Goal: Task Accomplishment & Management: Manage account settings

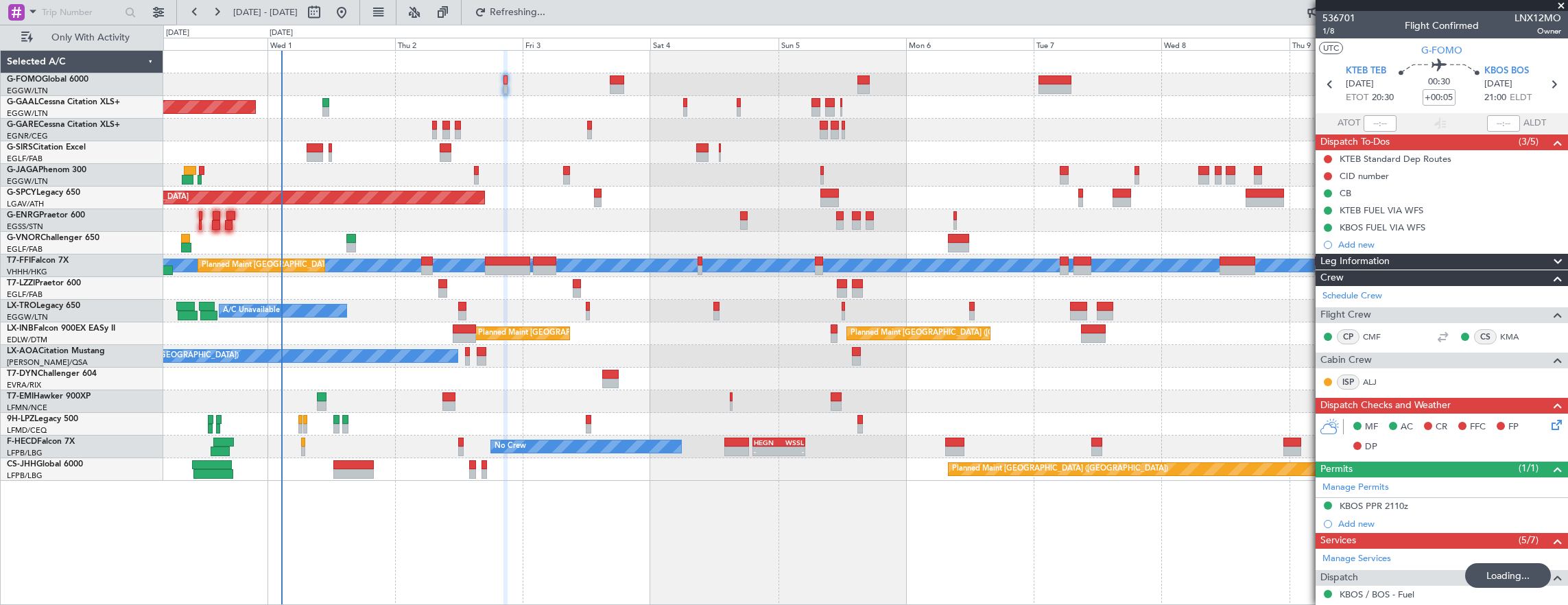
scroll to position [233, 0]
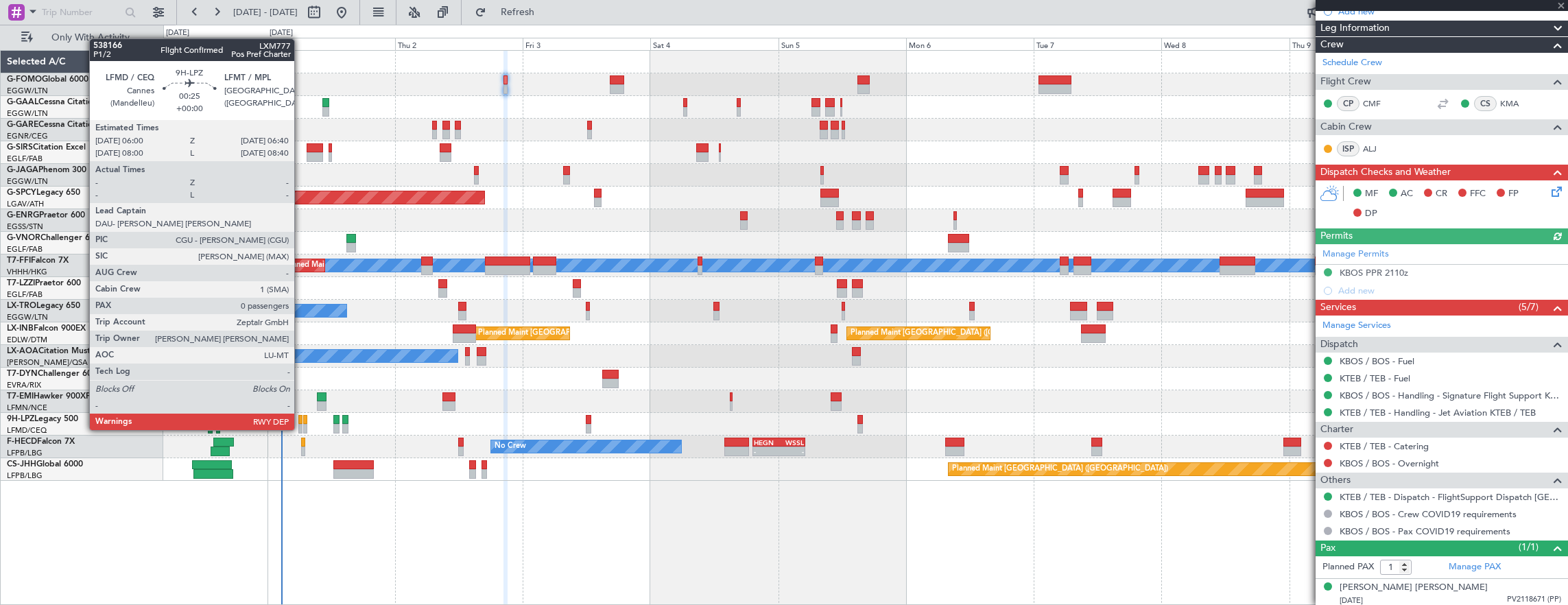
click at [301, 417] on div at bounding box center [300, 420] width 4 height 10
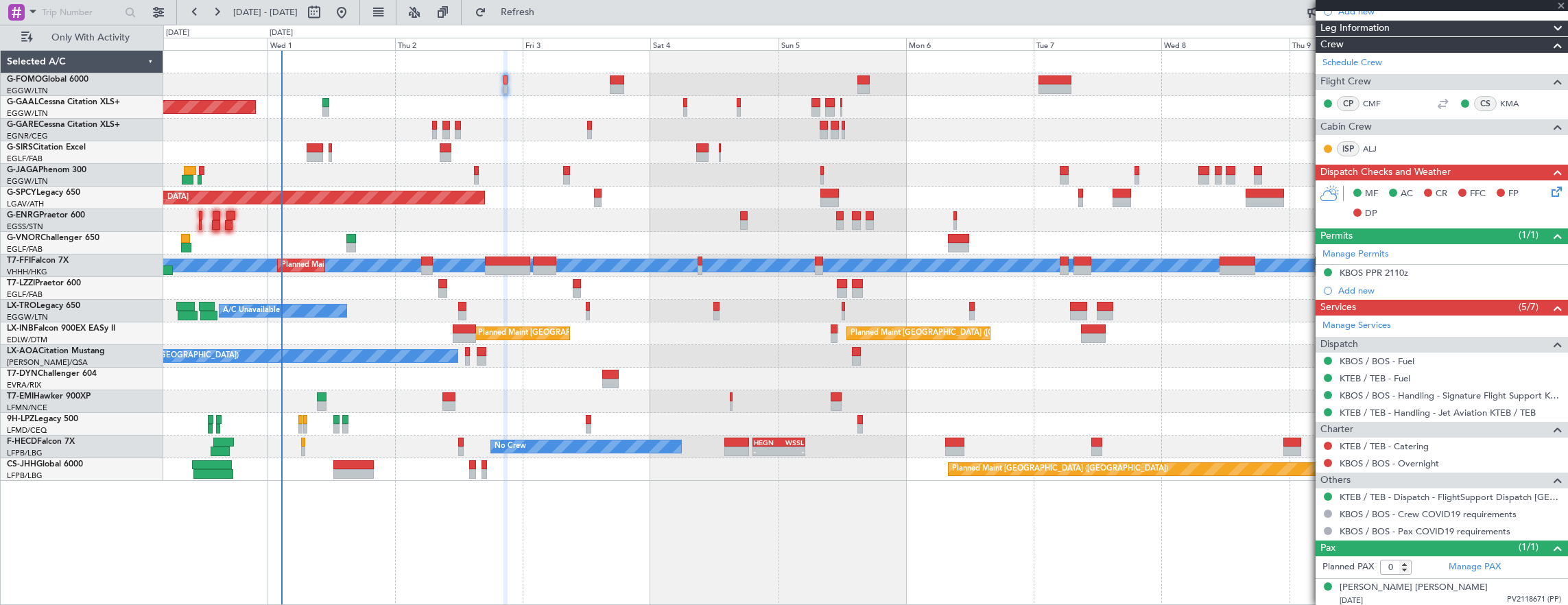
scroll to position [0, 0]
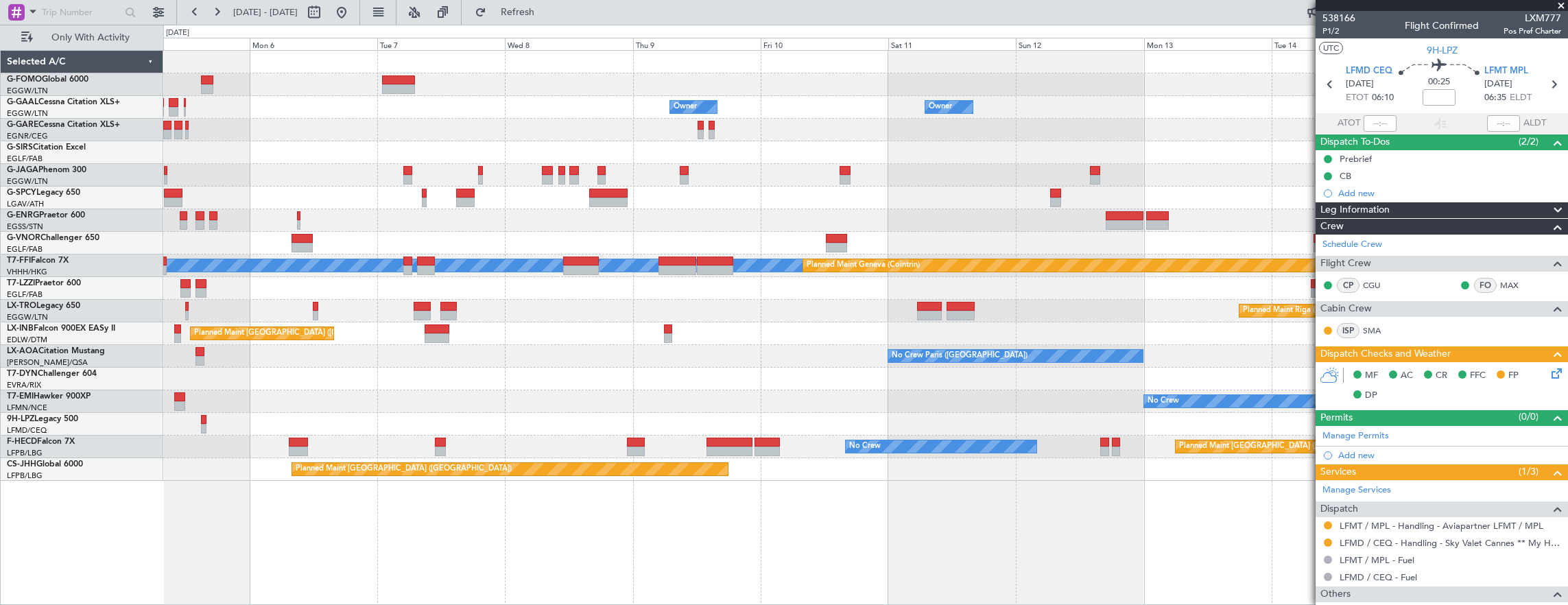
click at [542, 359] on div "Owner Owner Owner Owner No Crew Owner Planned Maint [GEOGRAPHIC_DATA] [PERSON_N…" at bounding box center [866, 265] width 1405 height 430
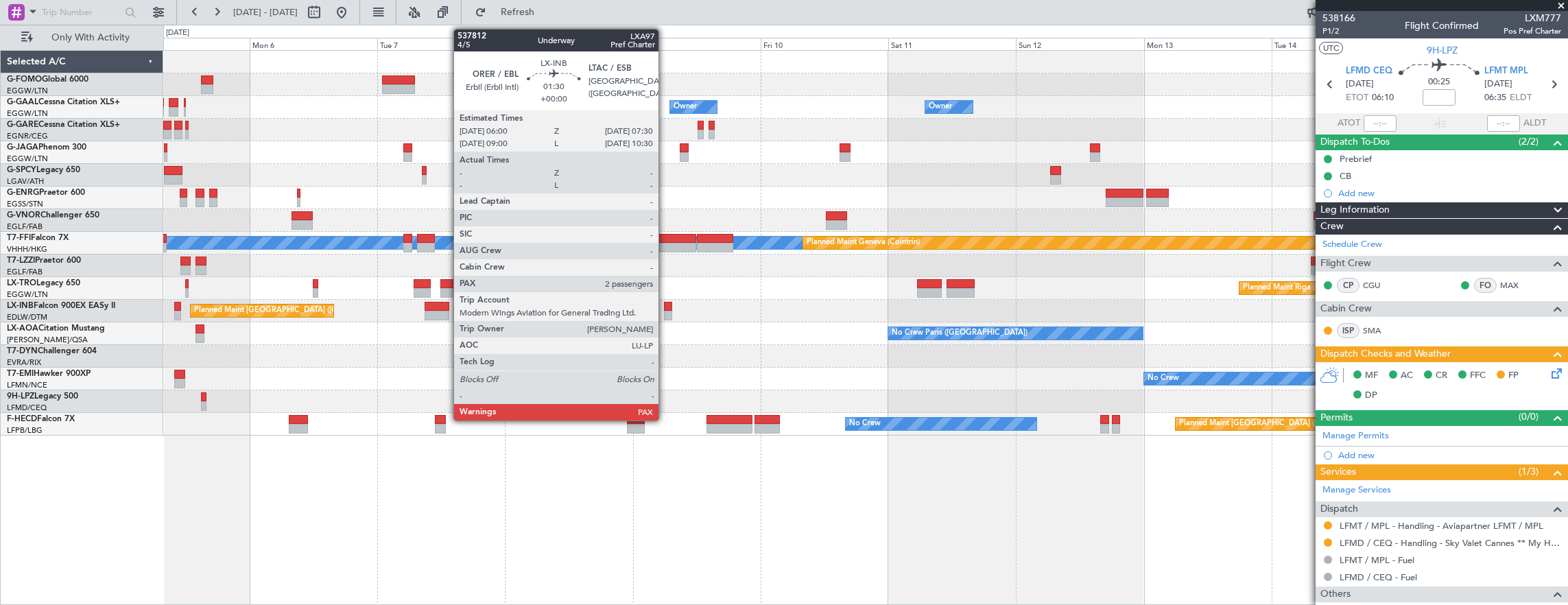
click at [665, 311] on div at bounding box center [668, 316] width 8 height 10
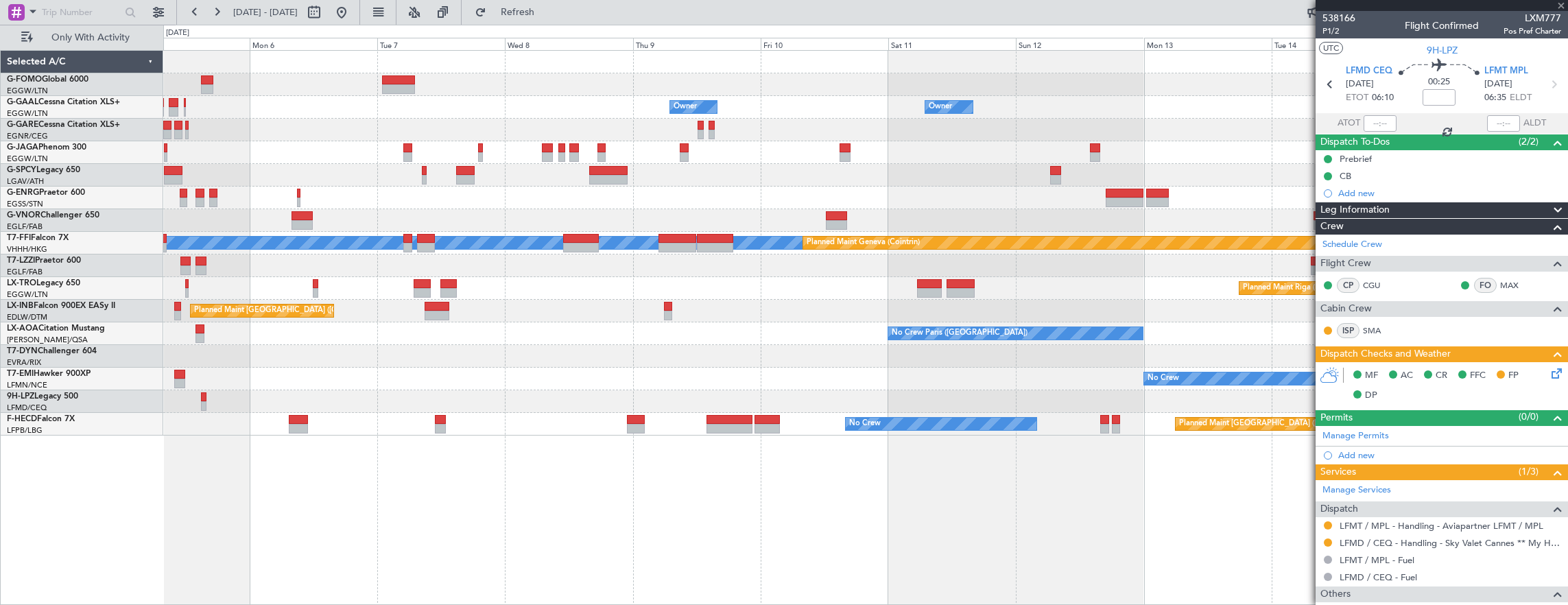
type input "4"
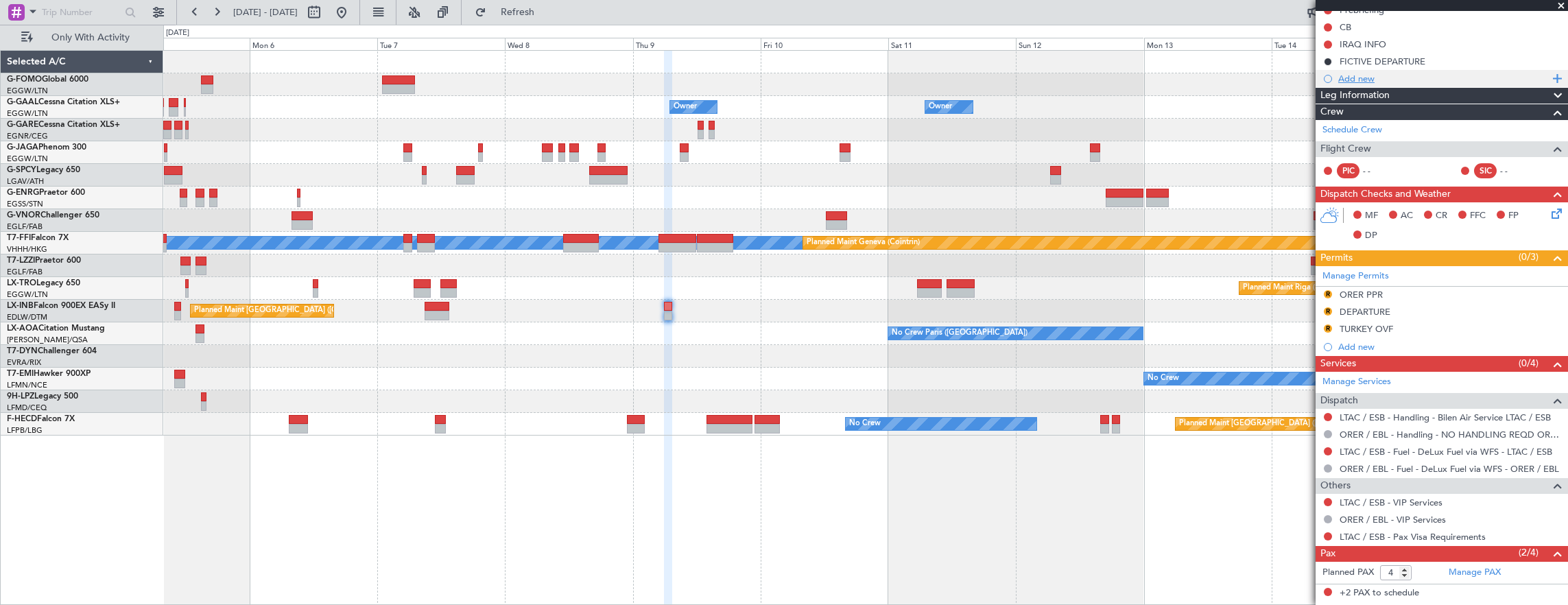
scroll to position [255, 0]
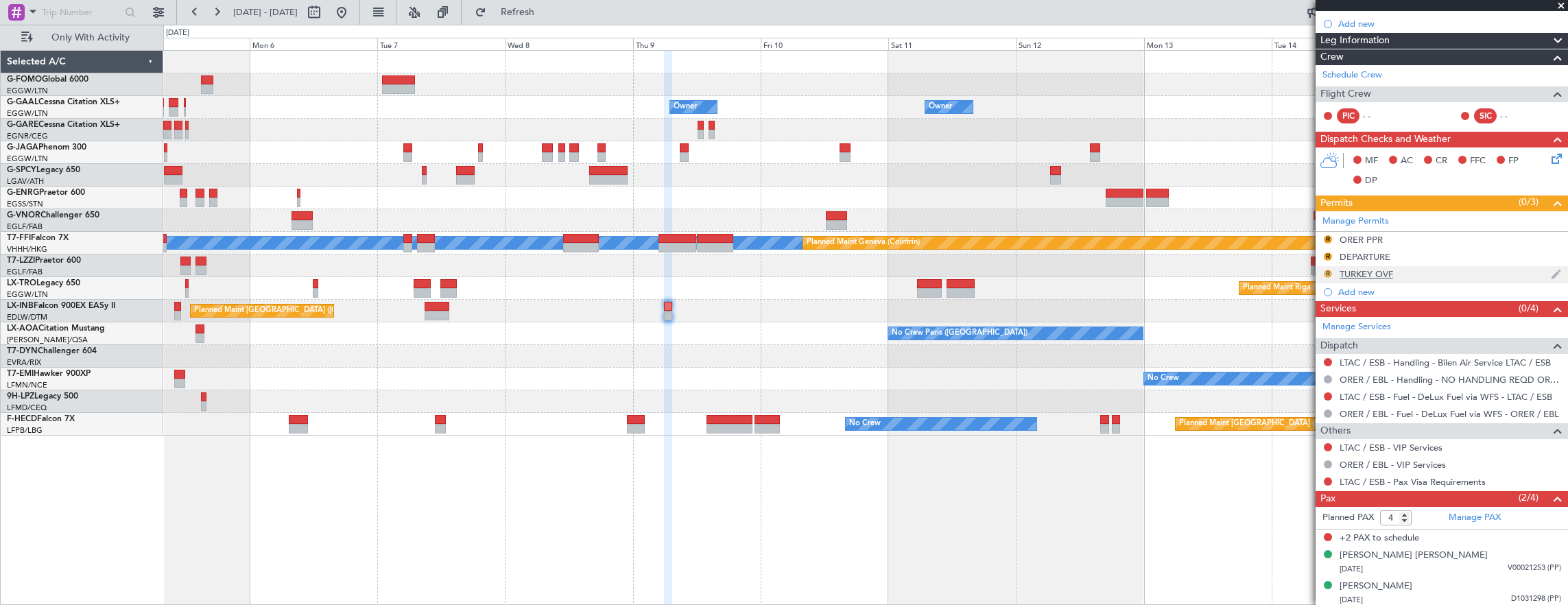
click at [1324, 271] on button "R" at bounding box center [1328, 274] width 8 height 8
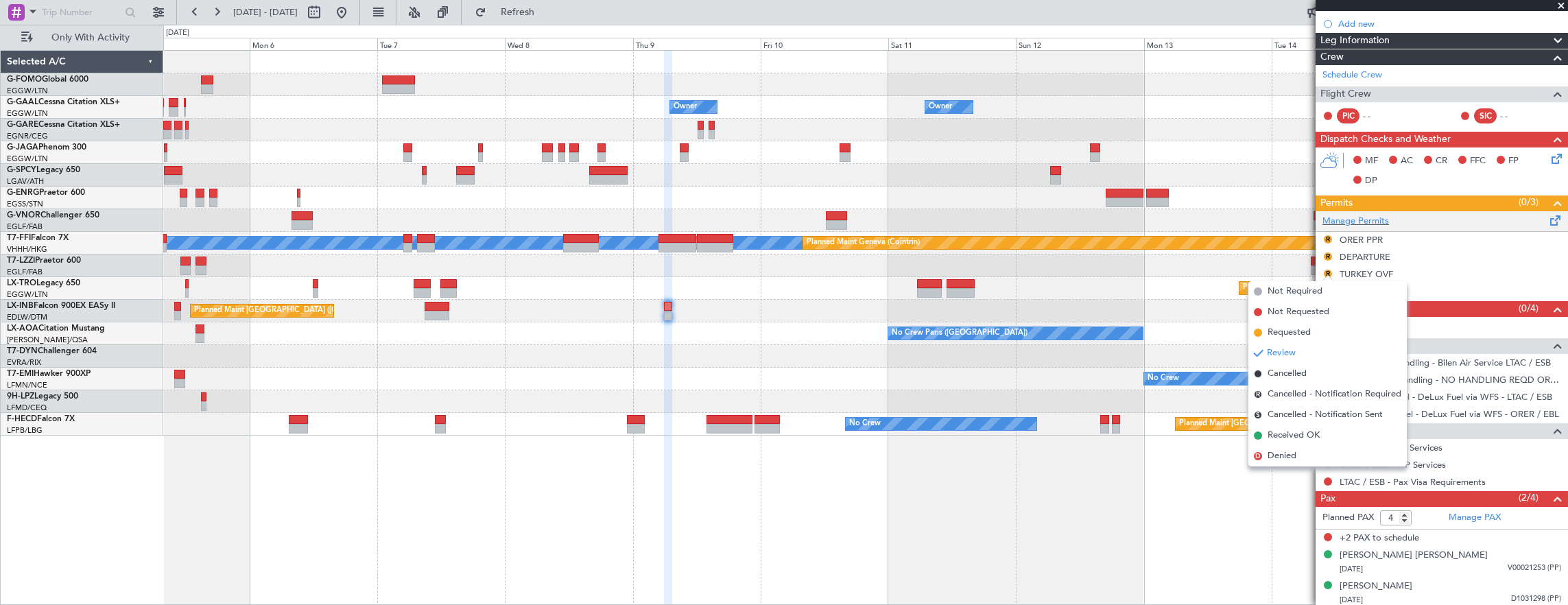
drag, startPoint x: 1315, startPoint y: 439, endPoint x: 1395, endPoint y: 217, distance: 236.0
click at [1315, 438] on span "Received OK" at bounding box center [1293, 436] width 52 height 14
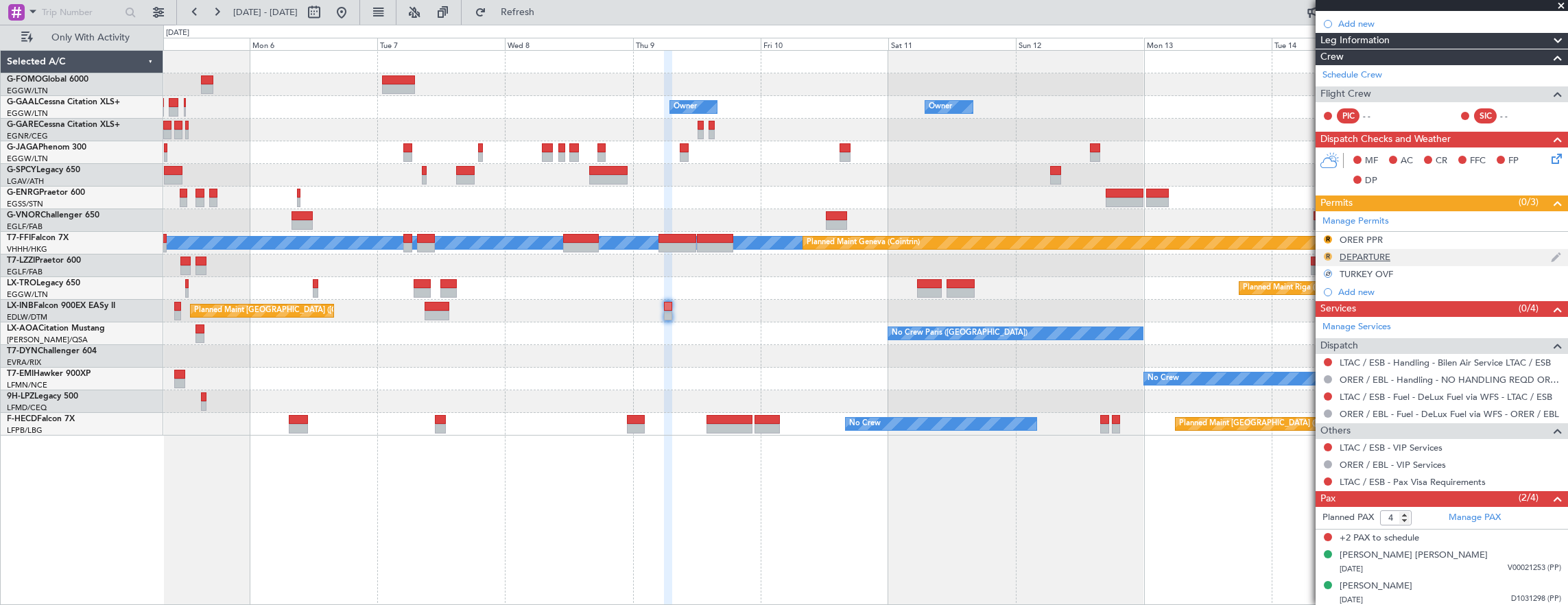
click at [1328, 253] on button "R" at bounding box center [1328, 257] width 8 height 8
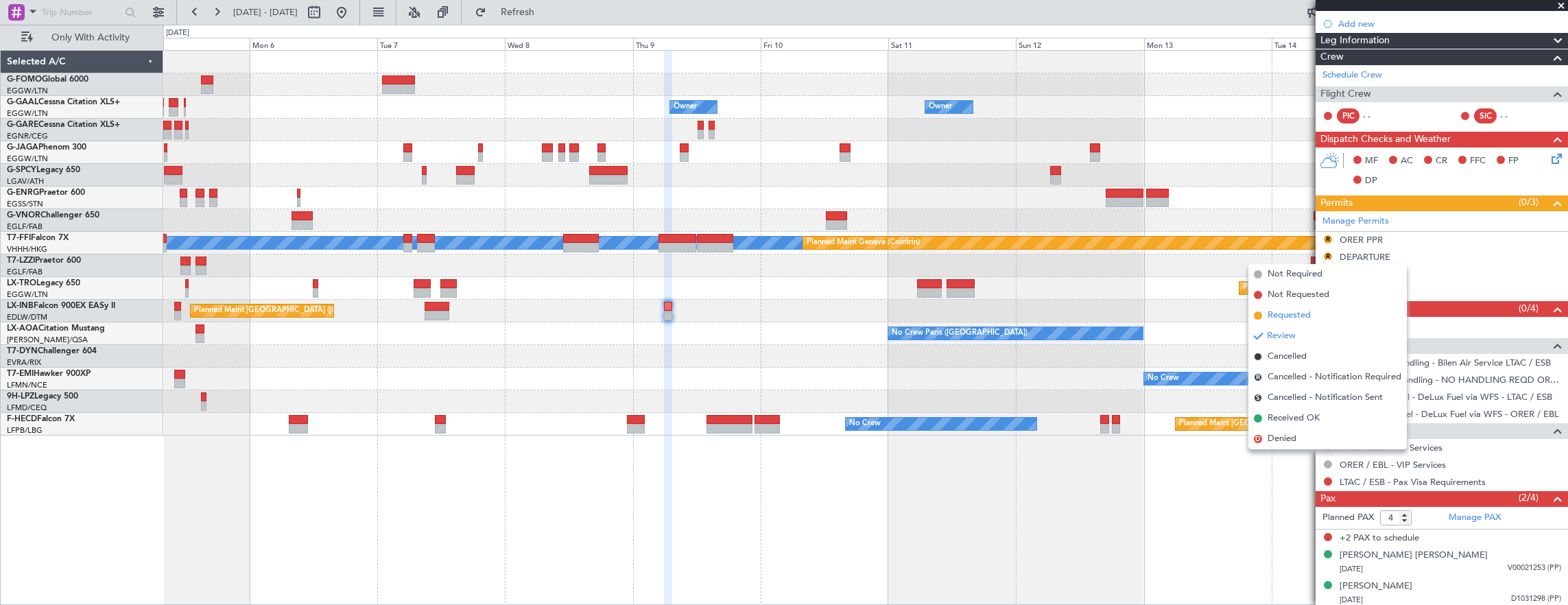
click at [1315, 318] on li "Requested" at bounding box center [1327, 316] width 158 height 21
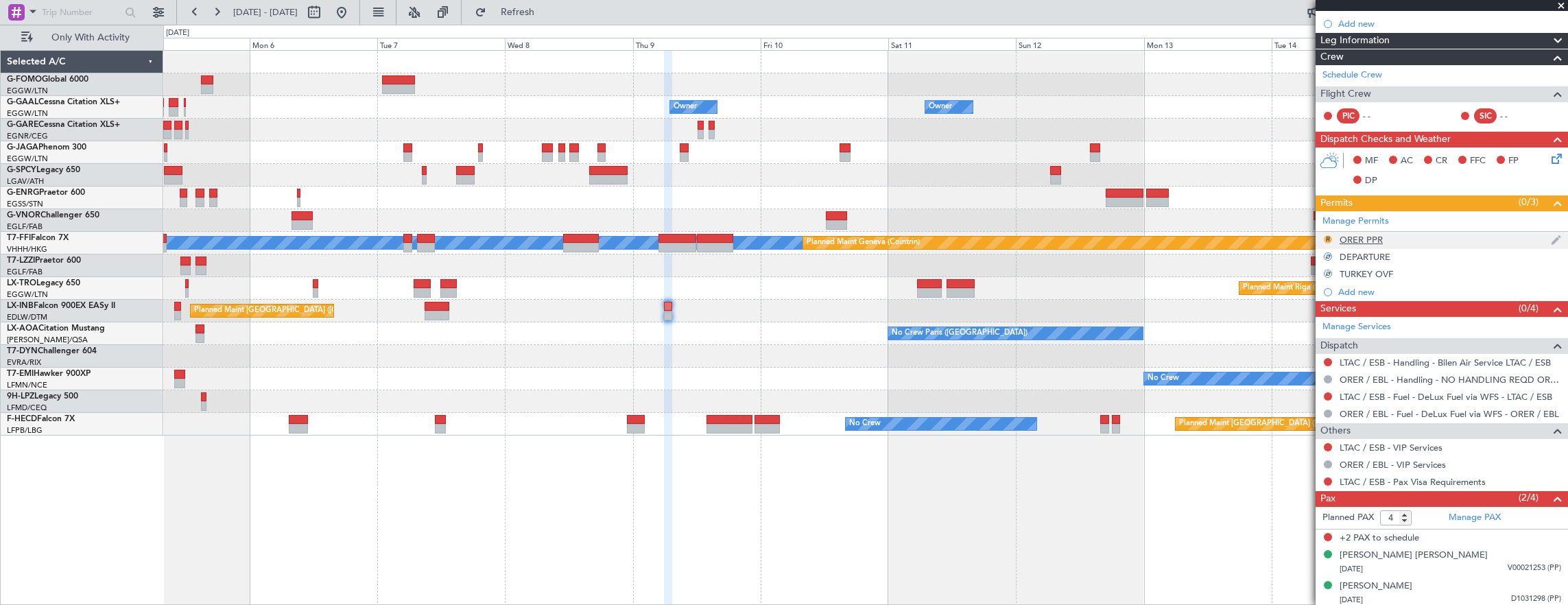
click at [1325, 235] on button "R" at bounding box center [1328, 240] width 8 height 8
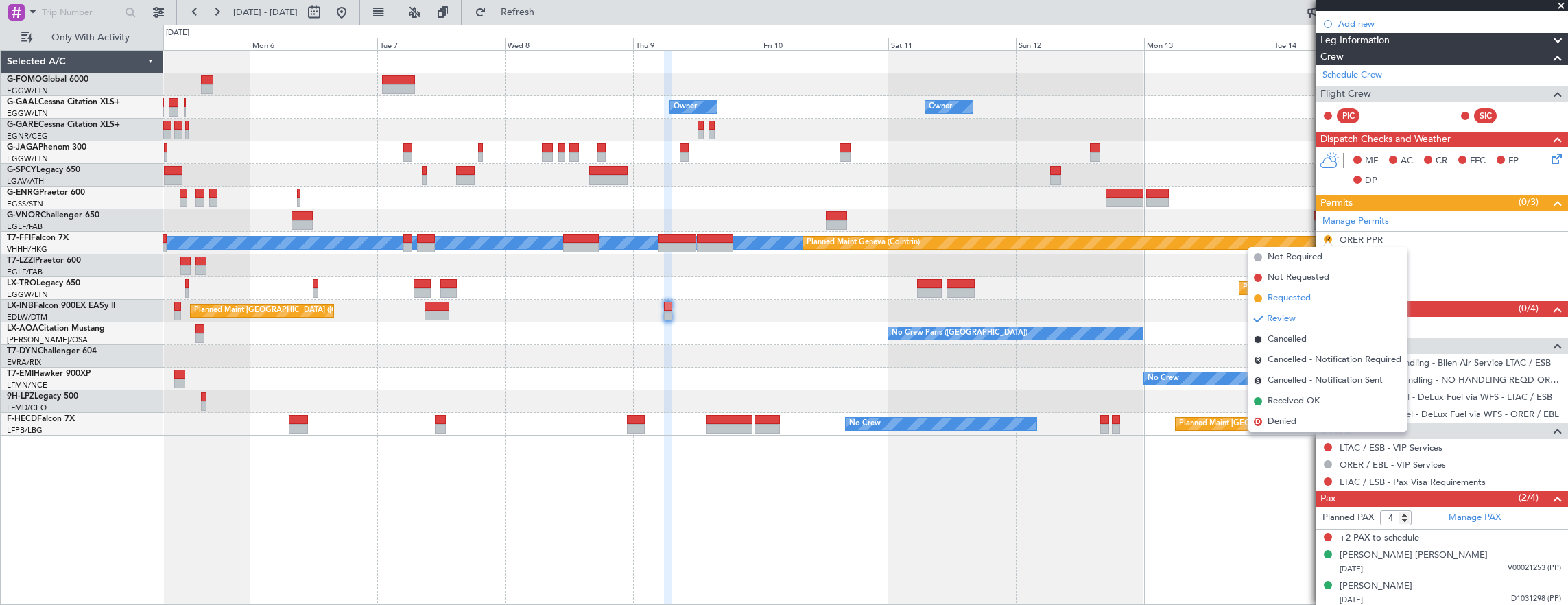
click at [1296, 298] on span "Requested" at bounding box center [1289, 298] width 43 height 14
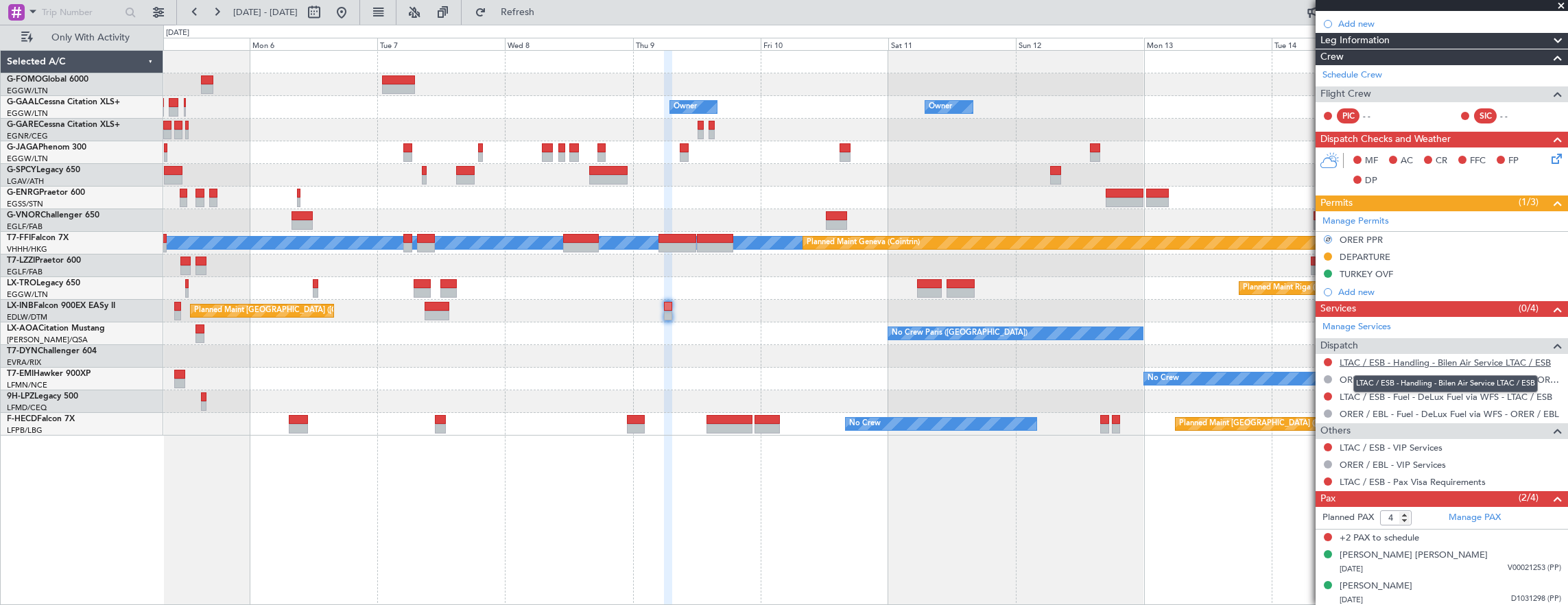
click at [1390, 359] on link "LTAC / ESB - Handling - Bilen Air Service LTAC / ESB" at bounding box center [1445, 362] width 211 height 12
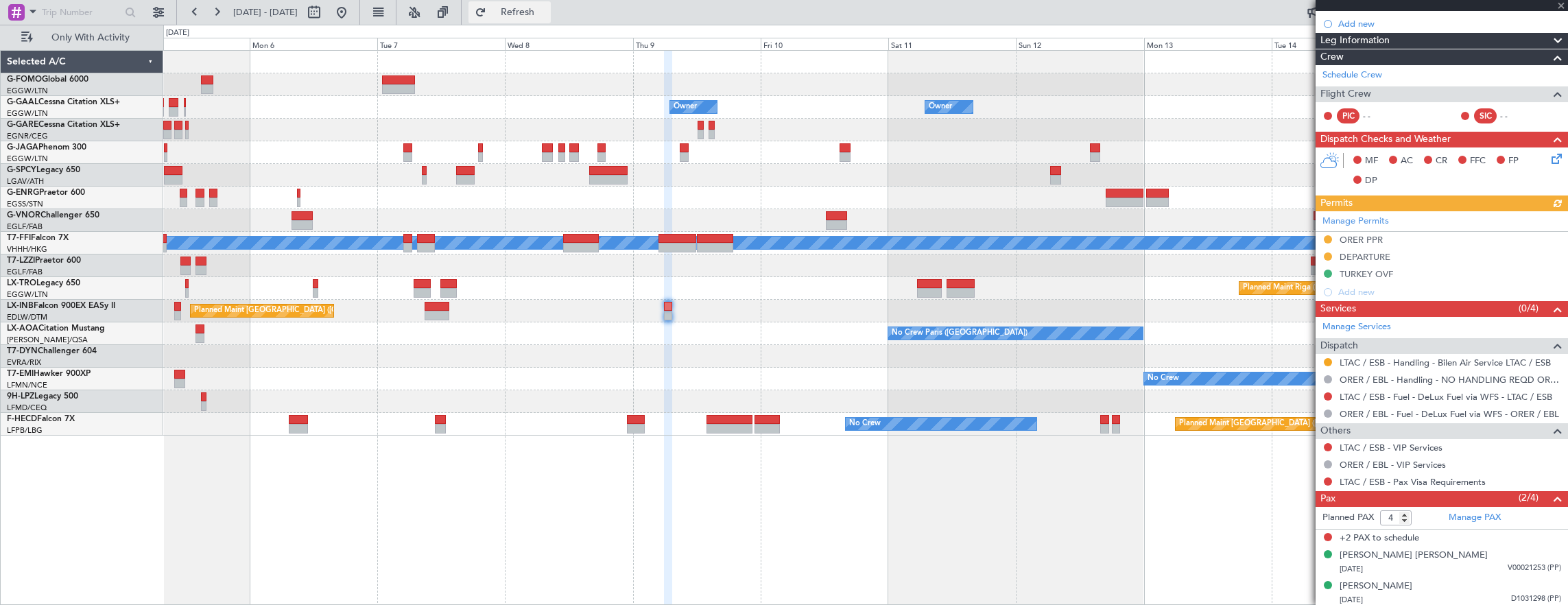
click at [538, 4] on button "Refresh" at bounding box center [509, 12] width 82 height 22
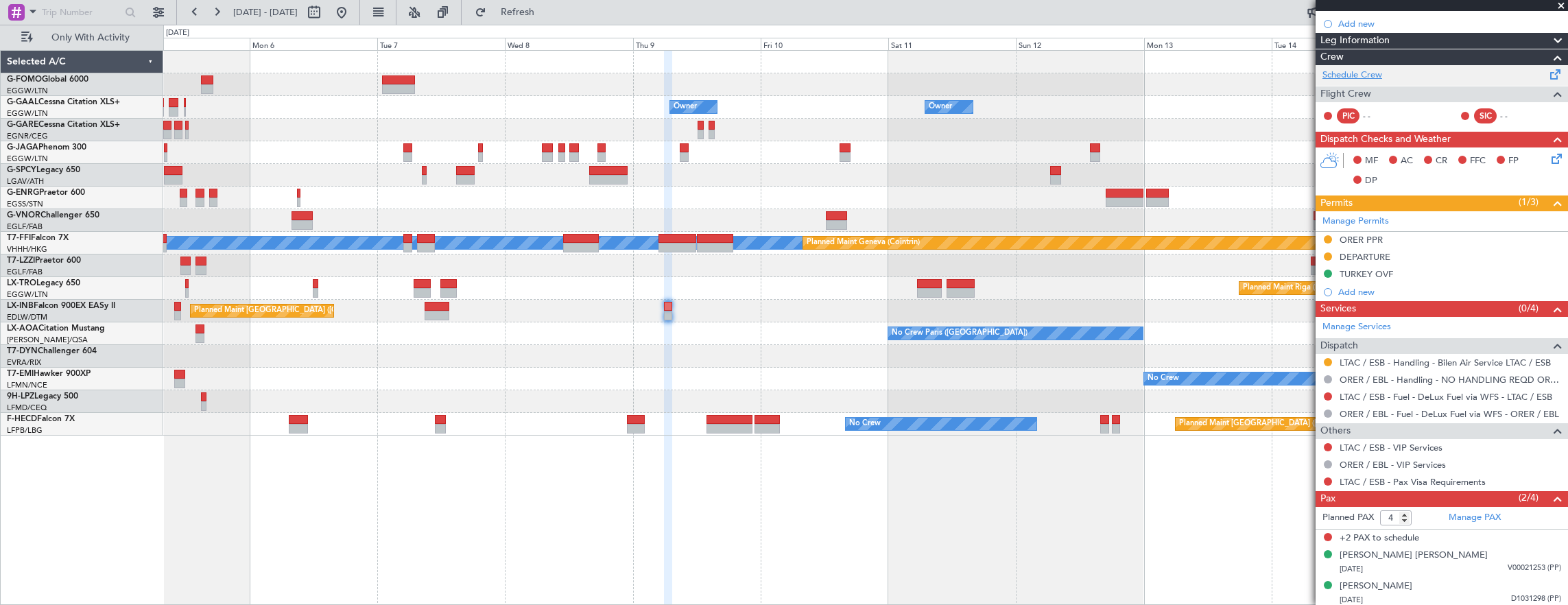
click at [1364, 73] on link "Schedule Crew" at bounding box center [1352, 75] width 60 height 14
click at [1409, 363] on link "LTAC / ESB - Handling - Bilen Air Service LTAC / ESB" at bounding box center [1445, 362] width 211 height 12
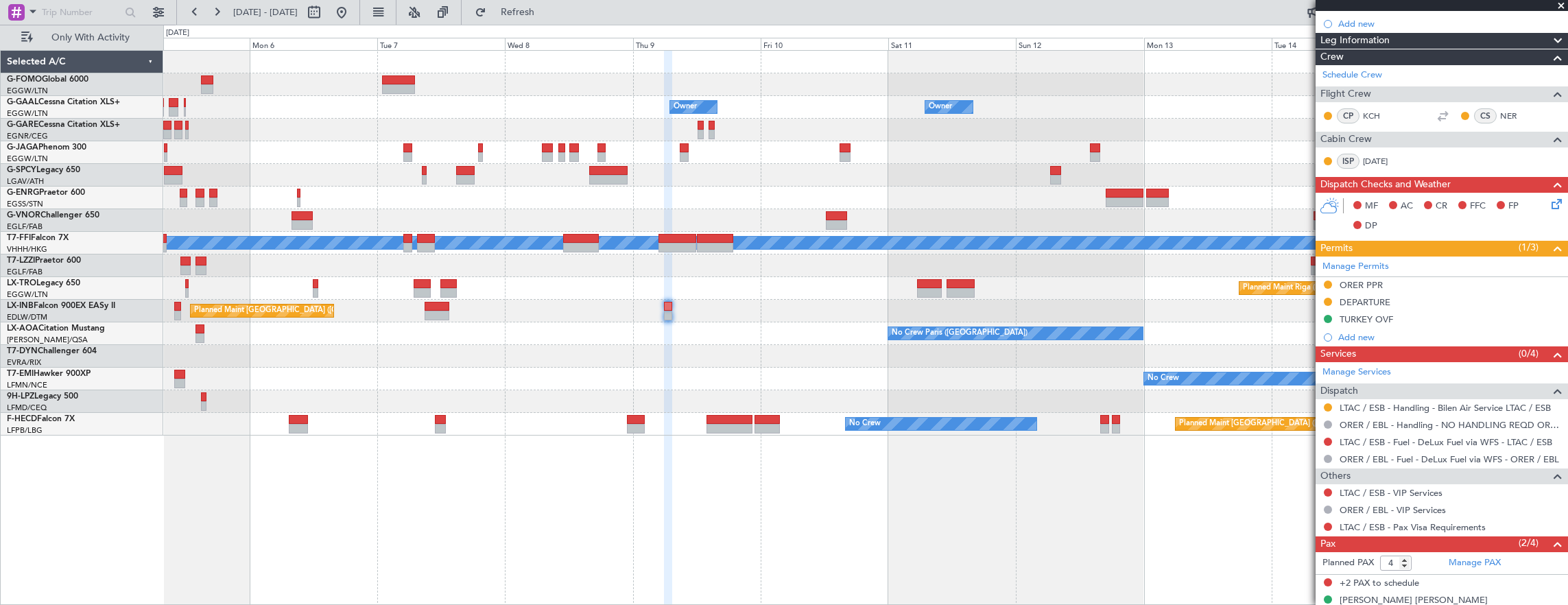
click at [1104, 264] on div "Owner Owner Owner Owner No Crew Owner Planned Maint [GEOGRAPHIC_DATA] Planned M…" at bounding box center [866, 243] width 1405 height 385
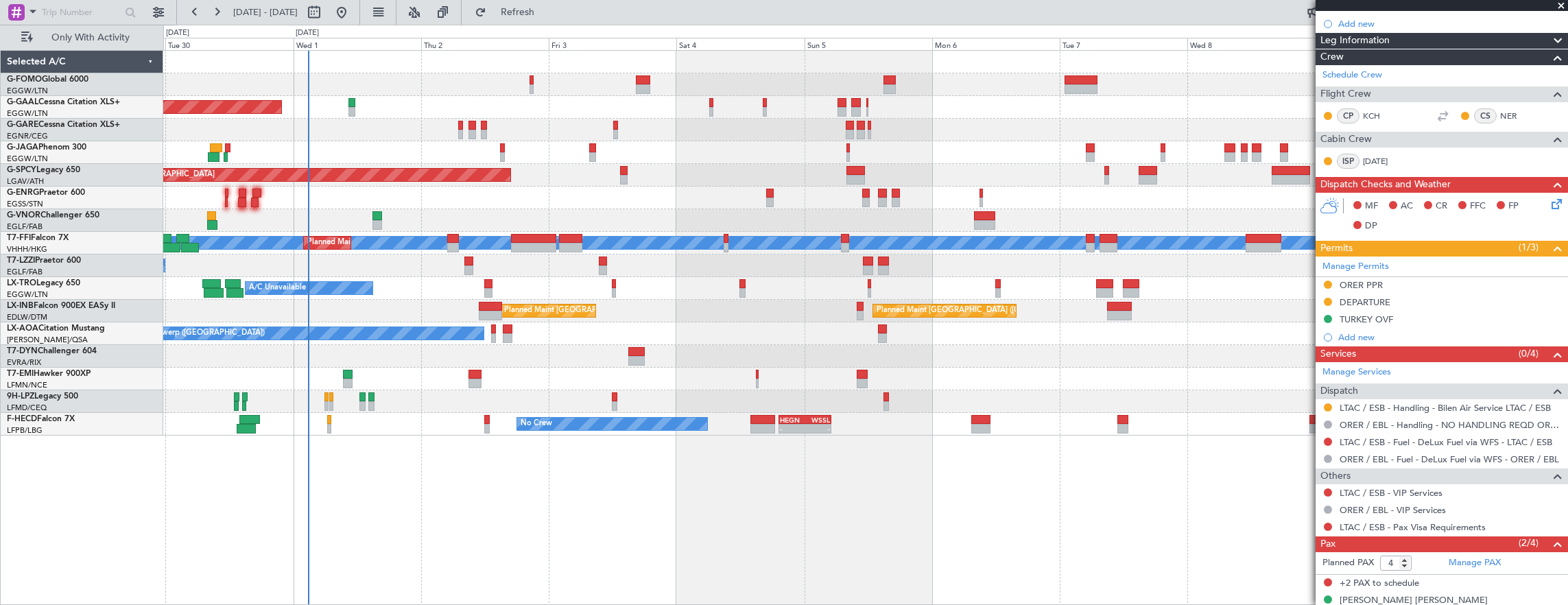
click at [500, 359] on div at bounding box center [866, 356] width 1405 height 23
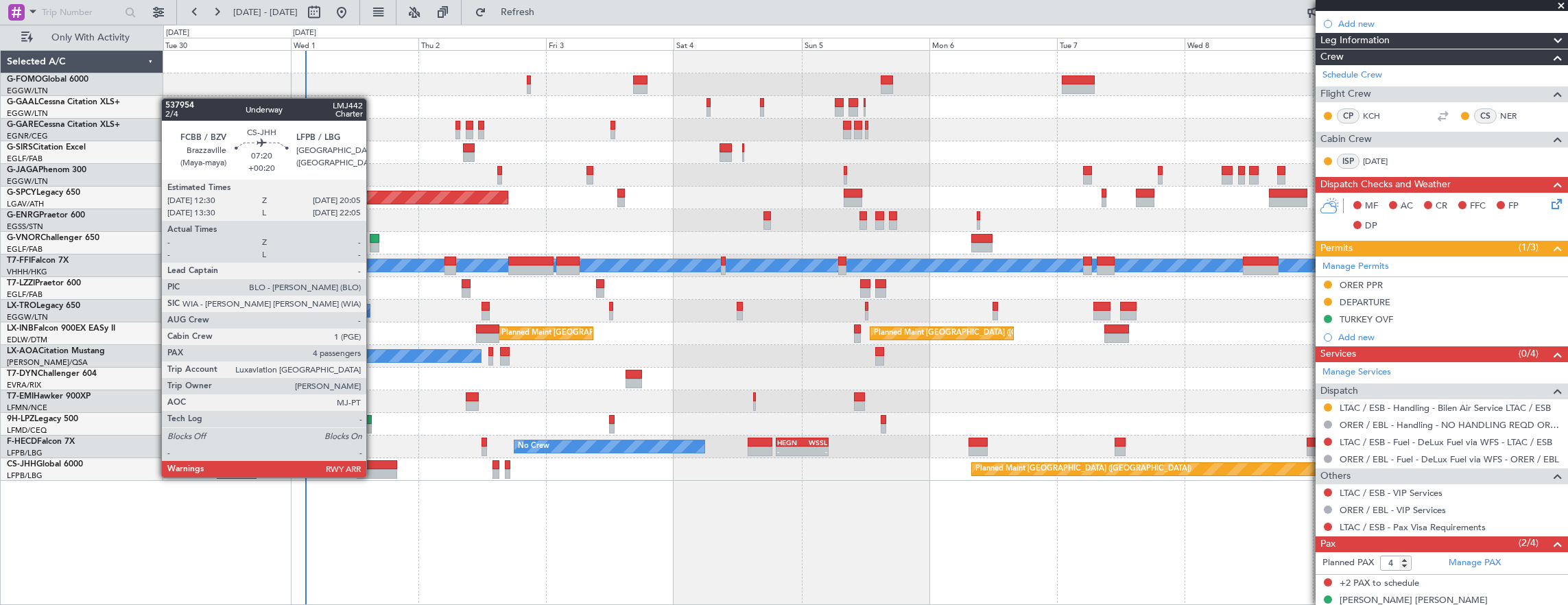
click at [373, 476] on div at bounding box center [376, 474] width 40 height 10
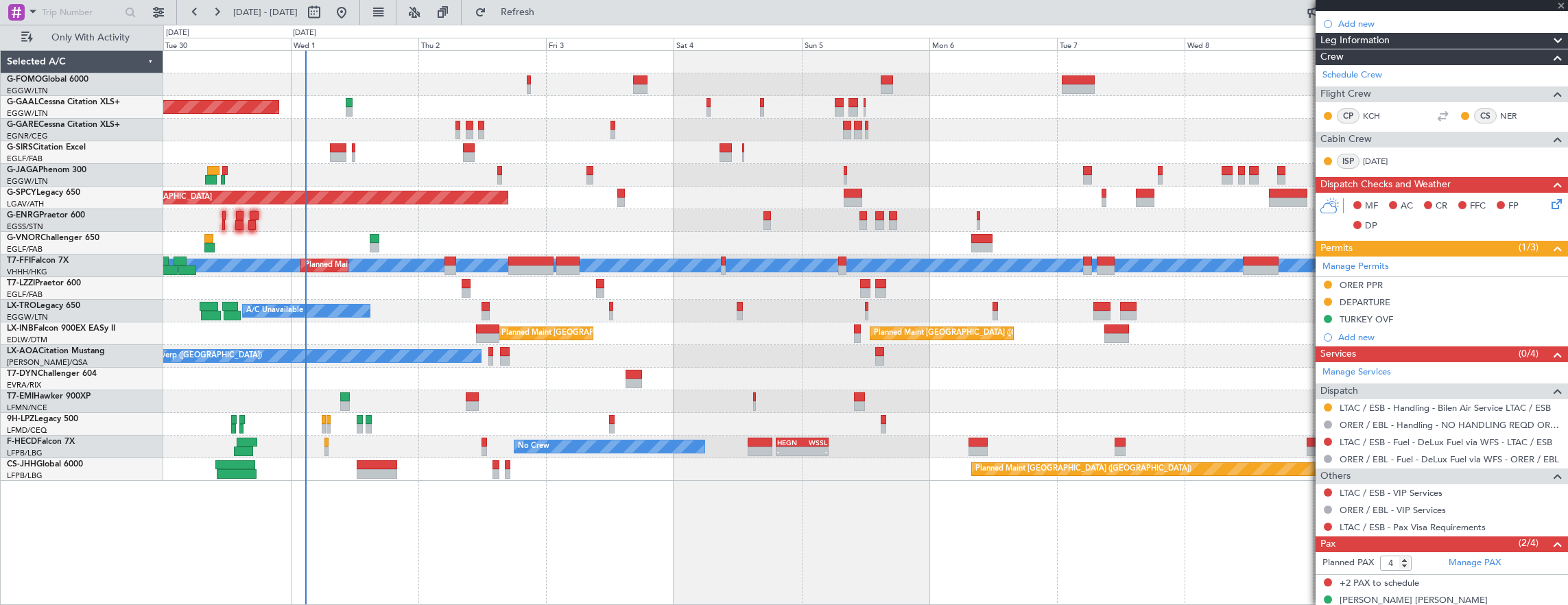
type input "+00:20"
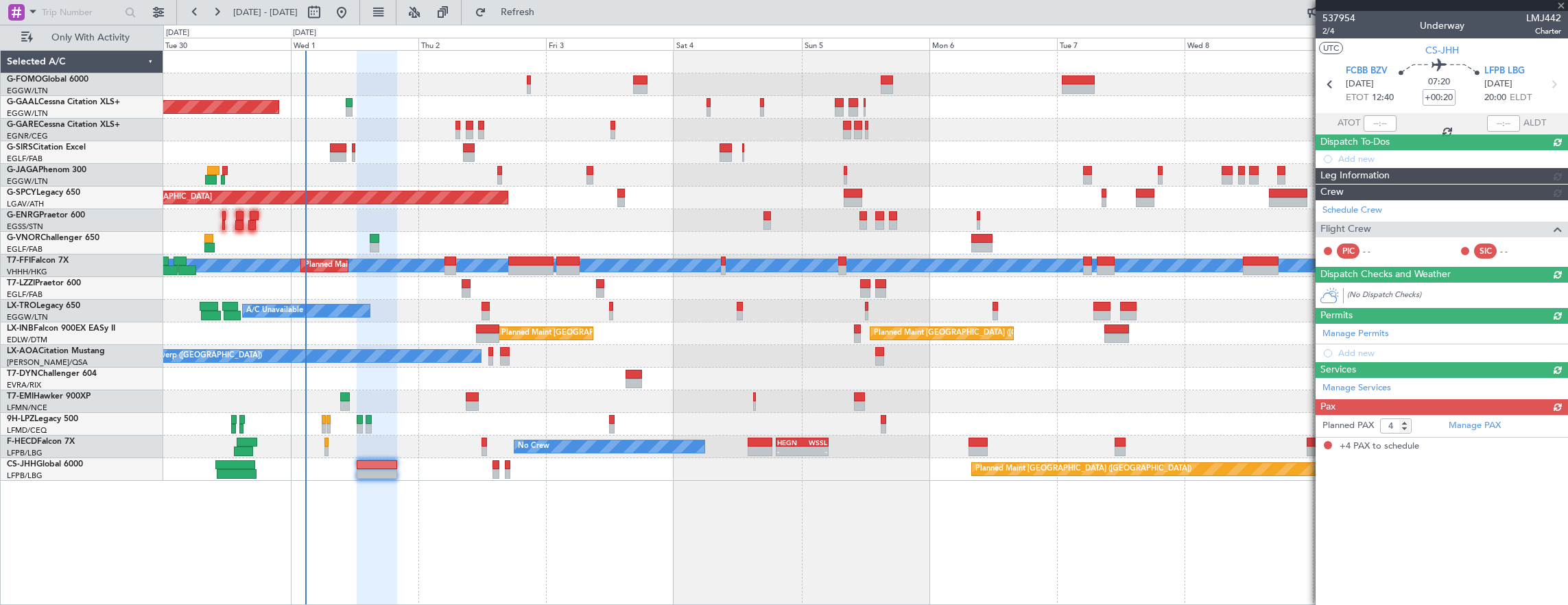
scroll to position [0, 0]
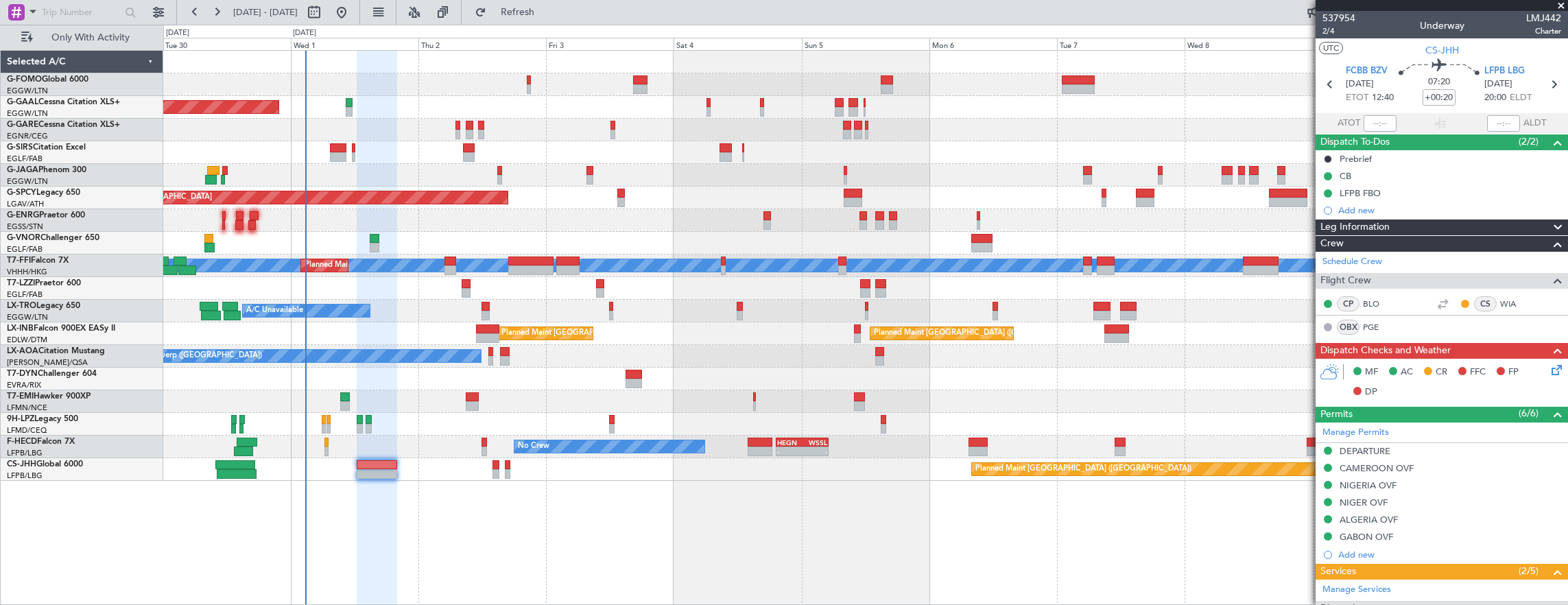
click at [860, 355] on div "No Crew Paris ([GEOGRAPHIC_DATA]) No Crew [GEOGRAPHIC_DATA] ([GEOGRAPHIC_DATA])" at bounding box center [866, 356] width 1405 height 23
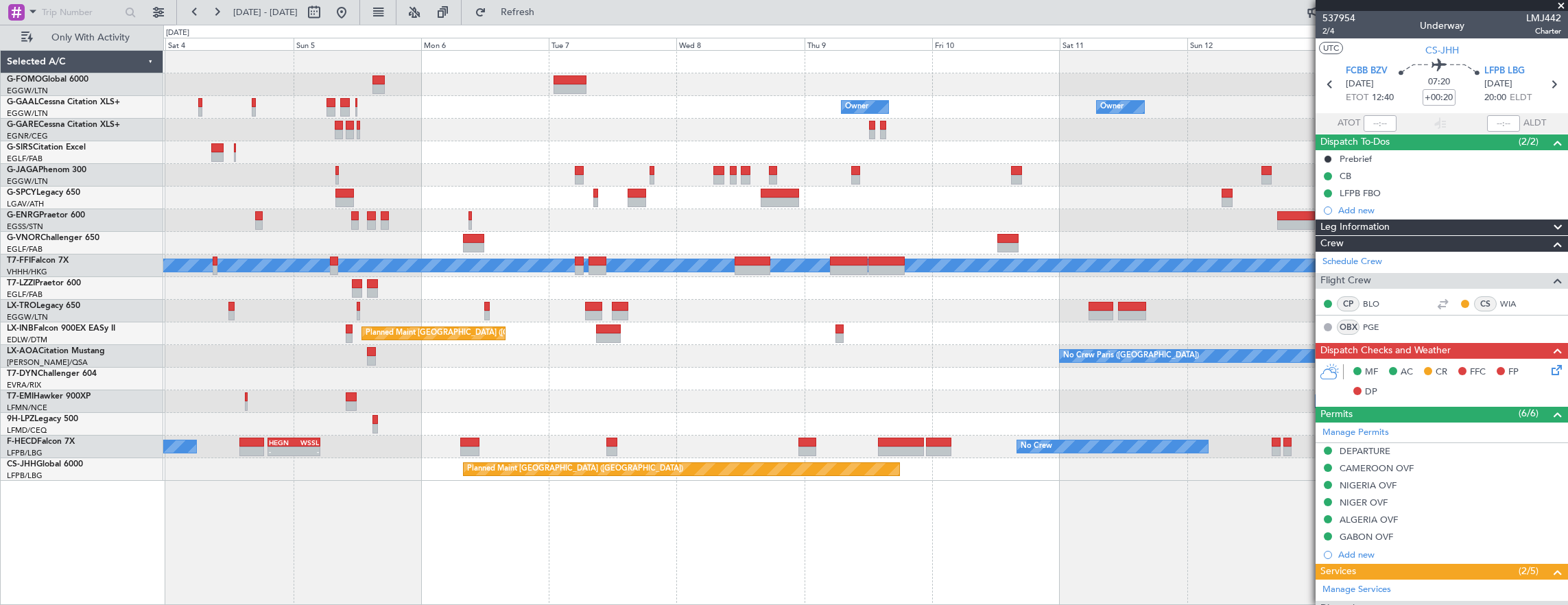
click at [863, 329] on div "Planned Maint [GEOGRAPHIC_DATA] ([GEOGRAPHIC_DATA]) Planned Maint [GEOGRAPHIC_D…" at bounding box center [866, 334] width 1405 height 23
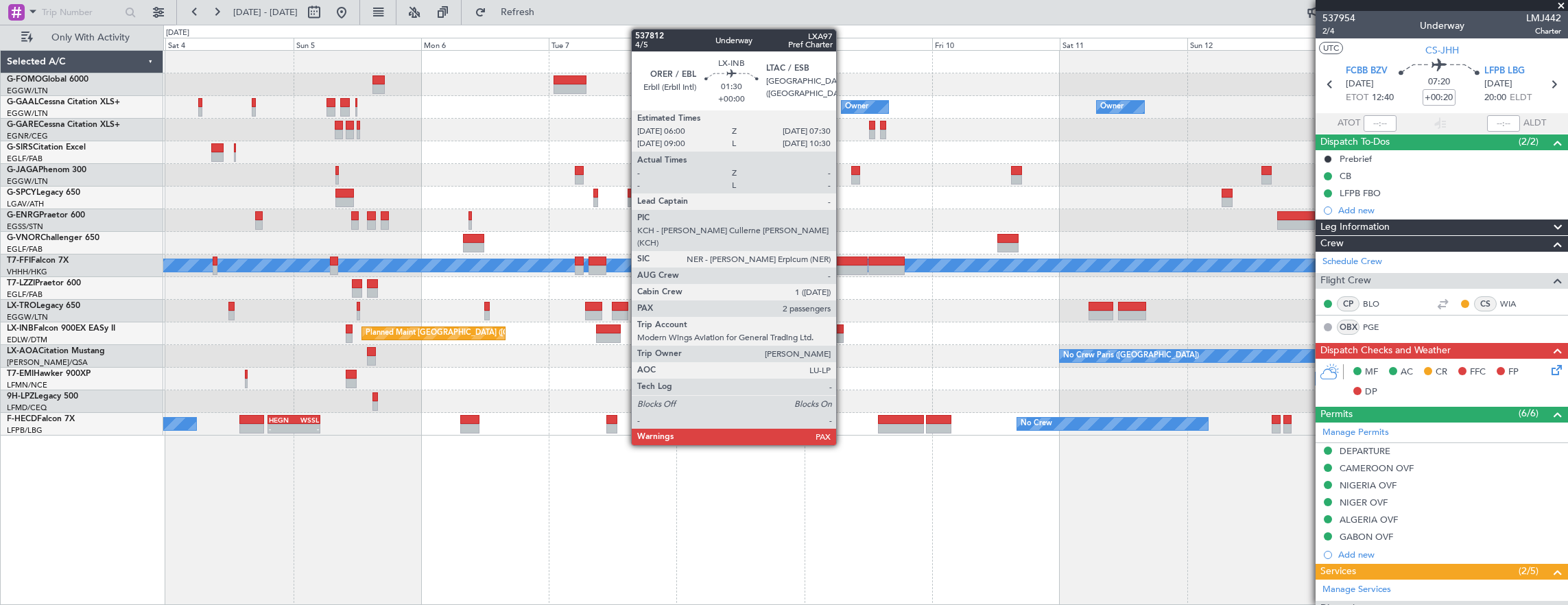
click at [843, 336] on div at bounding box center [839, 338] width 8 height 10
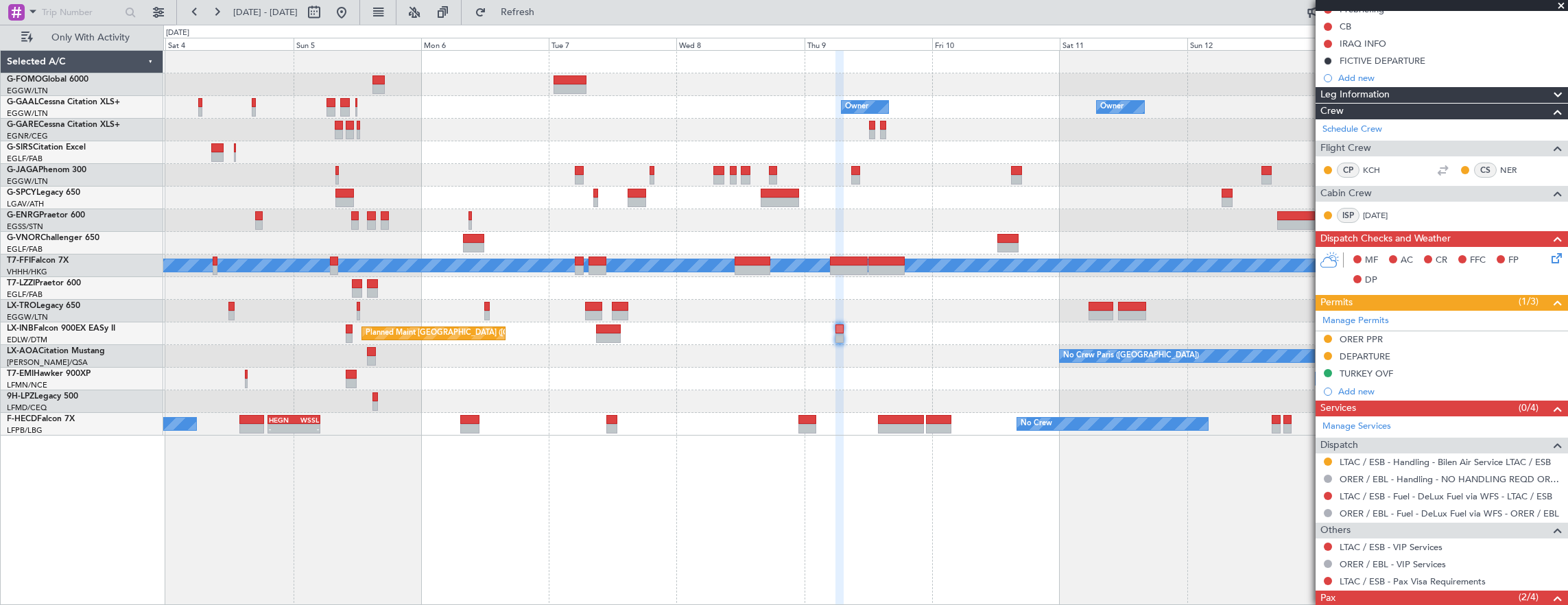
scroll to position [206, 0]
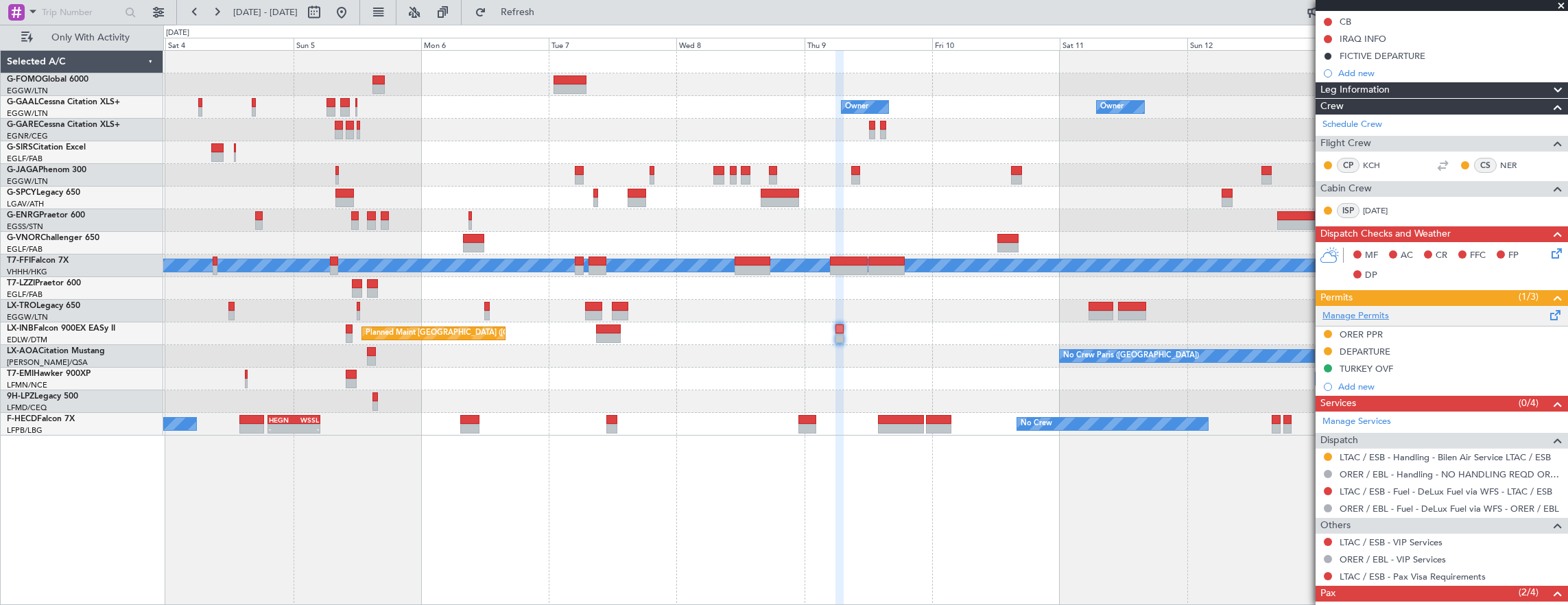
click at [1349, 311] on link "Manage Permits" at bounding box center [1356, 316] width 66 height 14
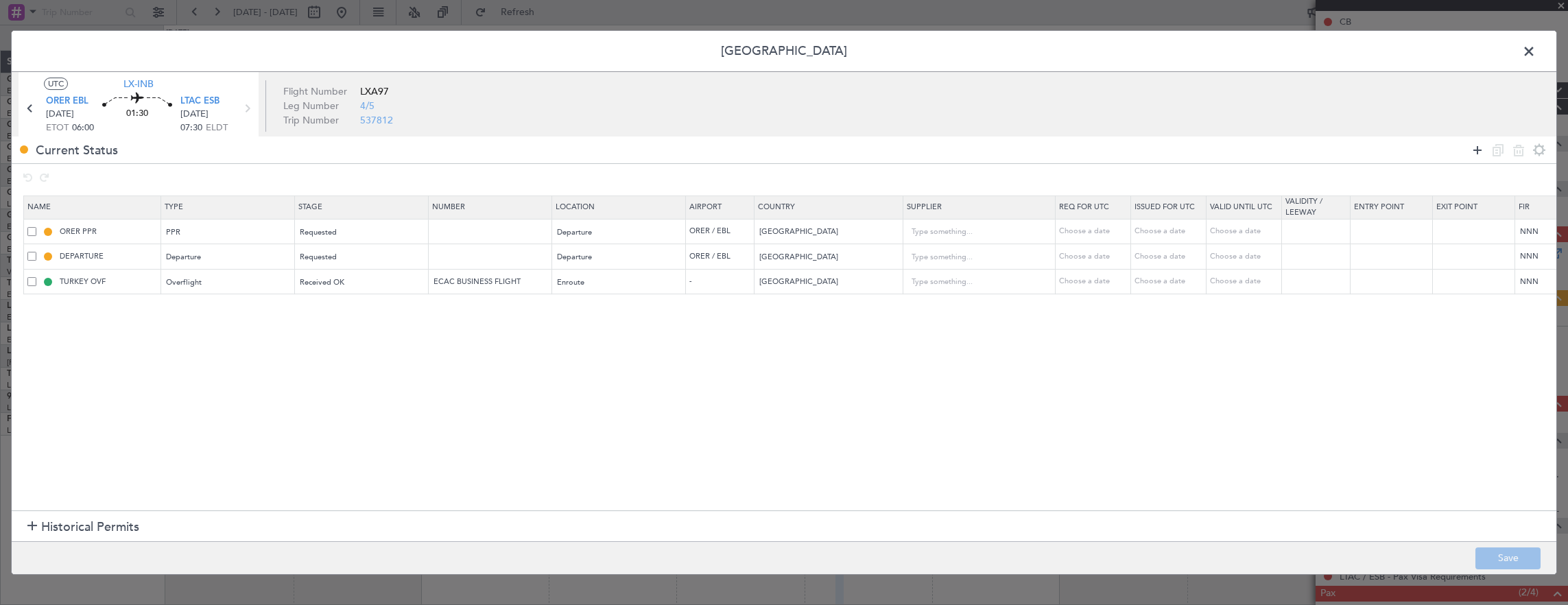
click at [1477, 143] on icon at bounding box center [1477, 150] width 17 height 17
click at [232, 307] on div "Type" at bounding box center [224, 308] width 114 height 21
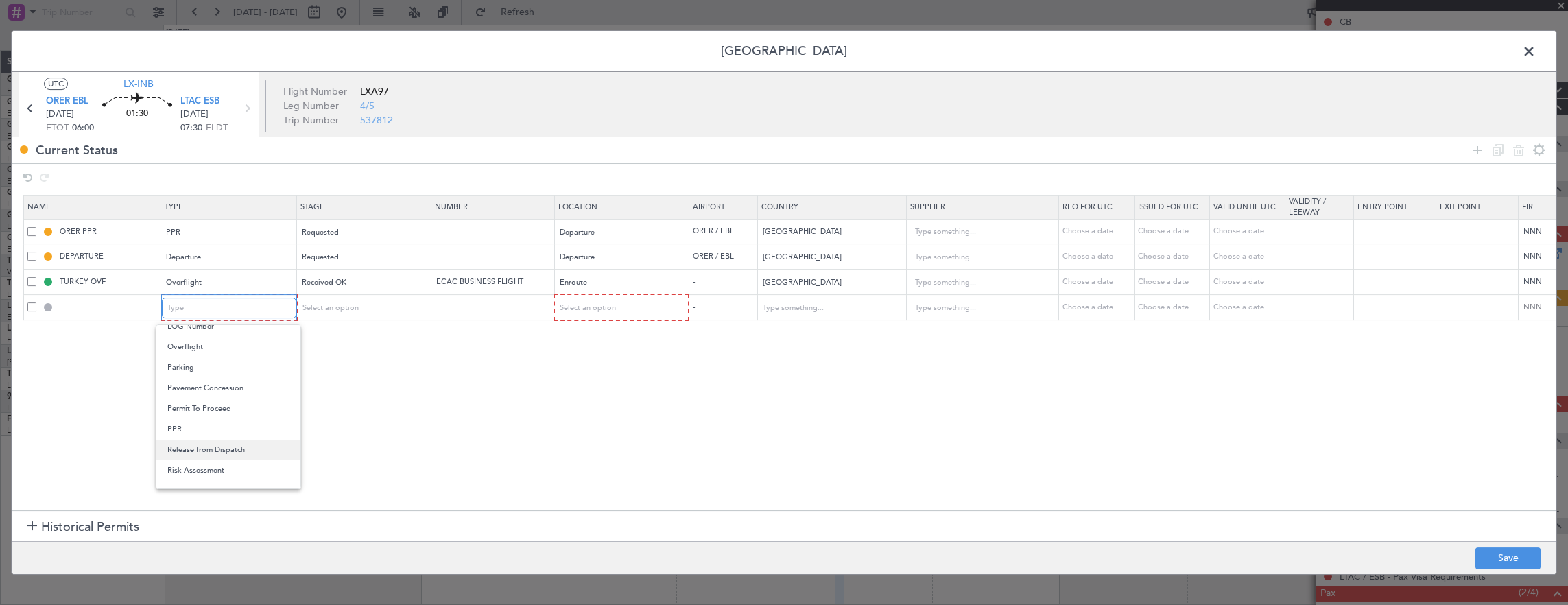
scroll to position [343, 0]
click at [211, 382] on span "Parking" at bounding box center [228, 383] width 122 height 21
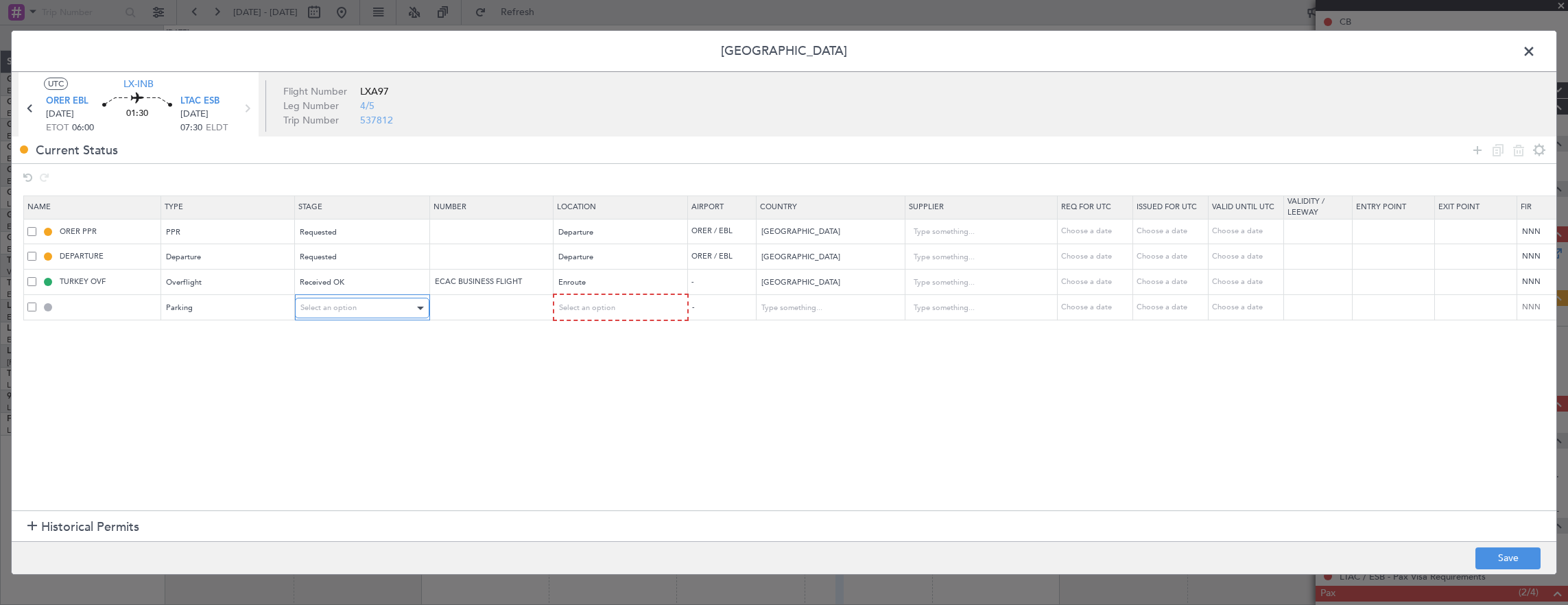
click at [322, 311] on span "Select an option" at bounding box center [328, 307] width 56 height 10
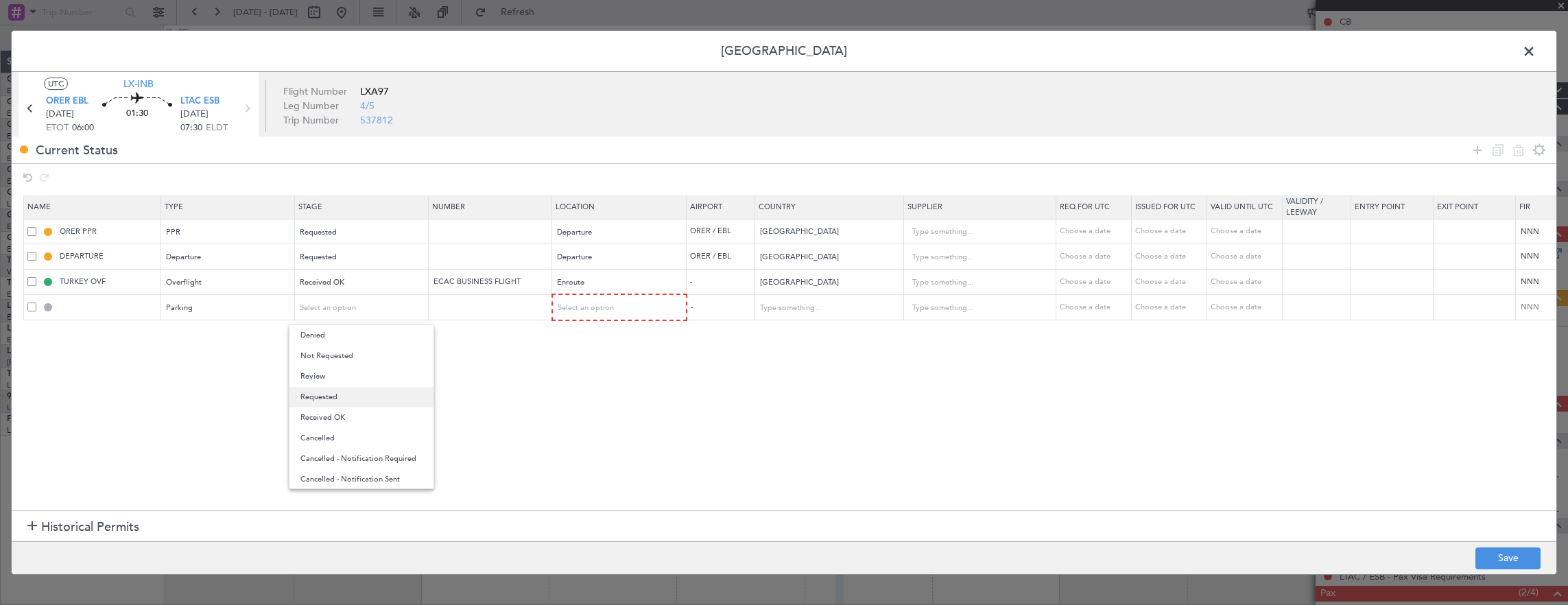
click at [338, 397] on span "Requested" at bounding box center [361, 397] width 122 height 21
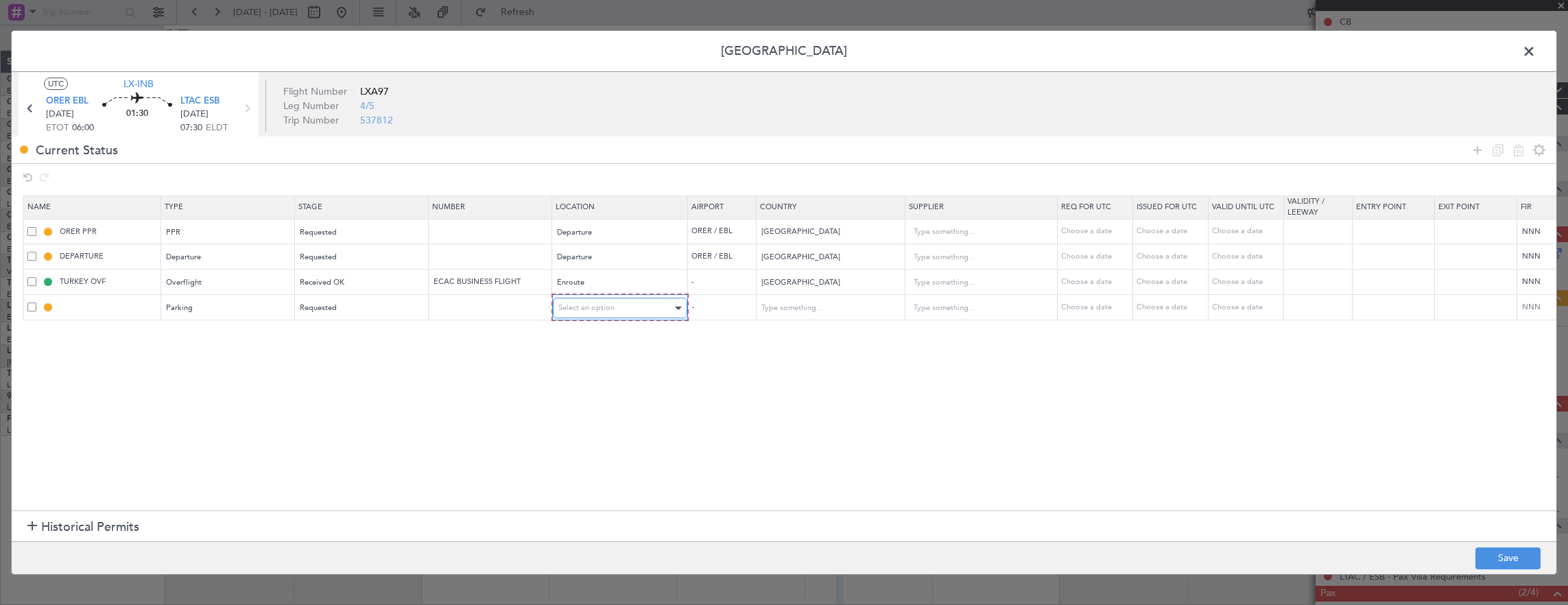
click at [591, 311] on span "Select an option" at bounding box center [586, 307] width 56 height 10
click at [591, 366] on span "Arrival" at bounding box center [619, 377] width 122 height 21
click at [844, 368] on section "Name Type Stage Number Location Airport Country Supplier Req For Utc Issued For…" at bounding box center [784, 352] width 1544 height 318
click at [1508, 575] on div "Permit Center UTC LX-INB ORER EBL [DATE] ETOT 06:00 01:30 LTAC ESB [DATE] 07:30…" at bounding box center [784, 302] width 1568 height 605
click at [1494, 554] on button "Save" at bounding box center [1508, 559] width 65 height 22
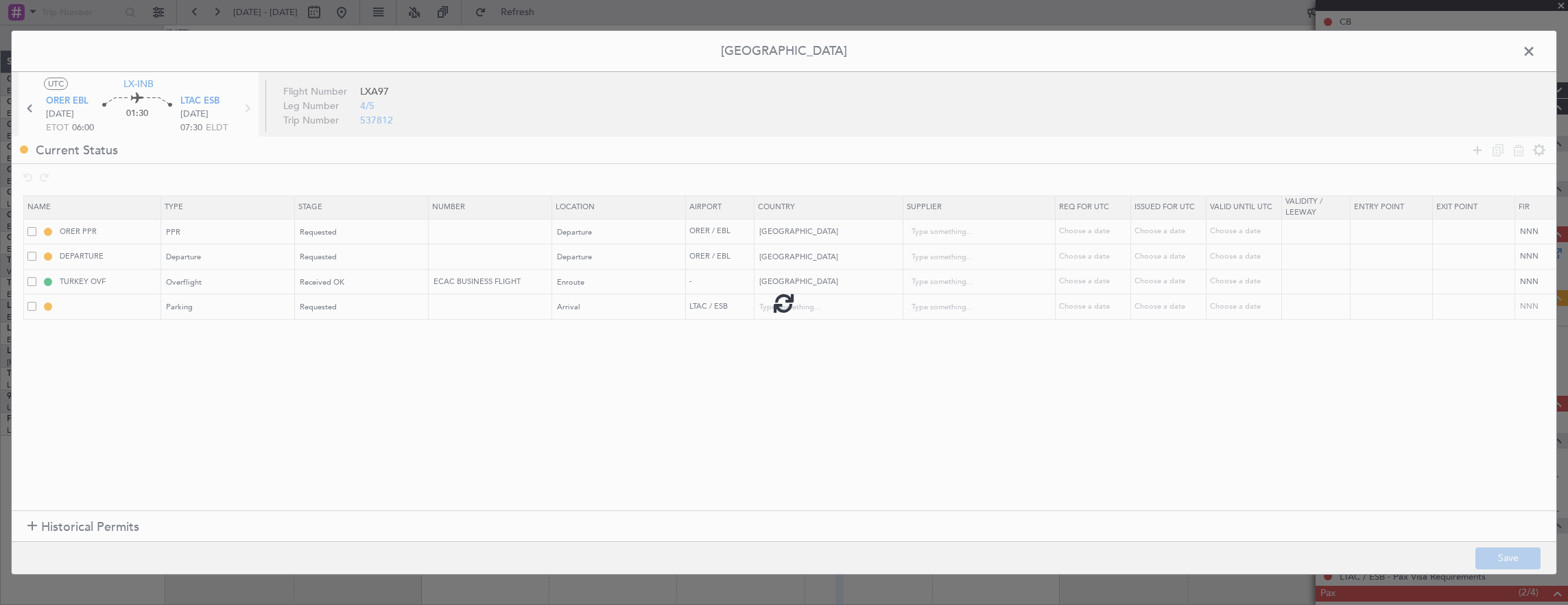
type input "LTAC Parking"
type input "[GEOGRAPHIC_DATA]"
type input "NNN"
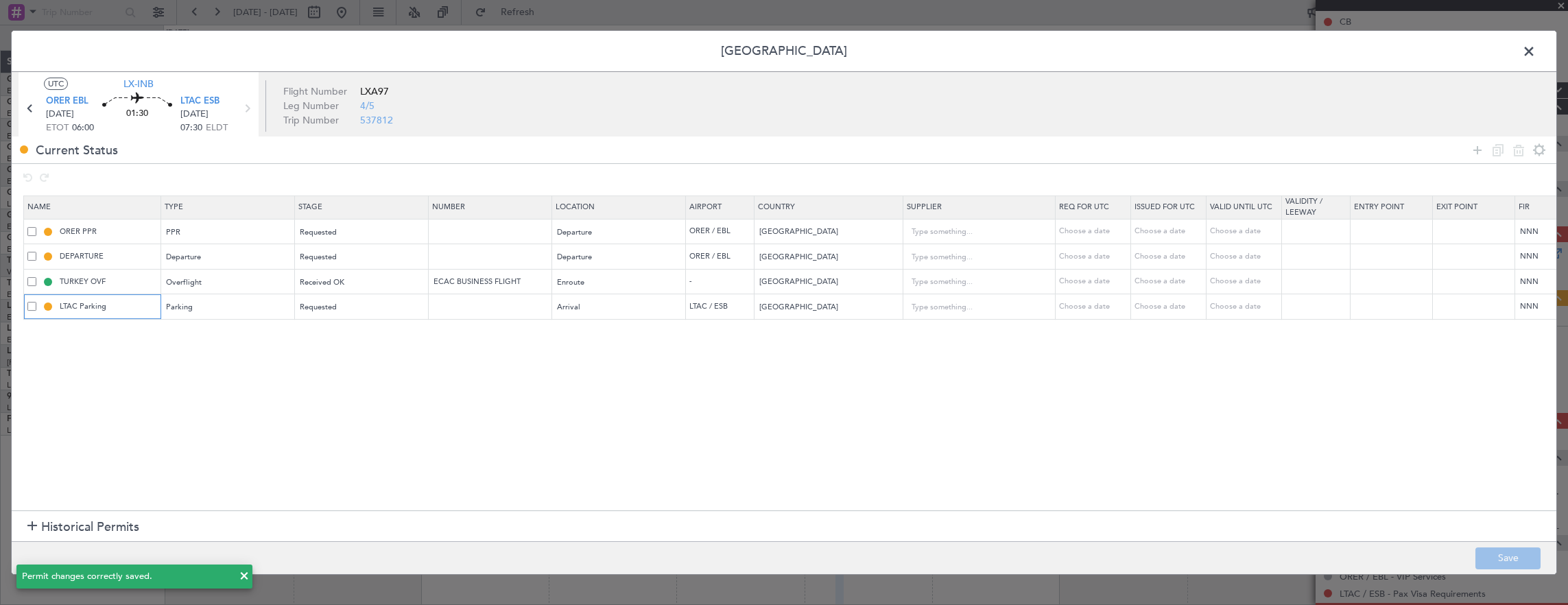
click at [137, 309] on input "LTAC Parking" at bounding box center [108, 306] width 103 height 12
type input "LTAC Parking [DATE]"
click at [1518, 552] on button "Save" at bounding box center [1508, 559] width 65 height 22
click at [1535, 46] on span at bounding box center [1535, 55] width 0 height 28
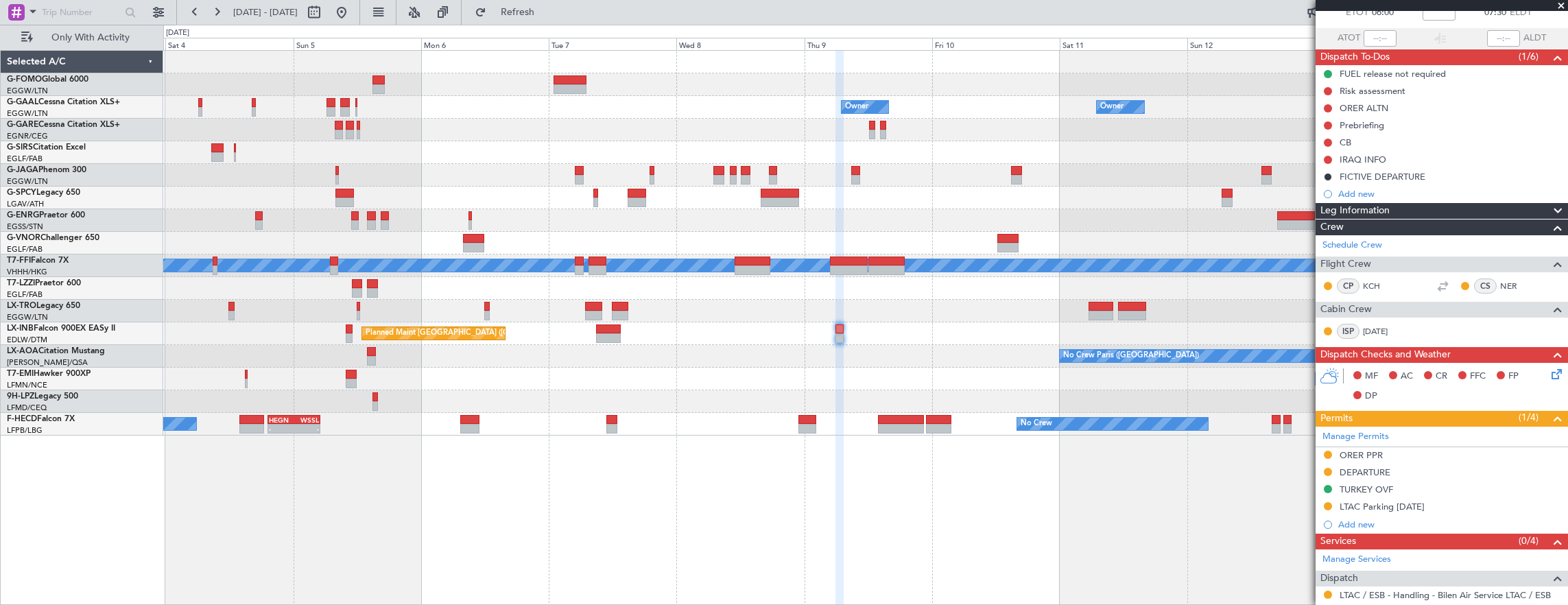
scroll to position [0, 0]
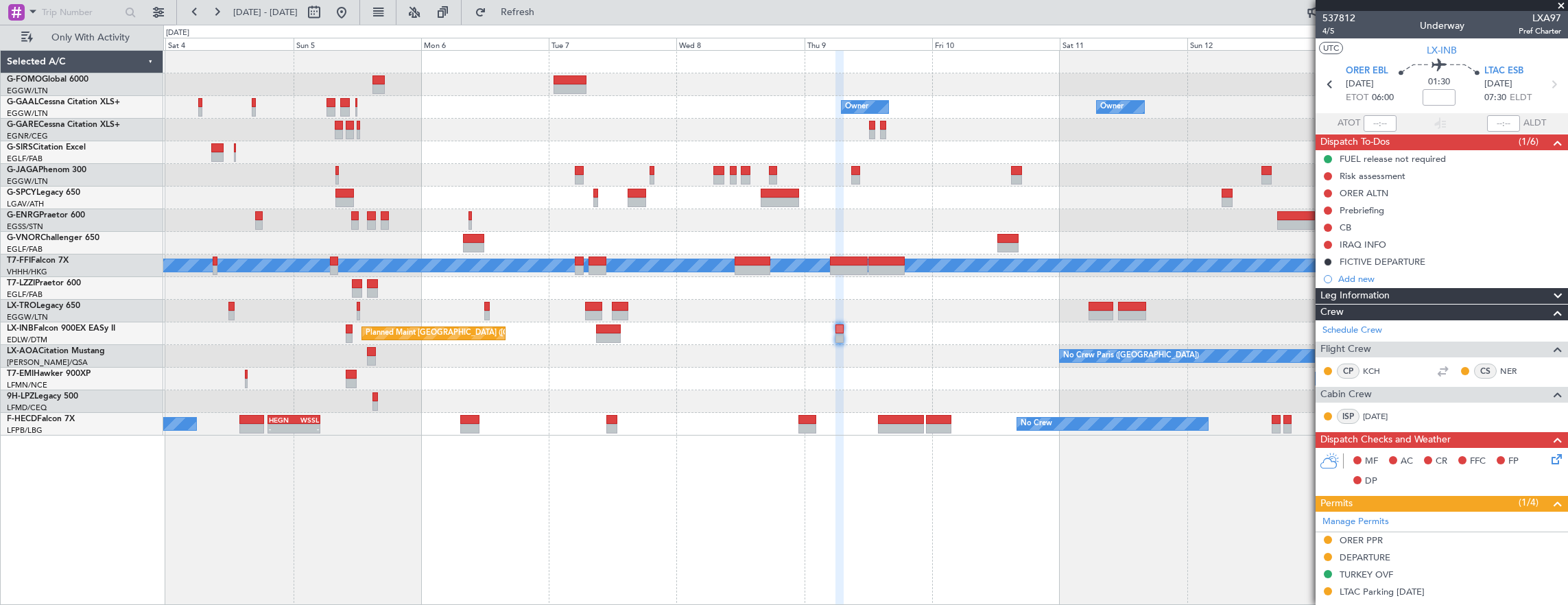
click at [749, 487] on div "Owner Owner Owner Owner No Crew Planned Maint [GEOGRAPHIC_DATA] Planned Maint G…" at bounding box center [866, 327] width 1405 height 556
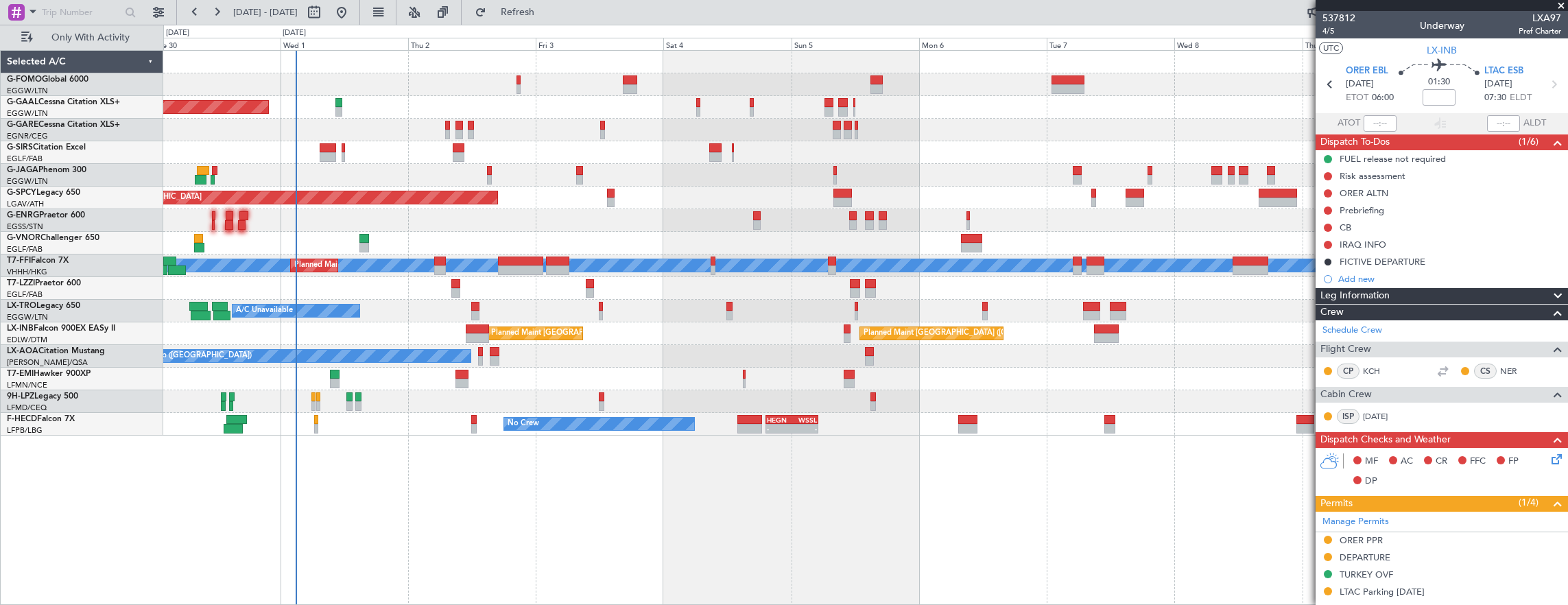
click at [384, 491] on div "Owner Planned [GEOGRAPHIC_DATA] Owner Planned Maint [GEOGRAPHIC_DATA] ([GEOGRAP…" at bounding box center [866, 327] width 1405 height 556
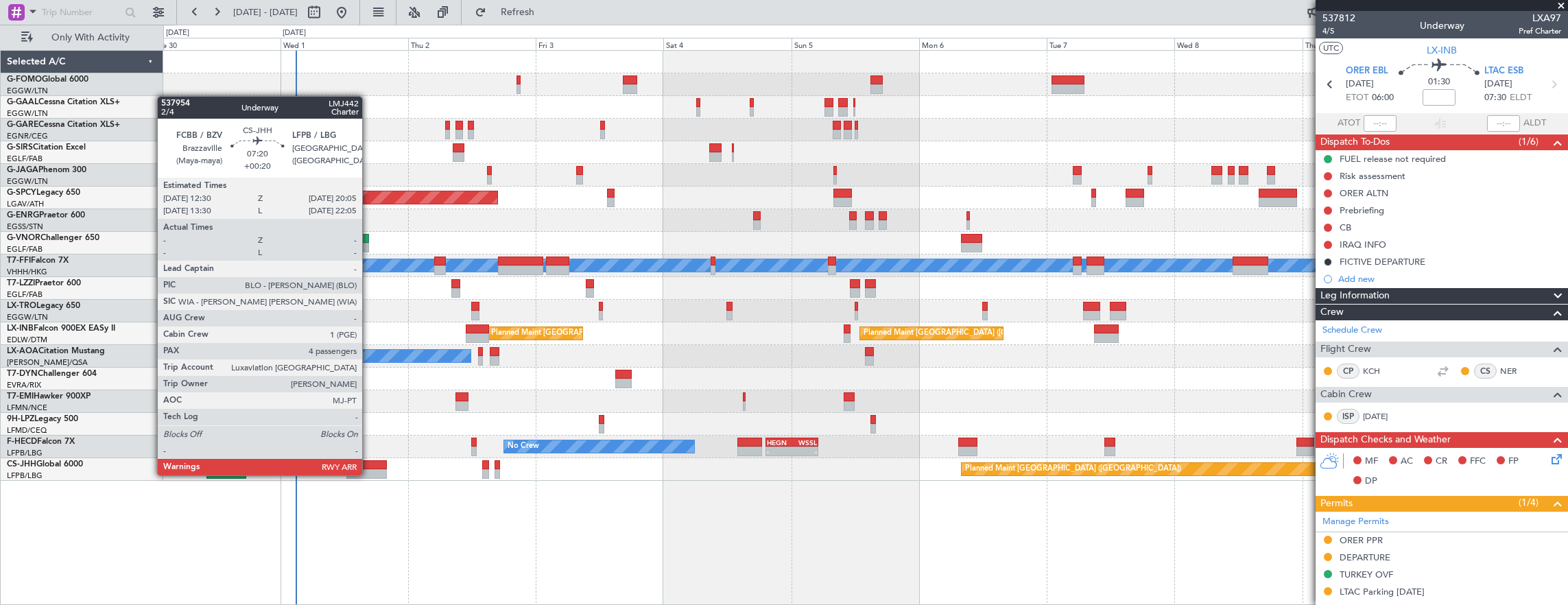
click at [369, 474] on div at bounding box center [367, 474] width 40 height 10
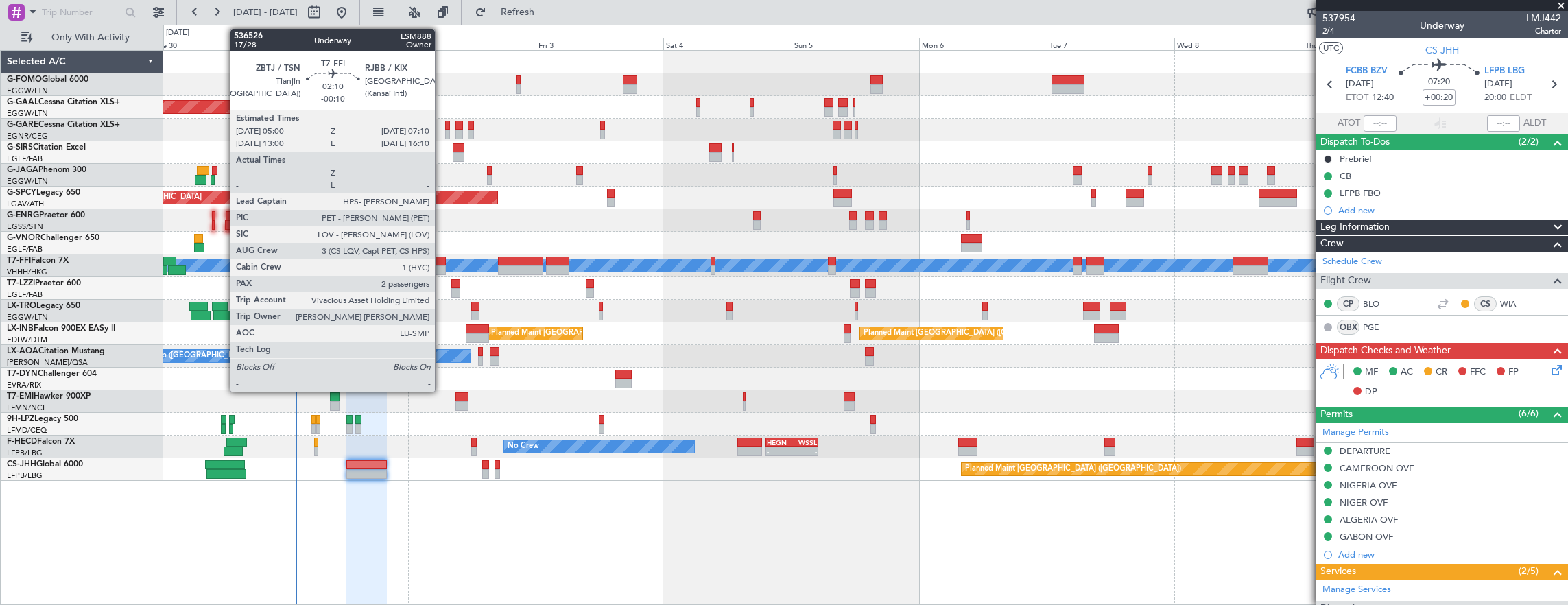
click at [441, 262] on div at bounding box center [439, 262] width 12 height 10
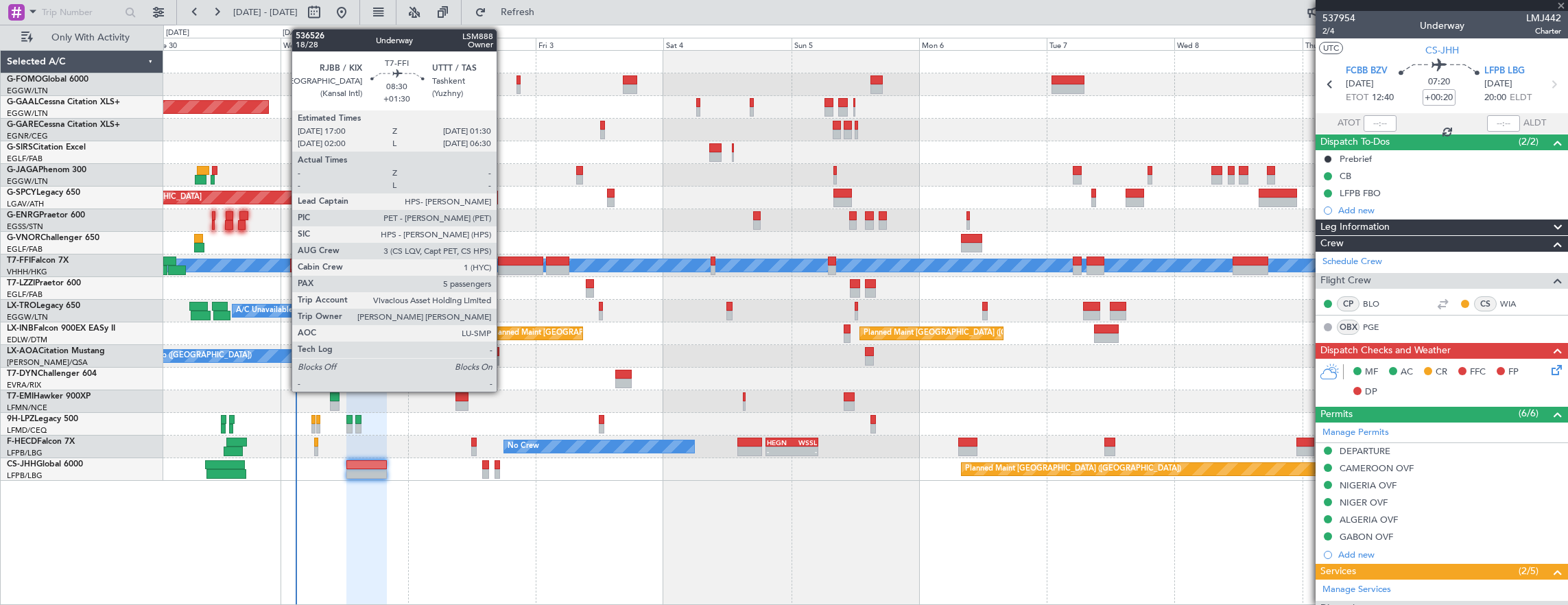
type input "-00:10"
type input "2"
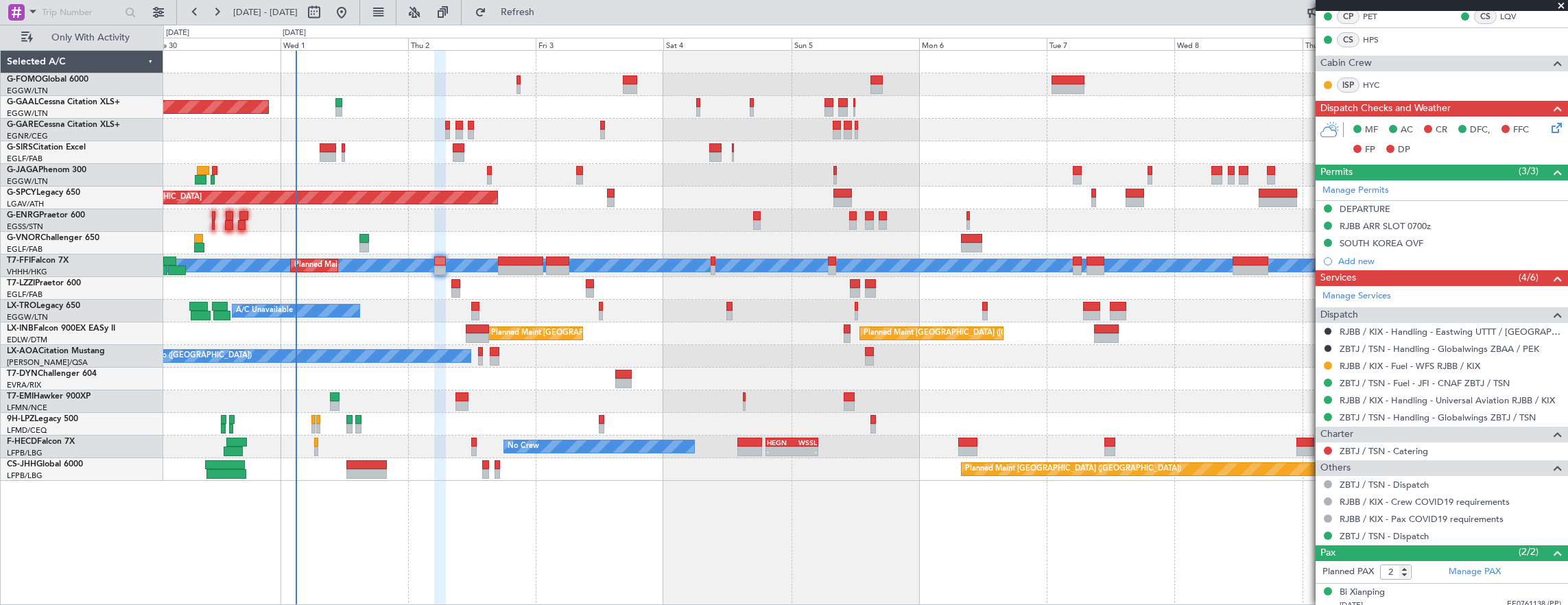
scroll to position [306, 0]
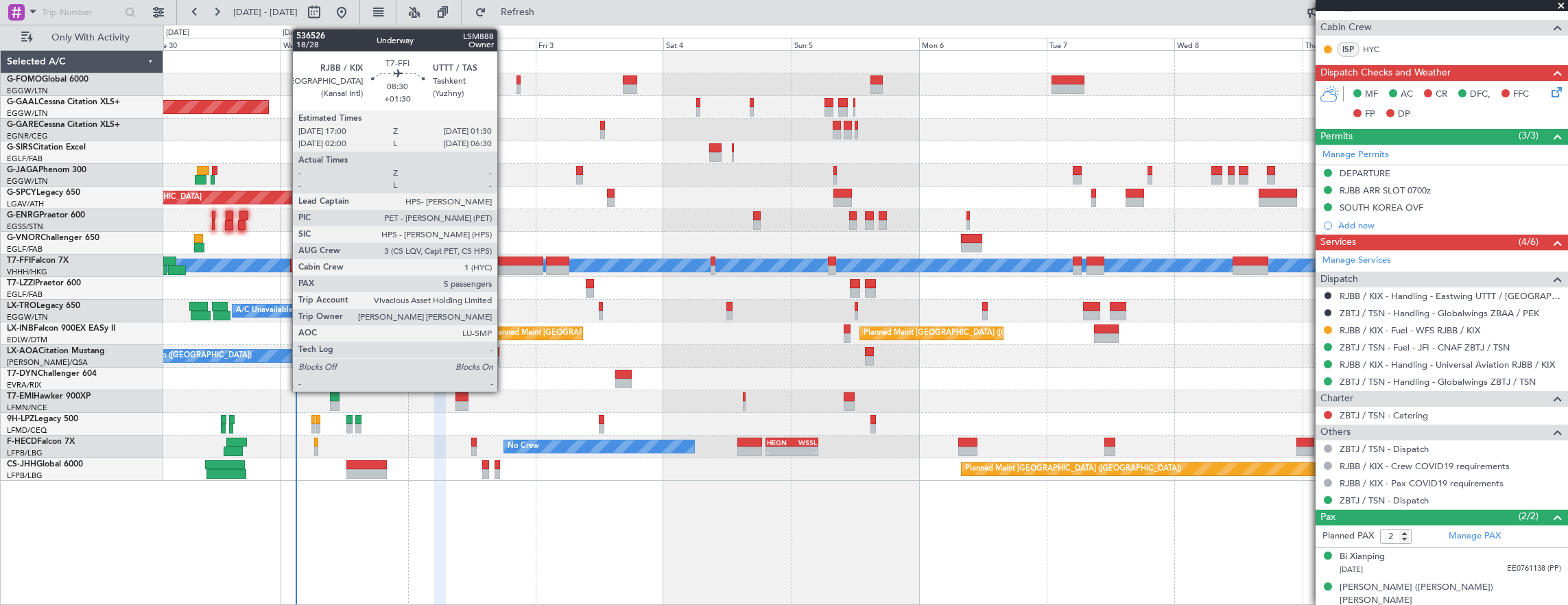
click at [505, 272] on div at bounding box center [520, 271] width 45 height 10
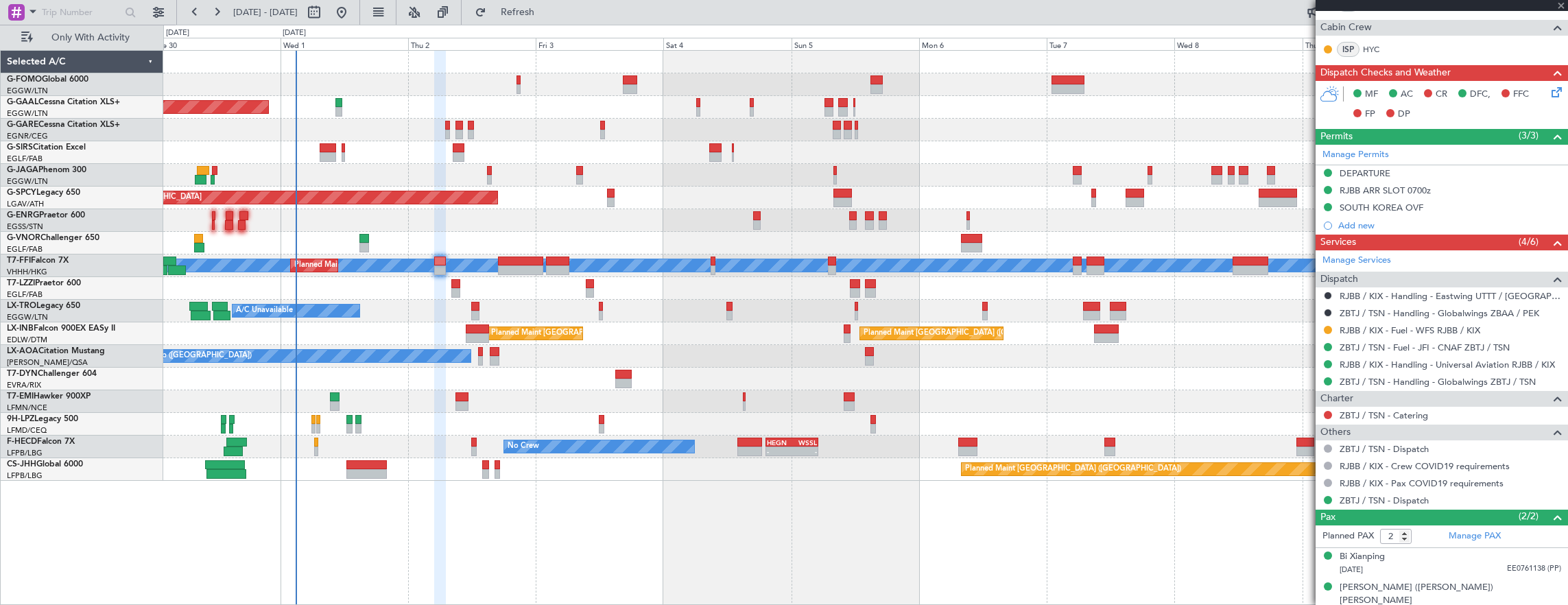
type input "+01:30"
type input "5"
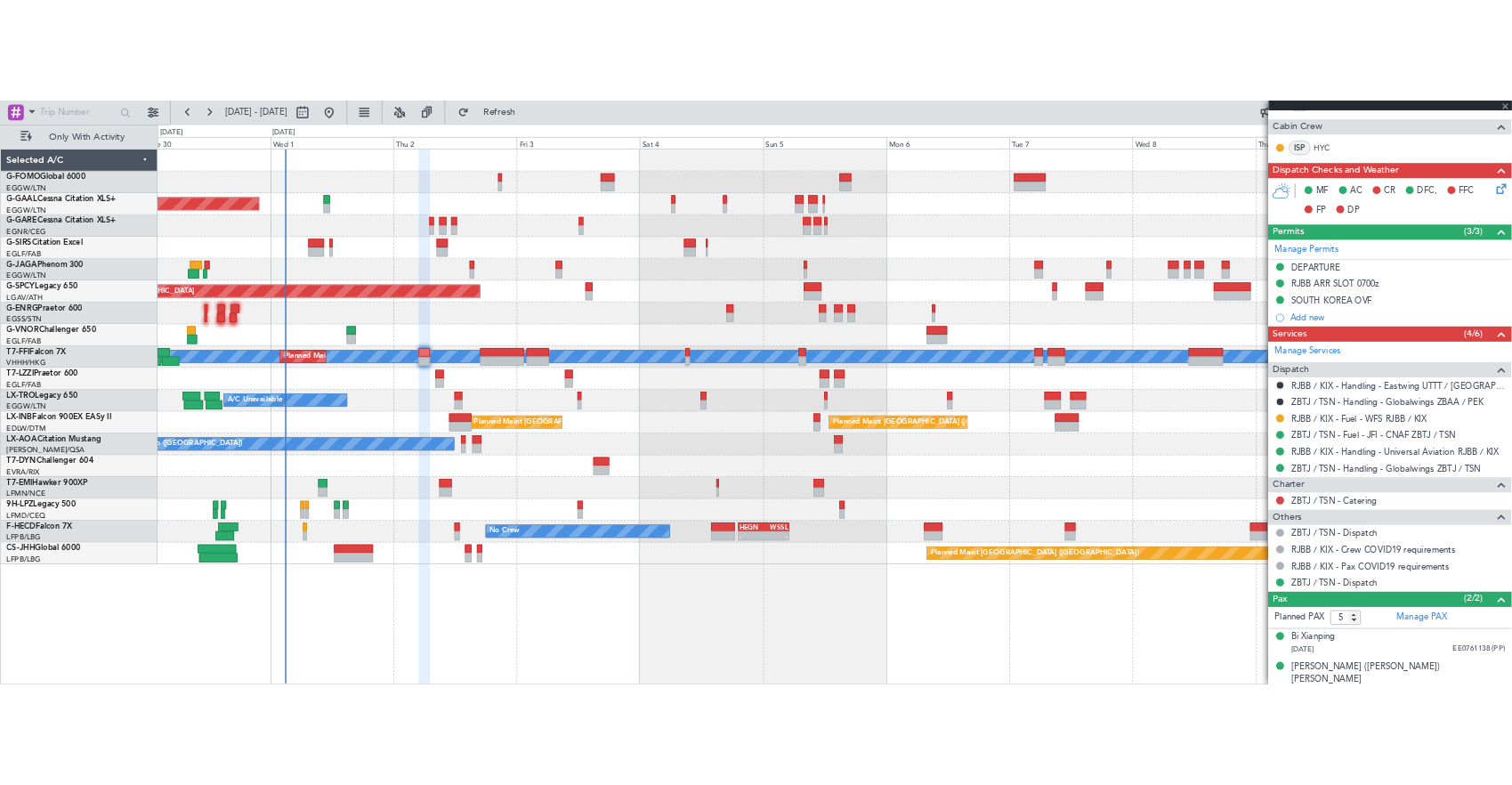
scroll to position [0, 0]
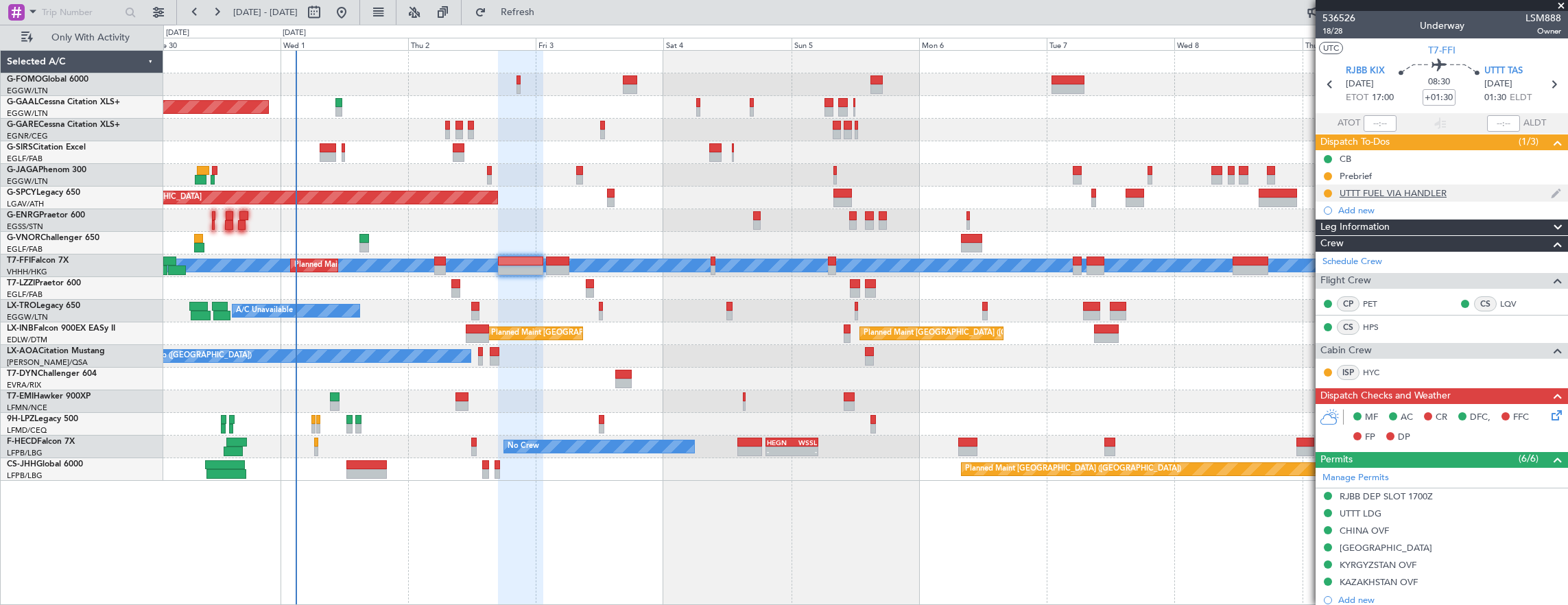
click at [1466, 192] on div "UTTT FUEL VIA HANDLER" at bounding box center [1441, 193] width 253 height 17
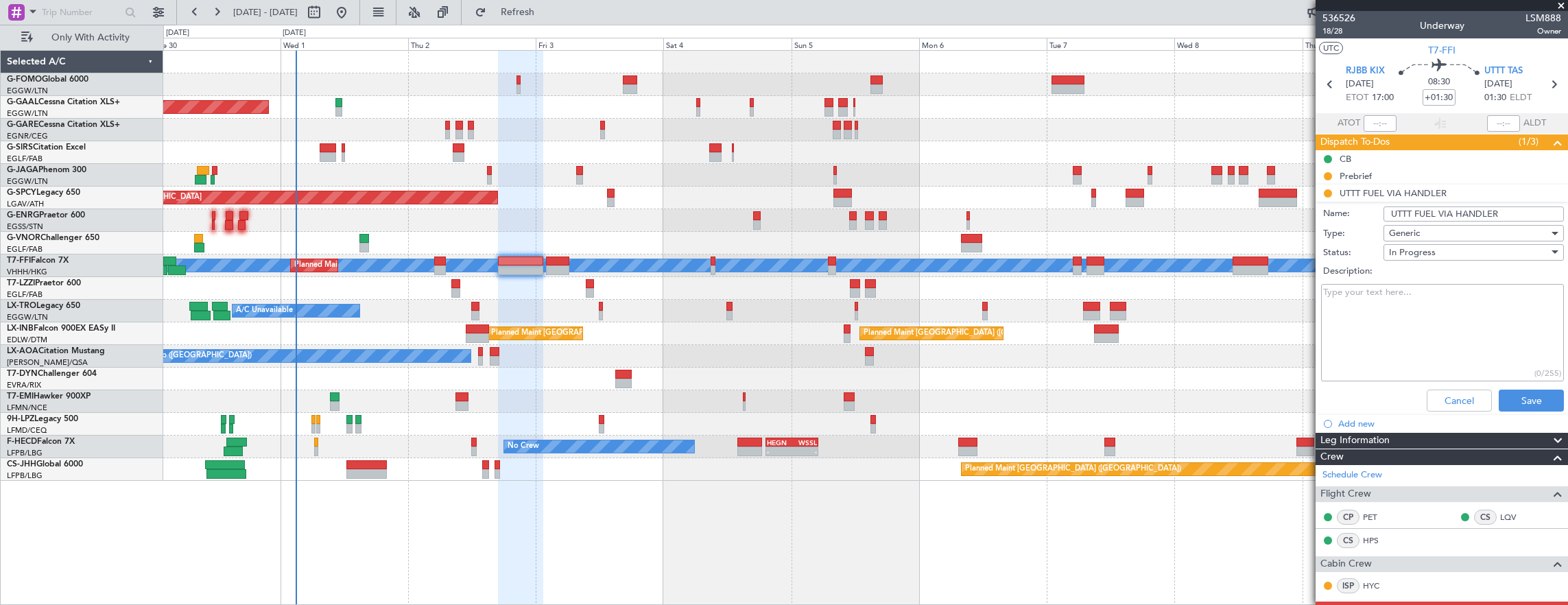
click at [1467, 210] on input "UTTT FUEL VIA HANDLER" at bounding box center [1473, 214] width 181 height 15
type input "UTTT FUEL VIA WFS"
click at [1536, 400] on button "Save" at bounding box center [1531, 401] width 65 height 22
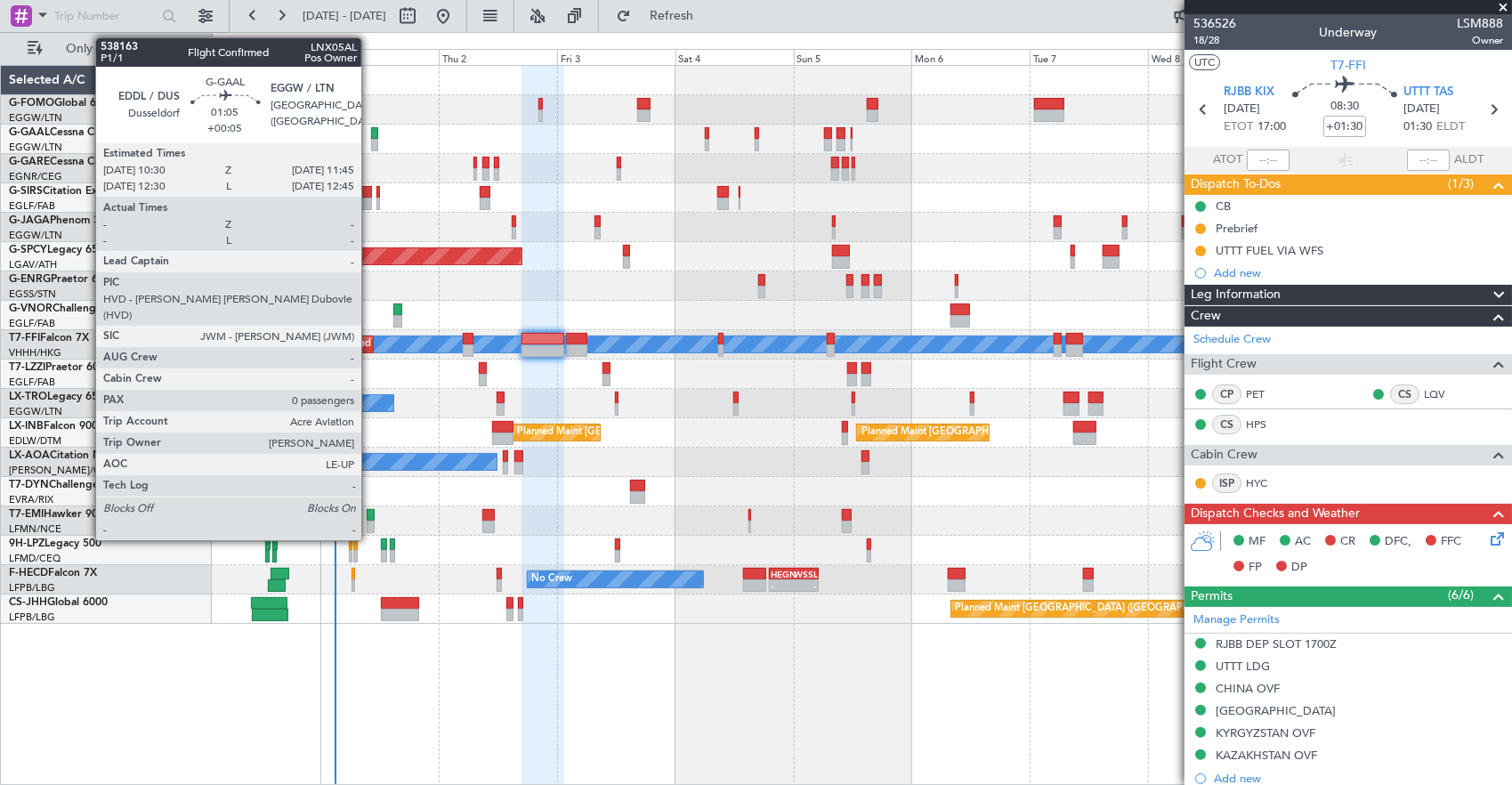
click at [371, 135] on div at bounding box center [374, 134] width 6 height 13
type input "+00:05"
type input "0"
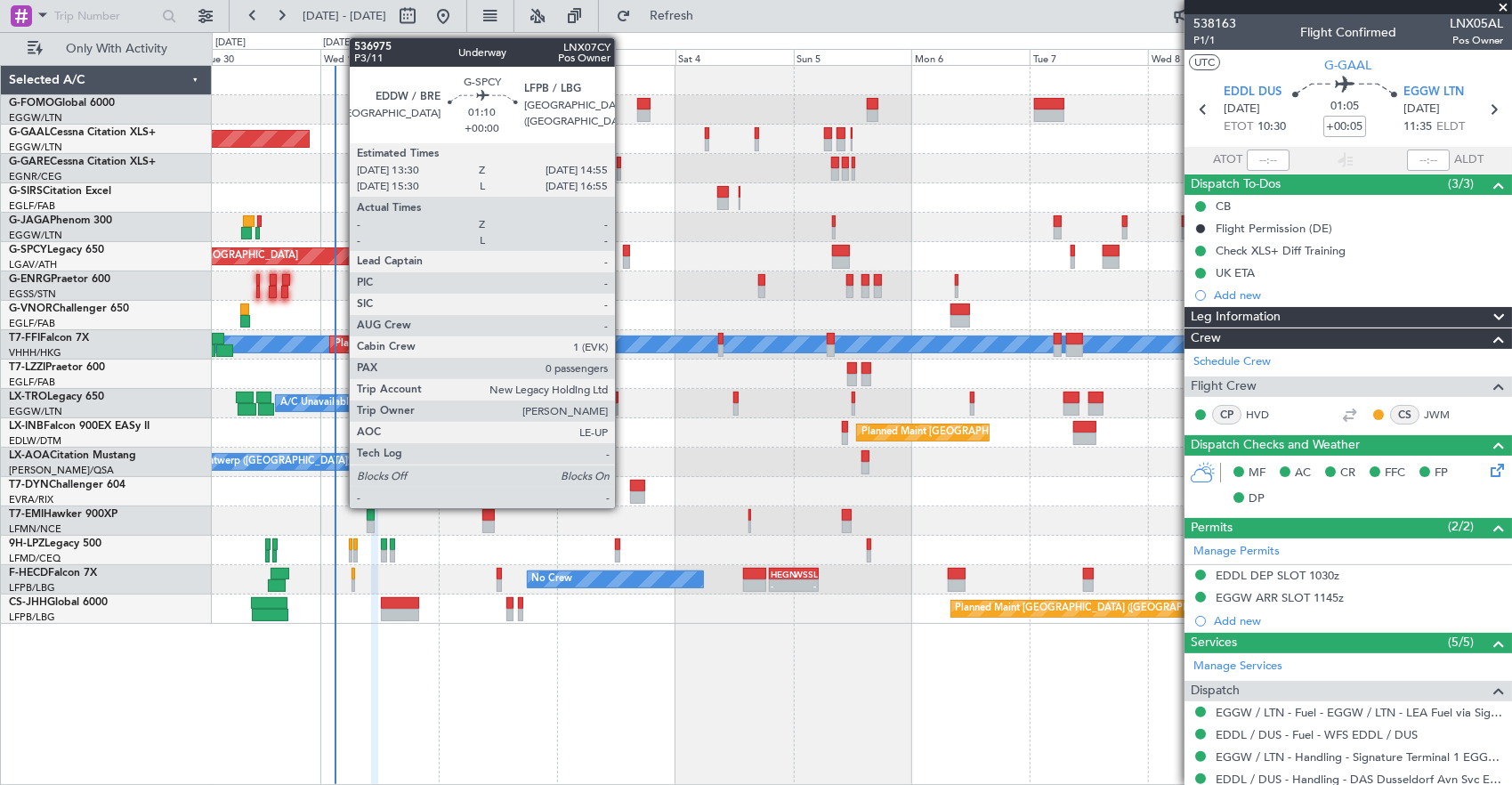
click at [624, 250] on div at bounding box center [627, 251] width 7 height 13
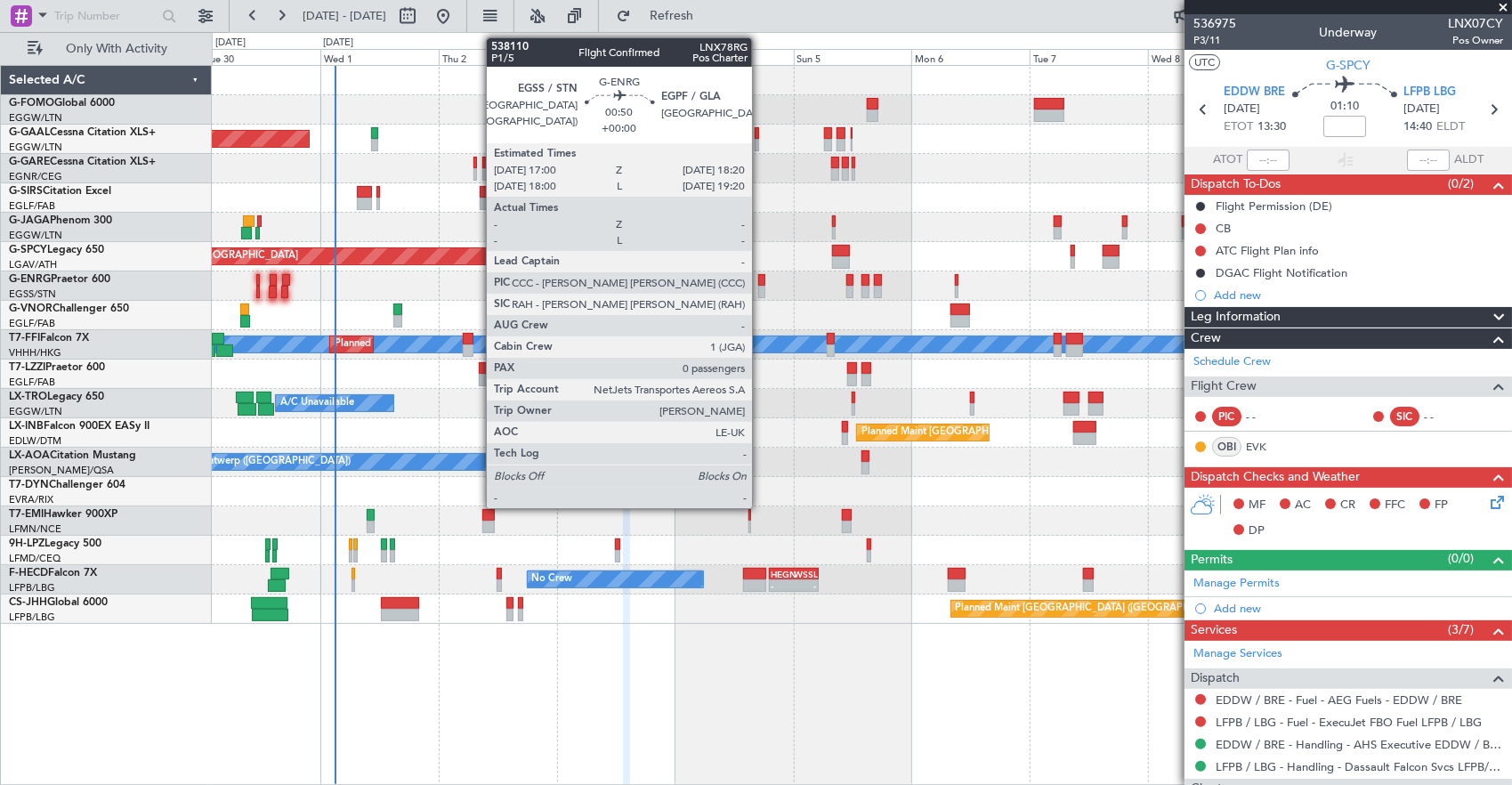
click at [760, 277] on div at bounding box center [762, 280] width 7 height 13
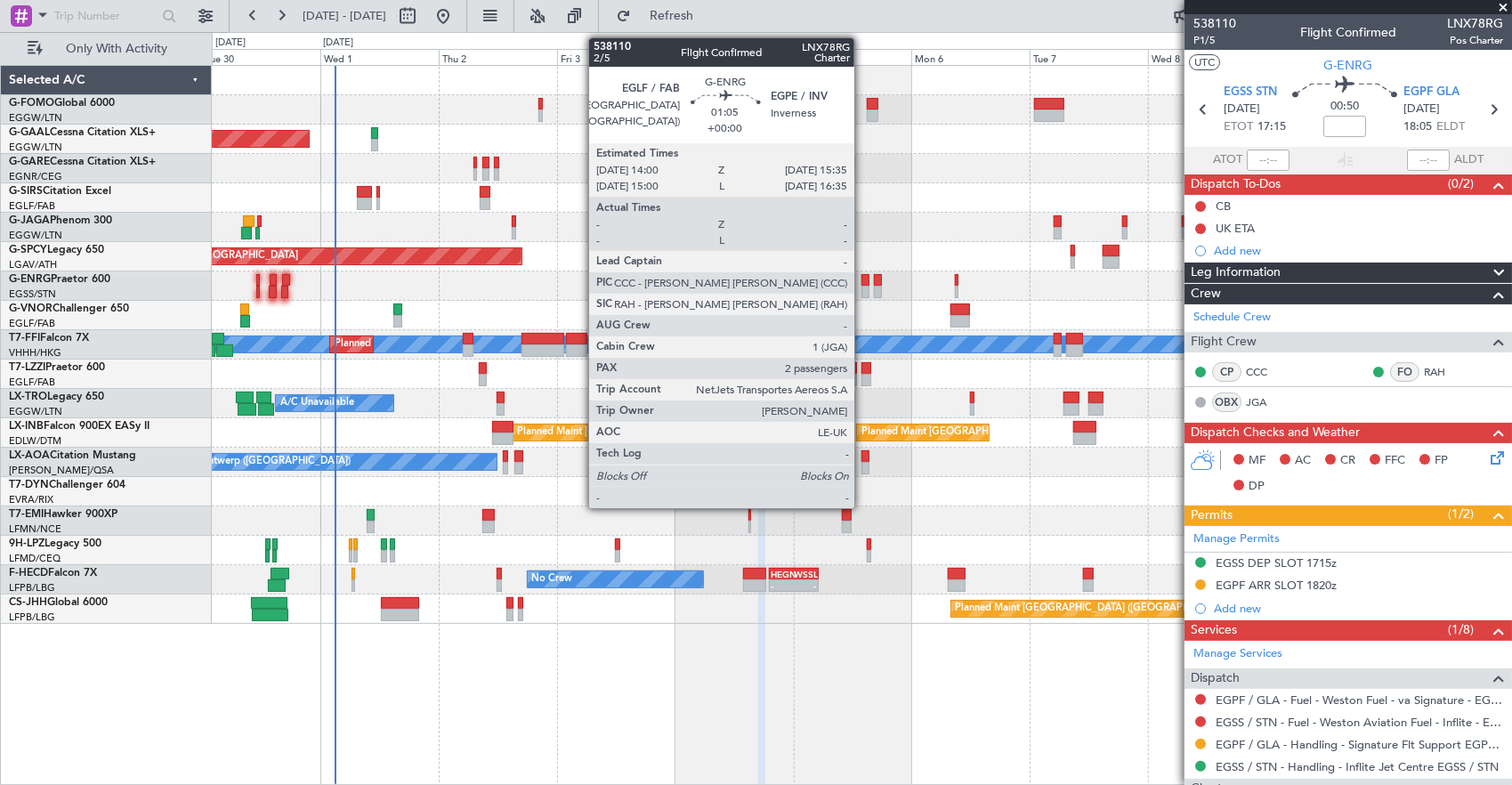
click at [863, 280] on div at bounding box center [865, 280] width 8 height 13
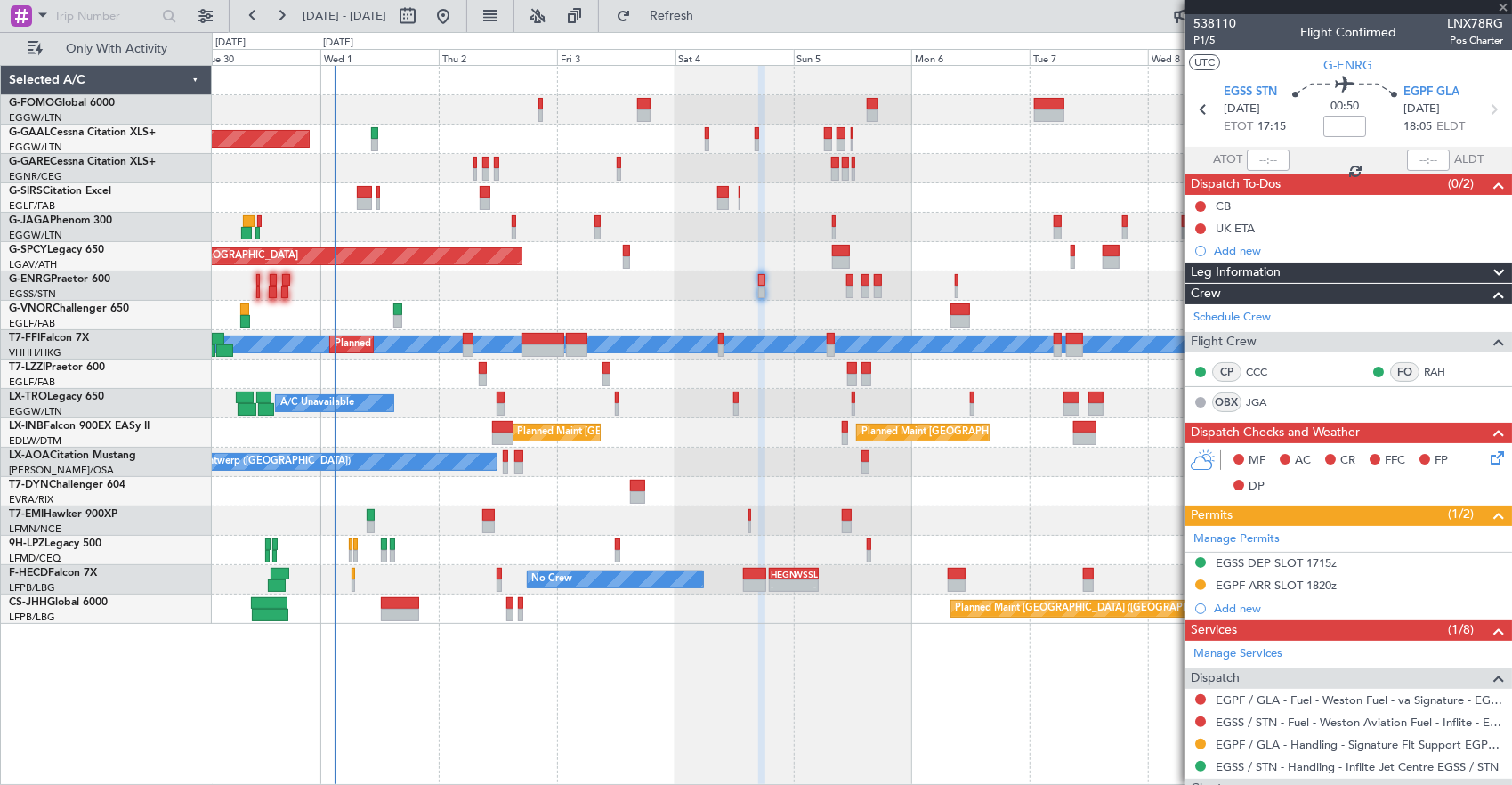
type input "2"
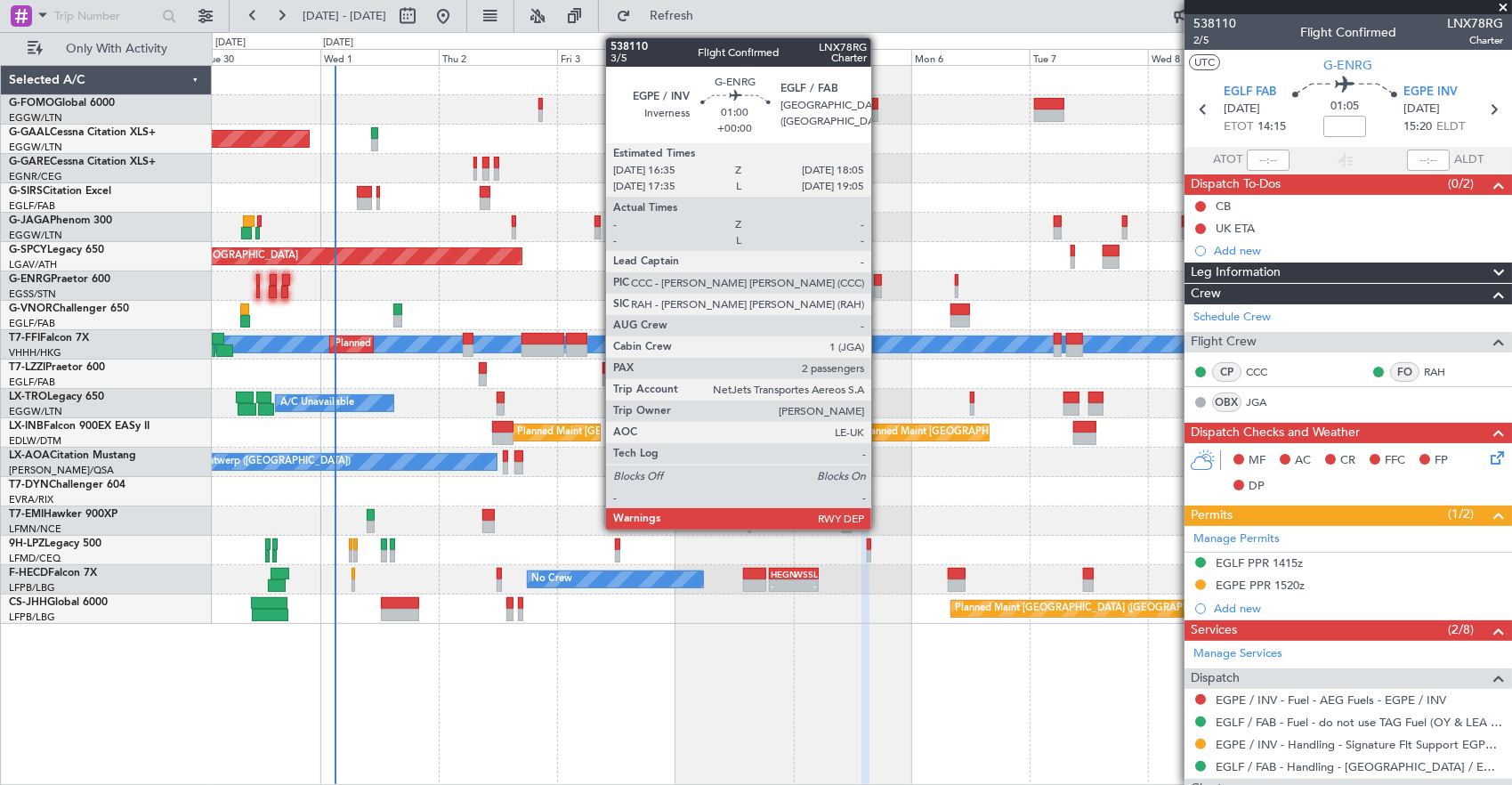
click at [880, 274] on div at bounding box center [877, 280] width 8 height 13
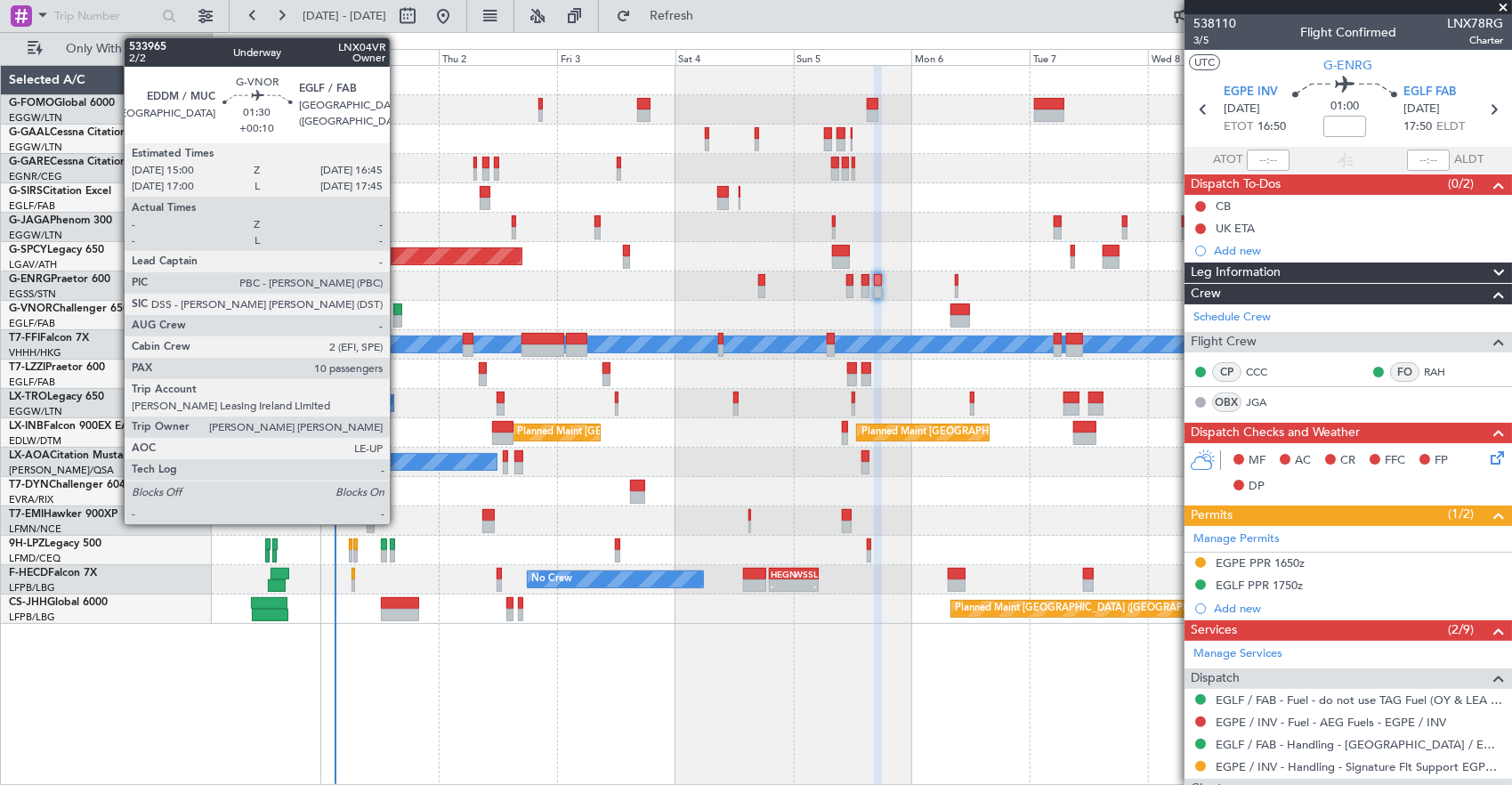
click at [399, 310] on div at bounding box center [398, 310] width 9 height 13
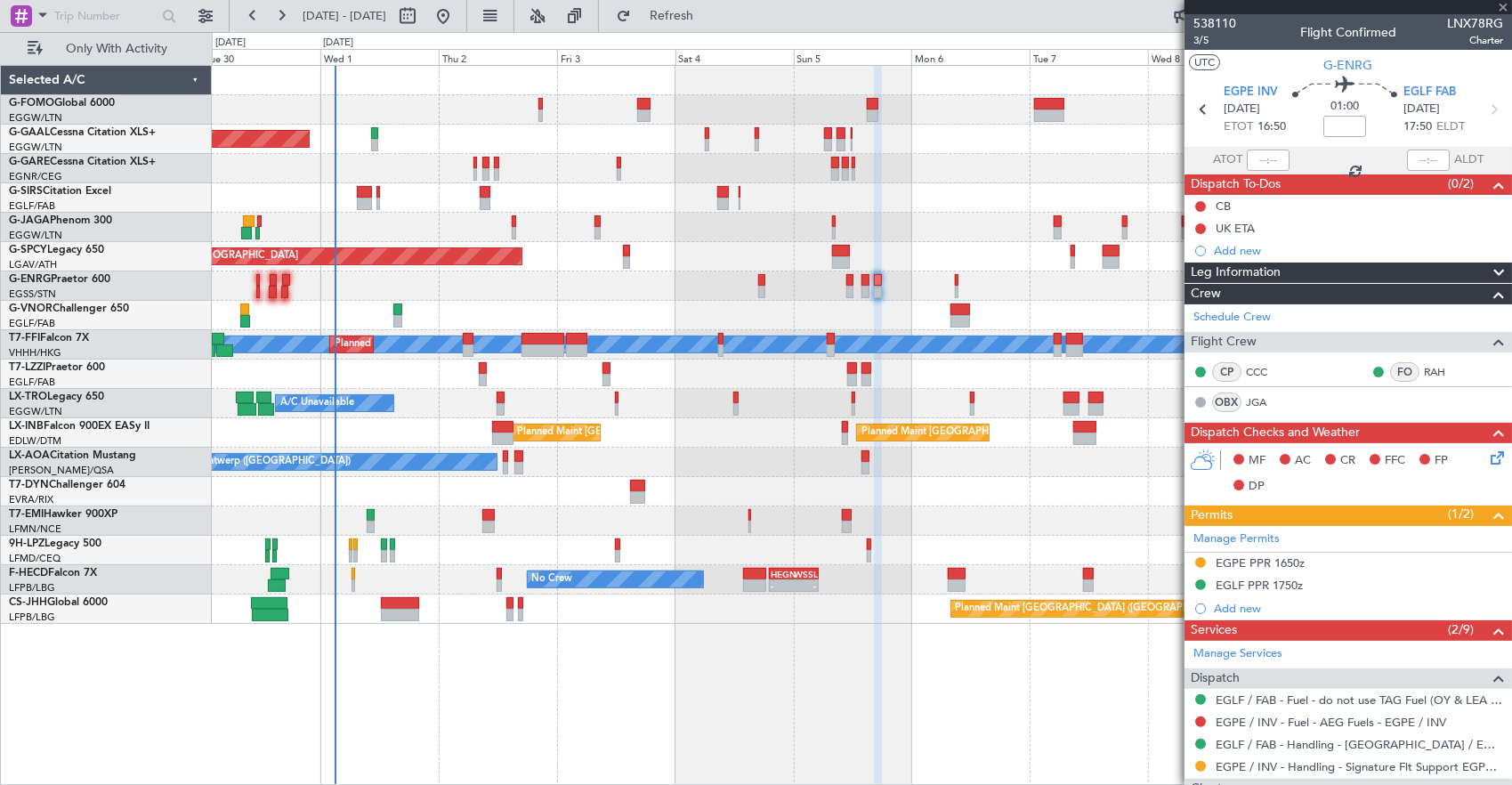
type input "+00:10"
type input "10"
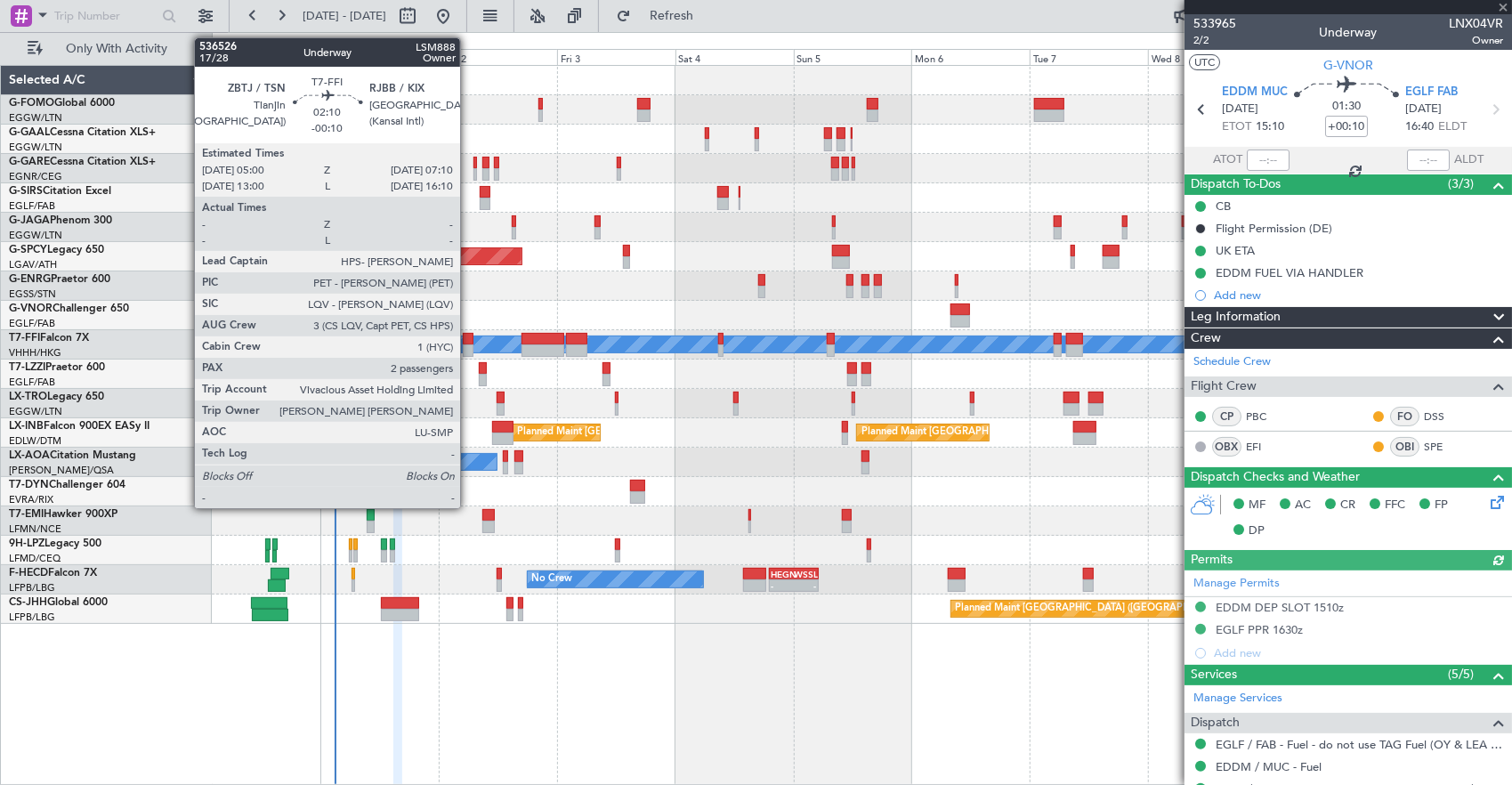
click at [469, 337] on div at bounding box center [468, 340] width 11 height 13
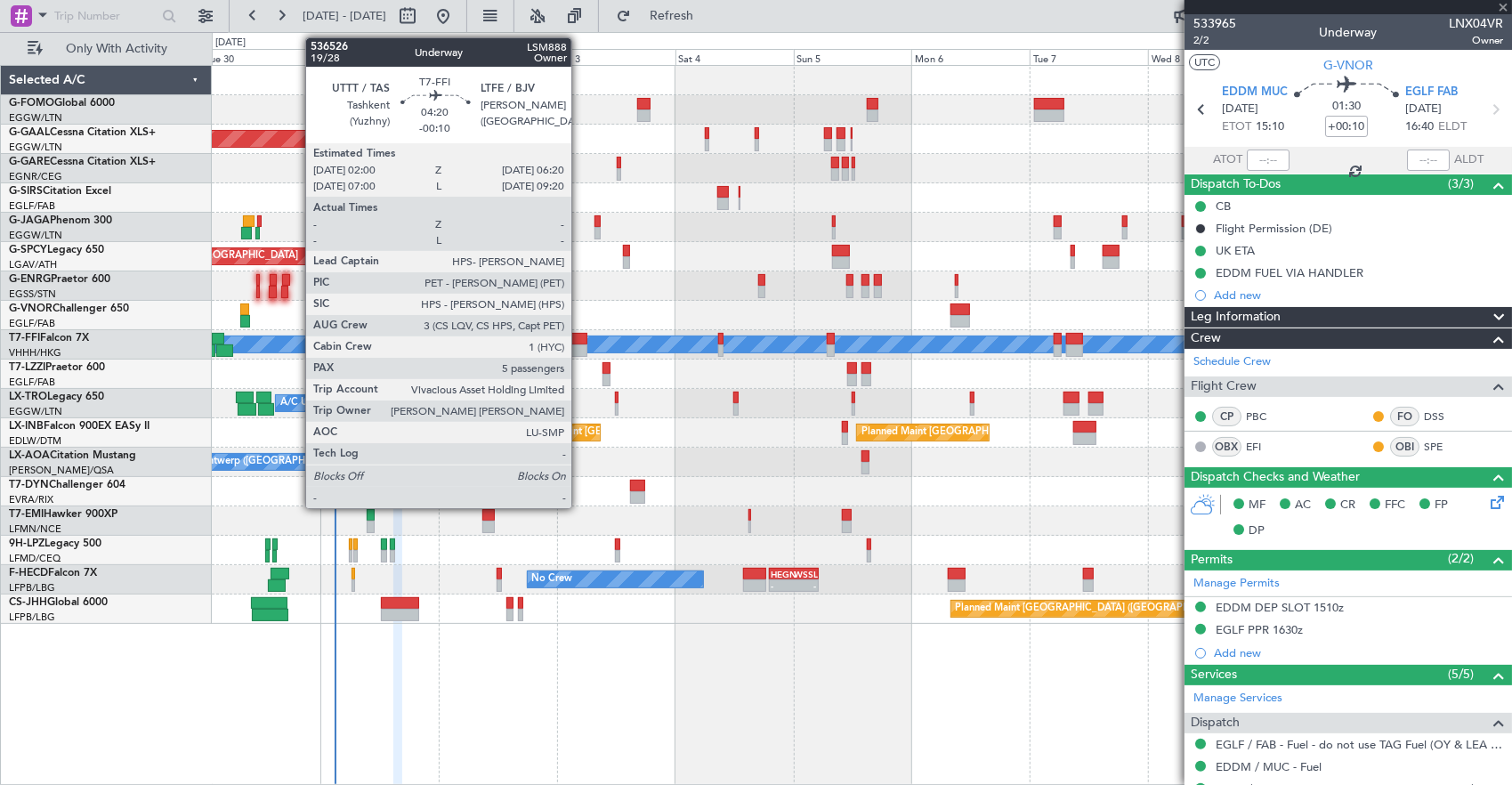
type input "-00:10"
type input "2"
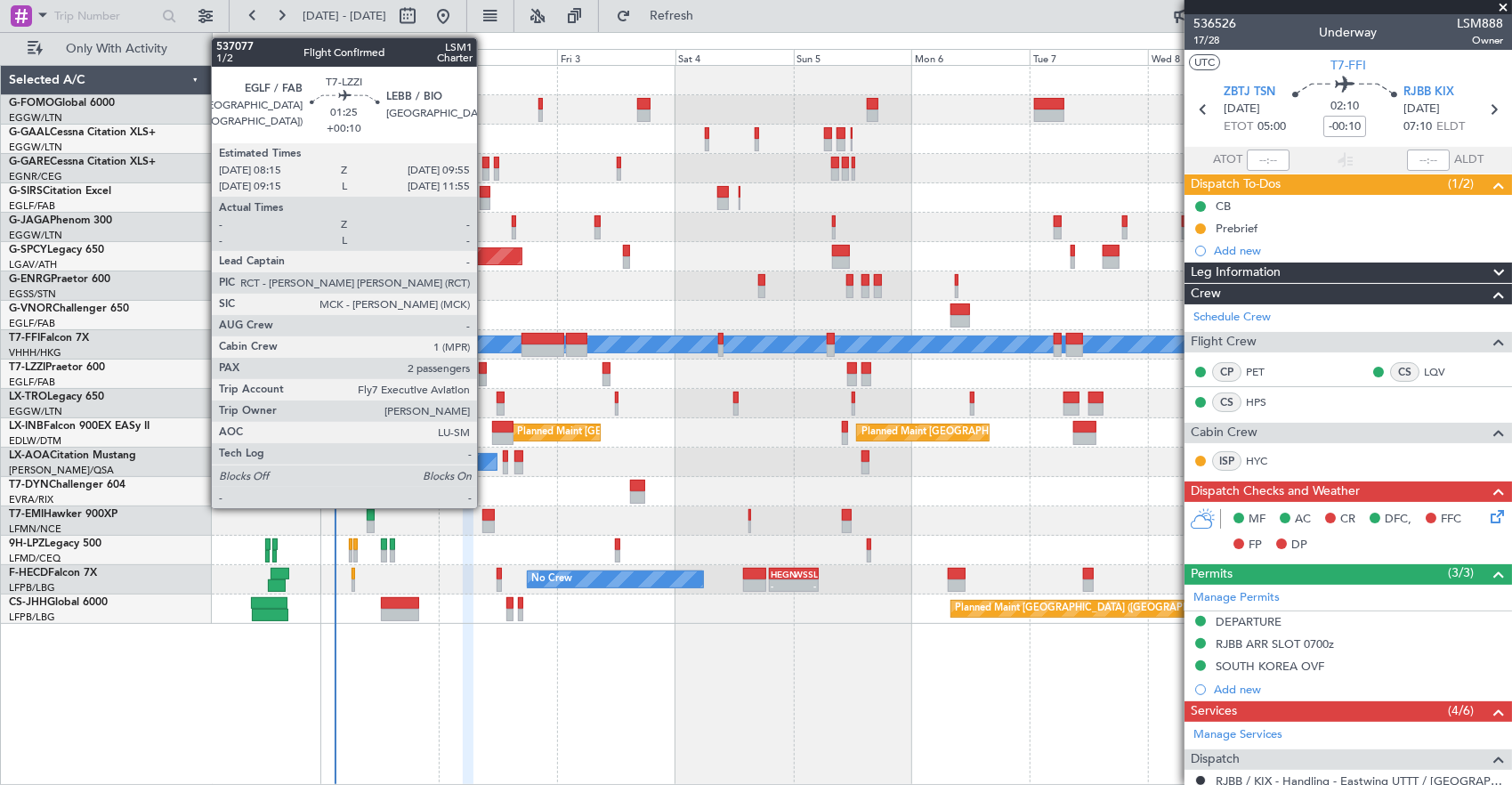
click at [486, 368] on div at bounding box center [483, 368] width 9 height 13
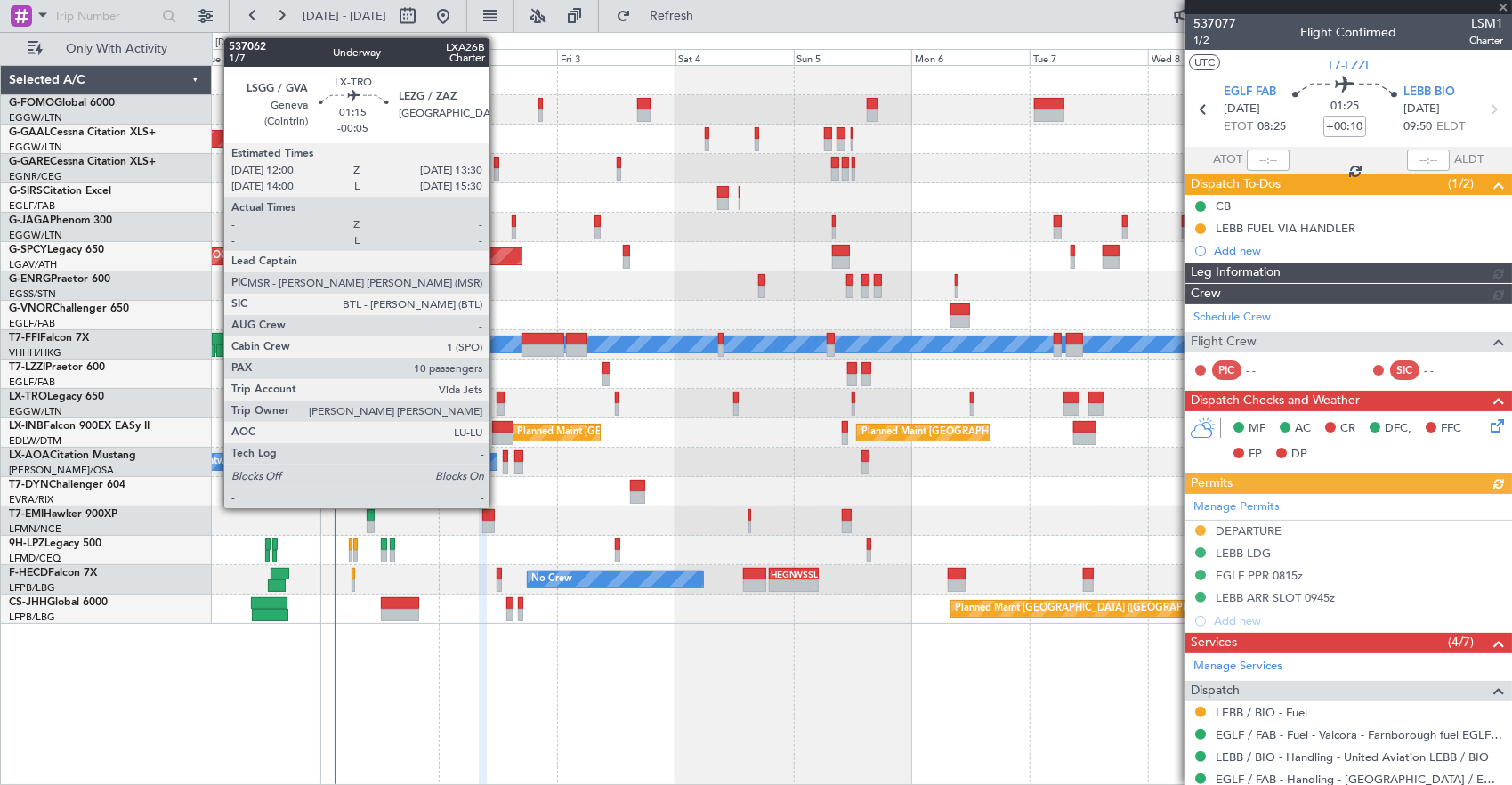
click at [498, 395] on div at bounding box center [500, 398] width 8 height 13
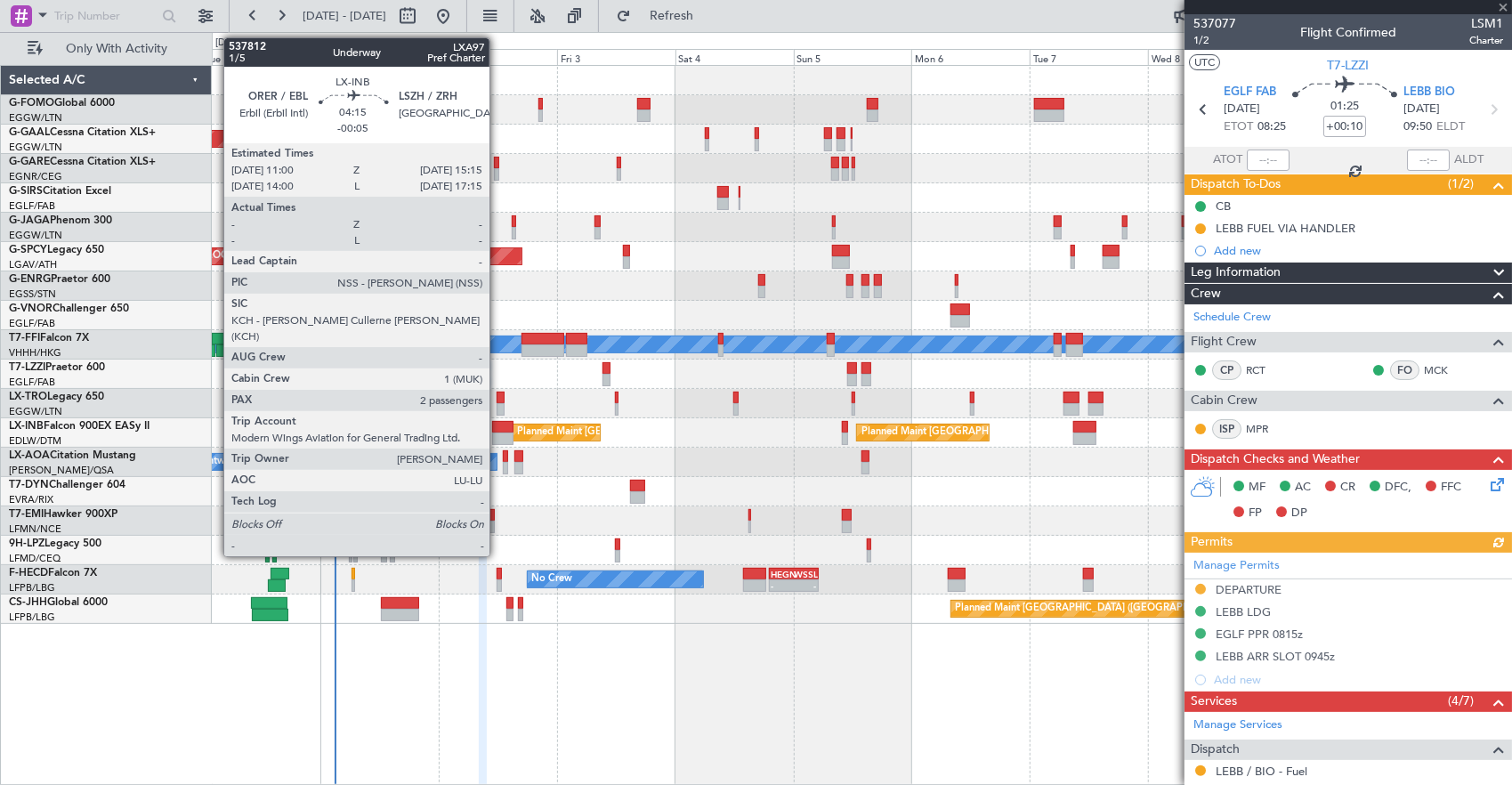
type input "-00:05"
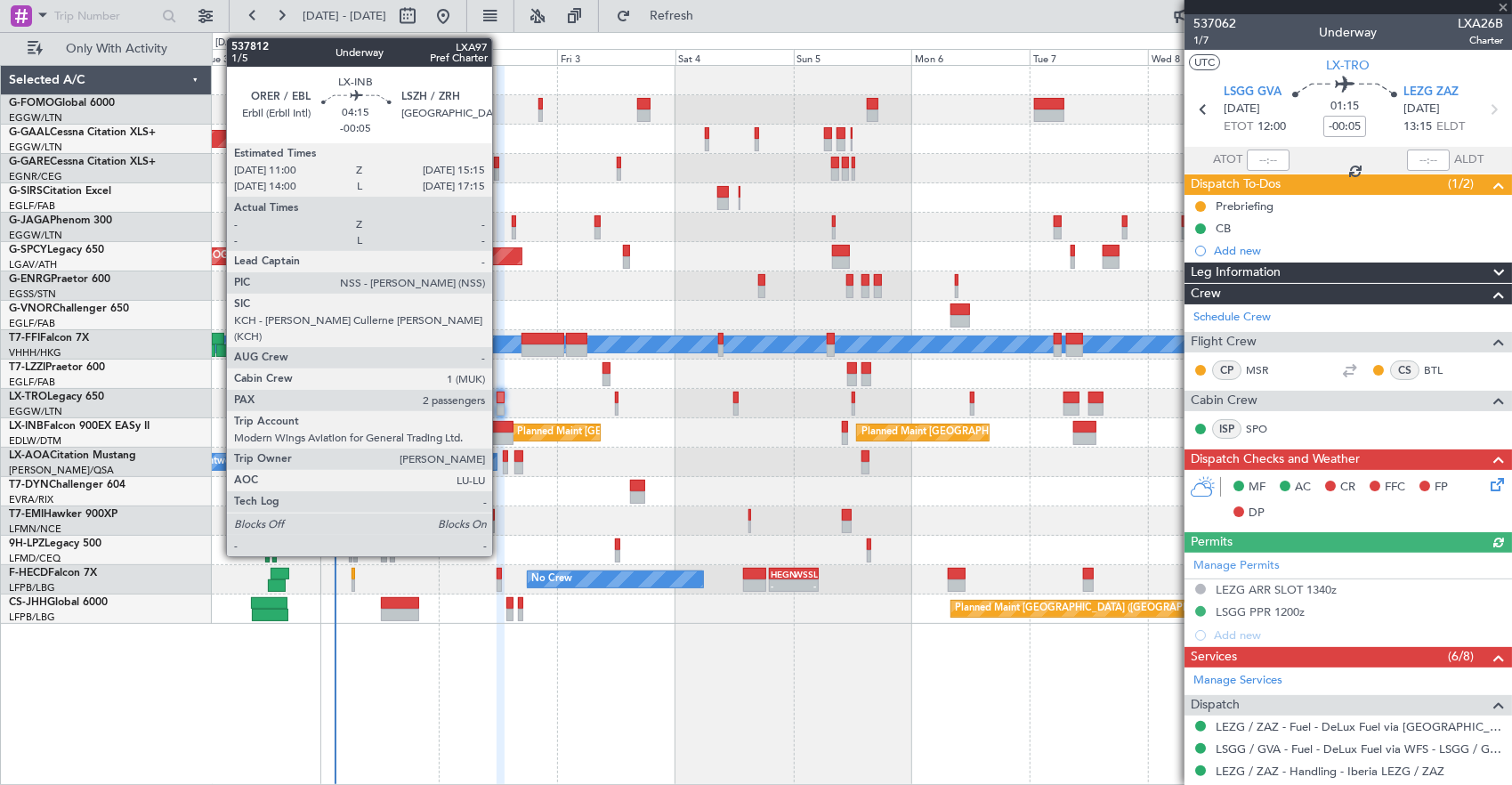
click at [501, 428] on div at bounding box center [503, 428] width 22 height 13
type input "2"
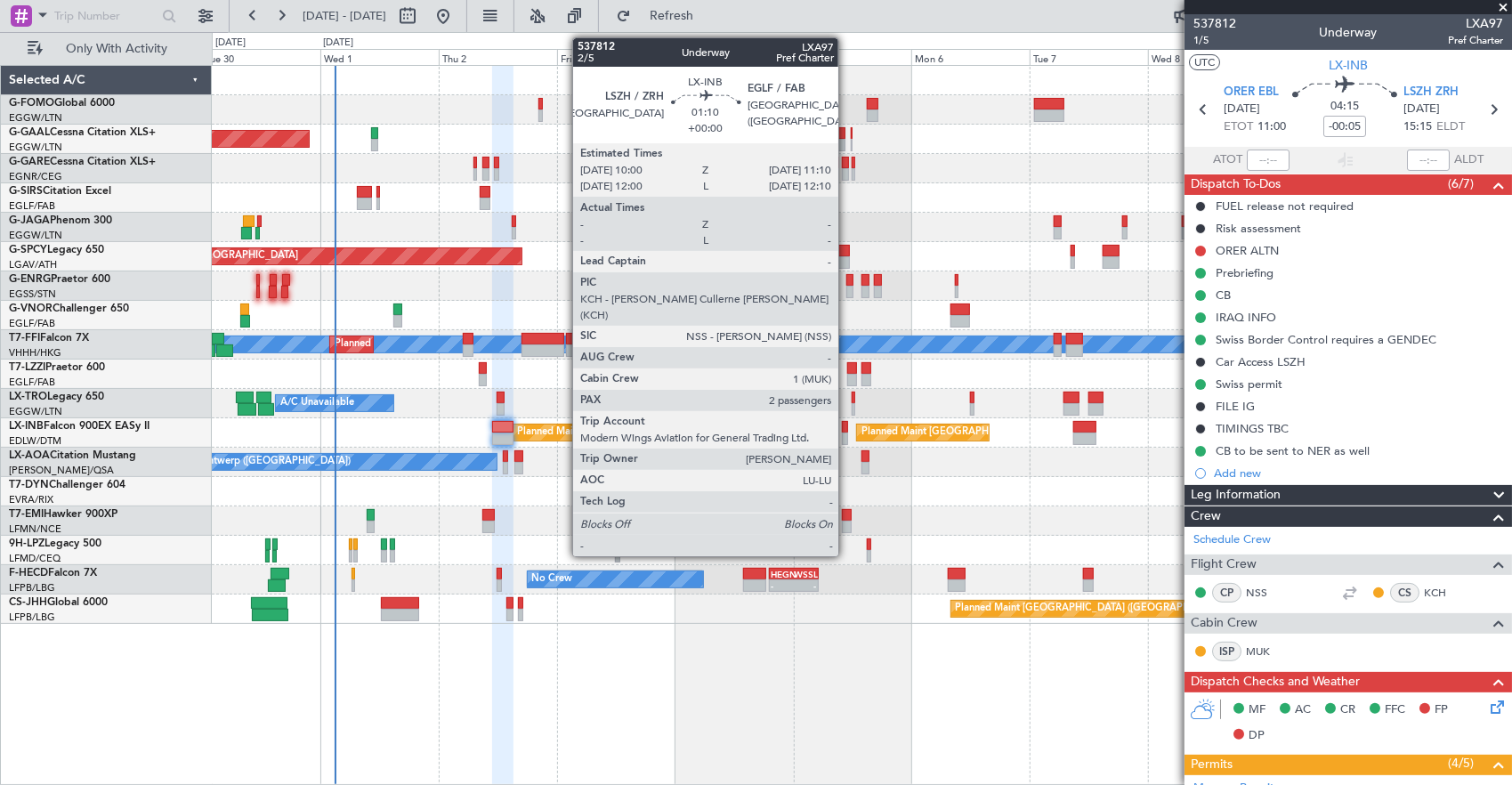
click at [848, 430] on div at bounding box center [845, 428] width 6 height 13
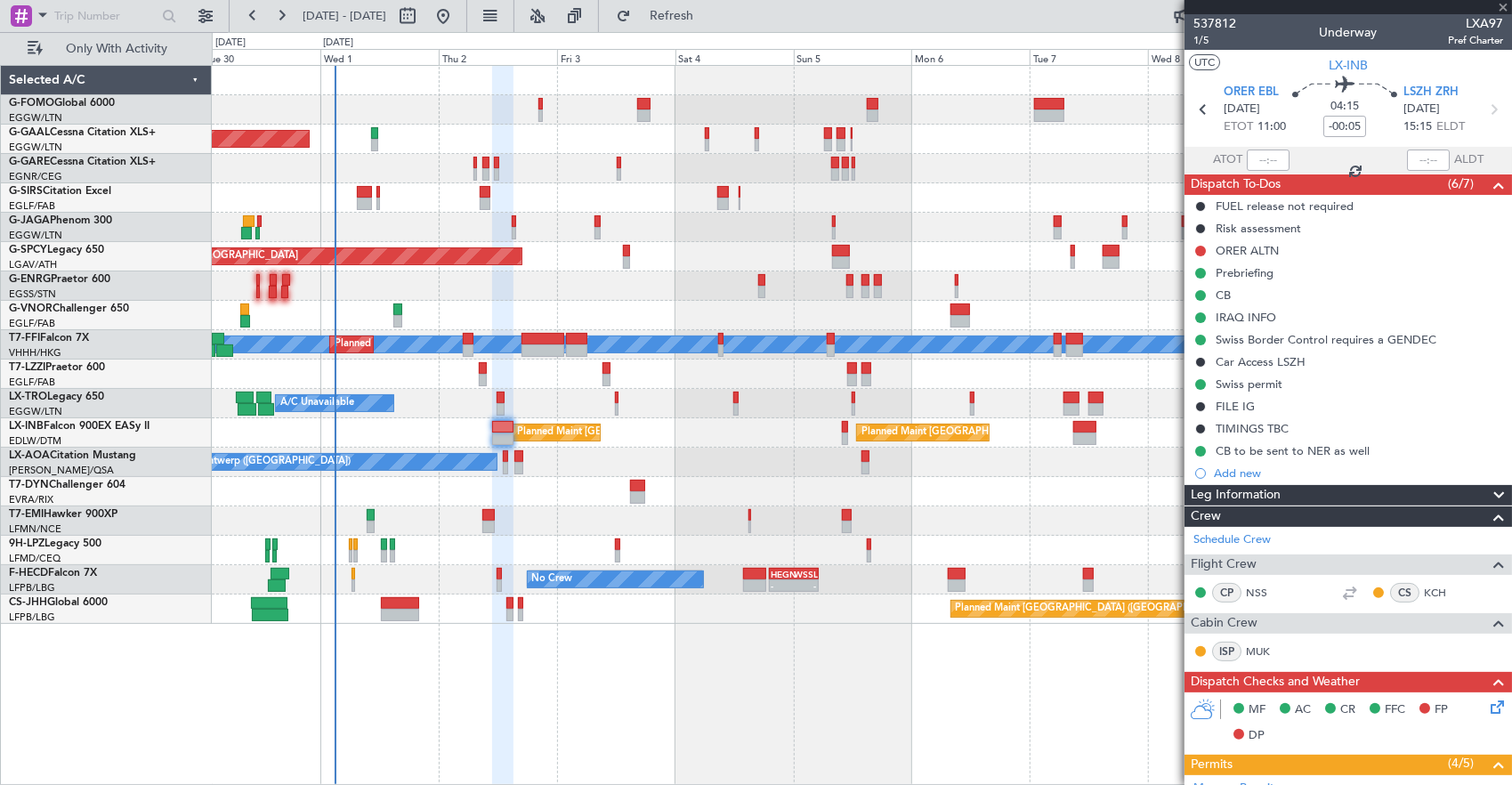
click at [689, 456] on div "Owner Planned [GEOGRAPHIC_DATA] Owner Planned Maint [GEOGRAPHIC_DATA] ([GEOGRAP…" at bounding box center [862, 344] width 1300 height 558
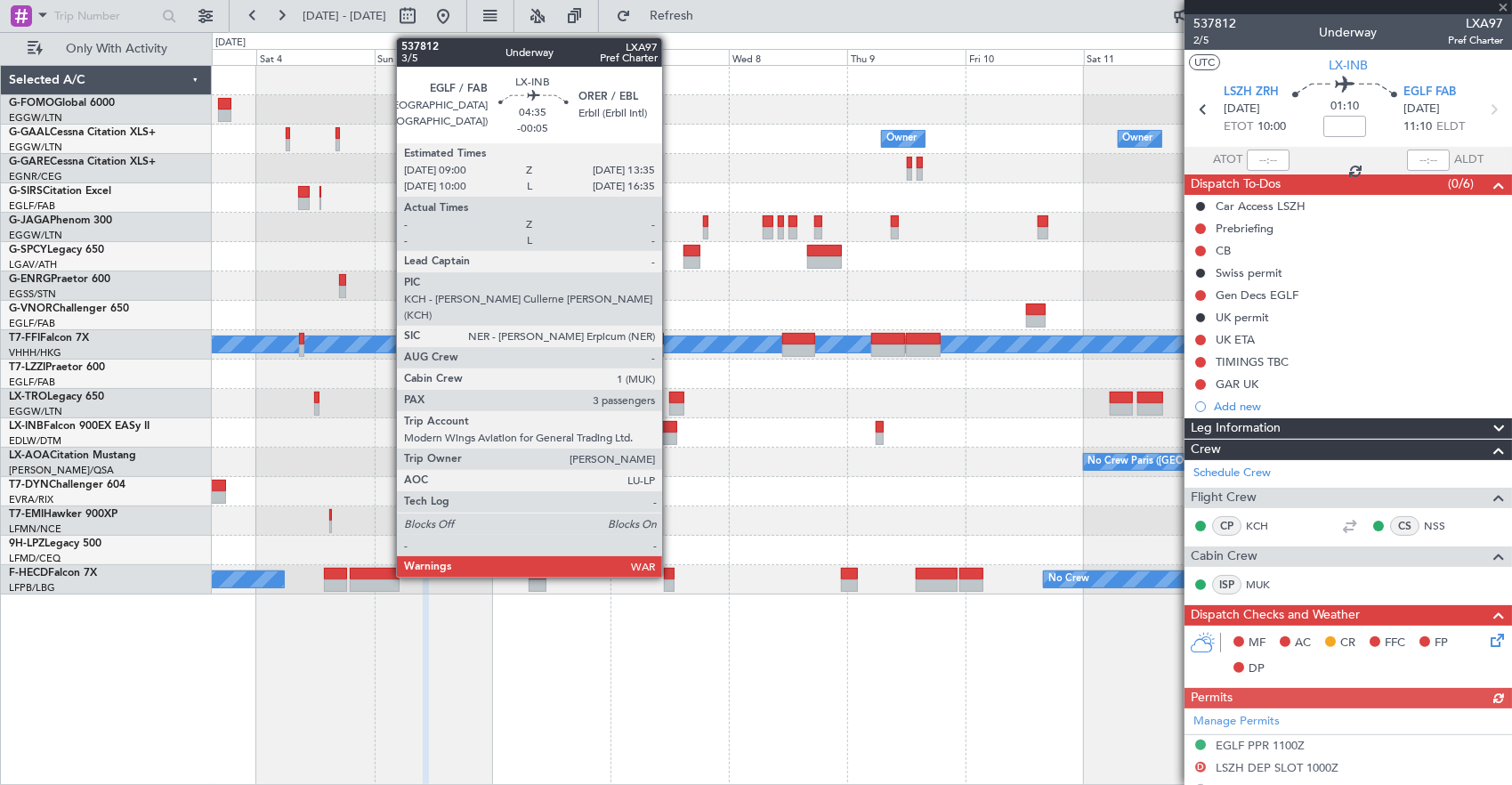
click at [671, 434] on div at bounding box center [666, 439] width 23 height 13
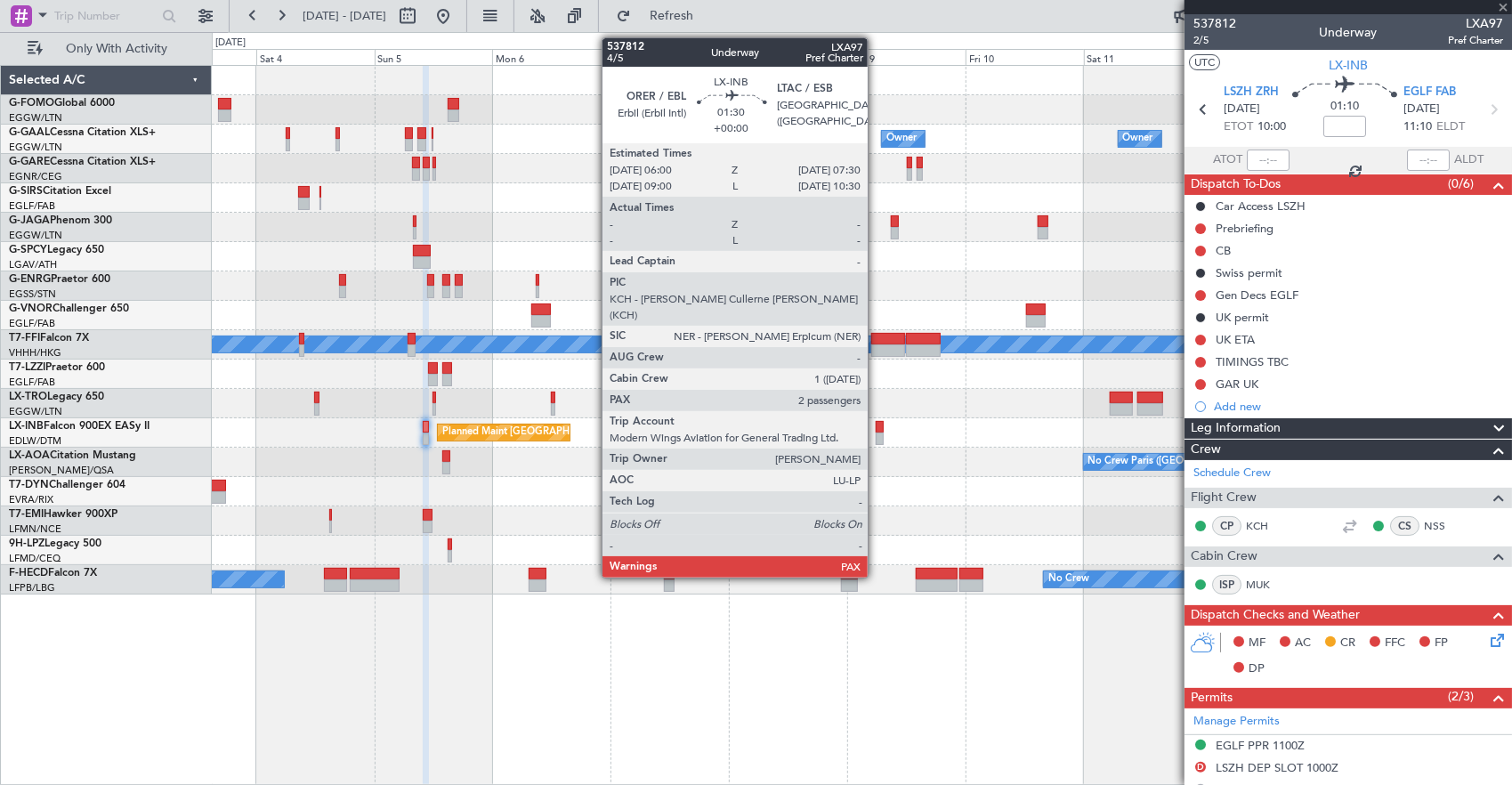
type input "-00:05"
type input "3"
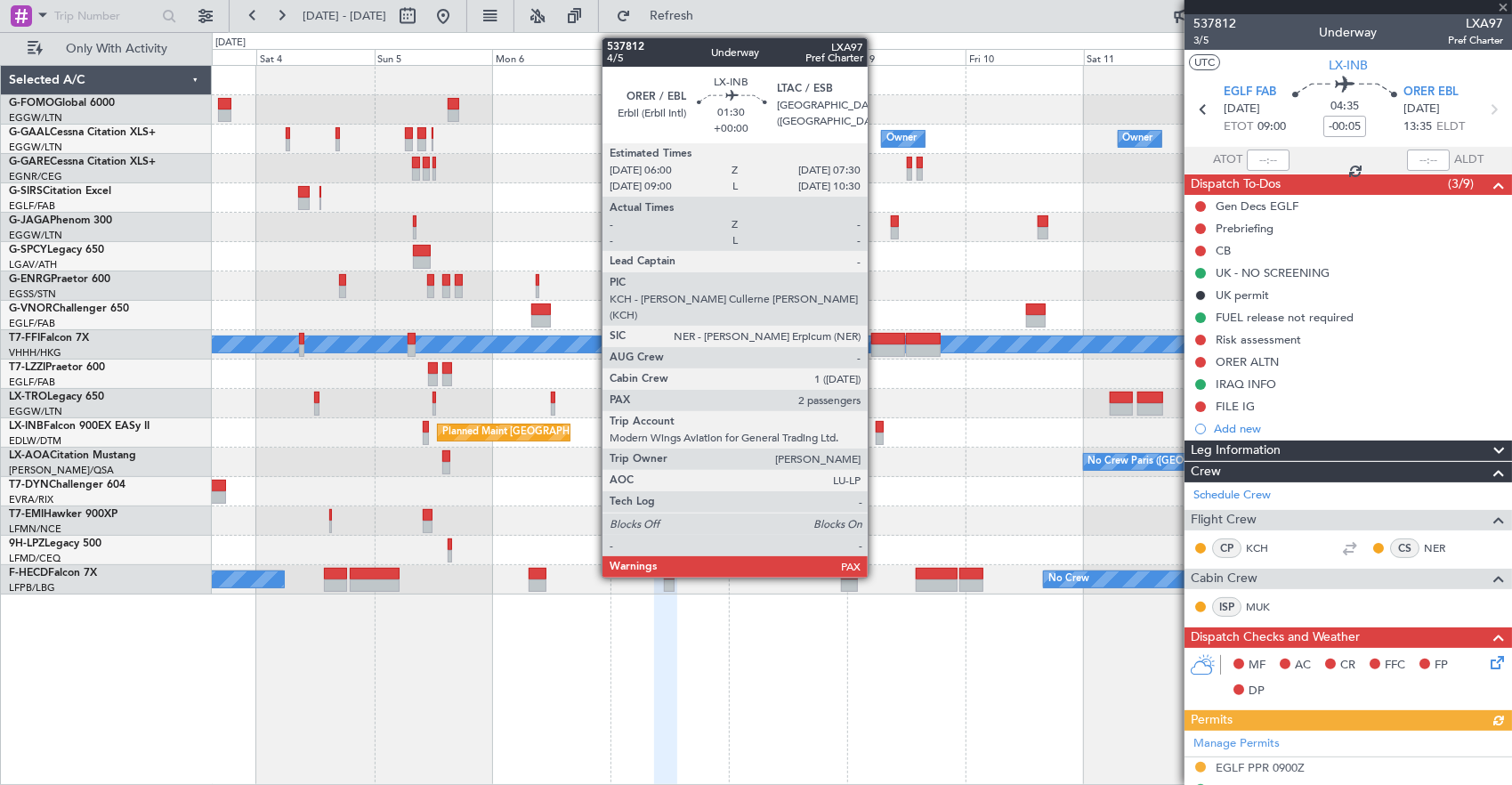
click at [876, 426] on div at bounding box center [879, 428] width 8 height 13
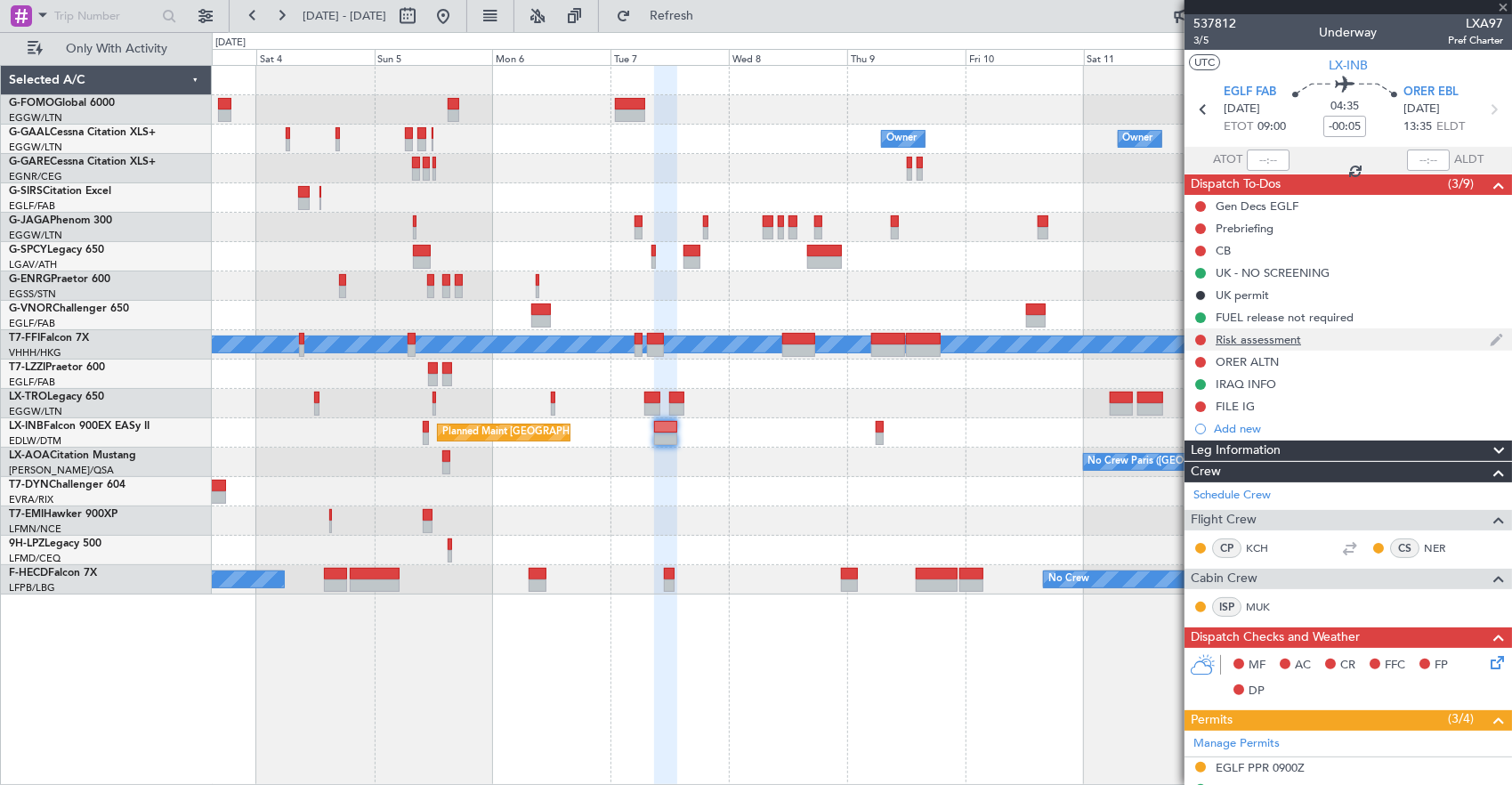
type input "4"
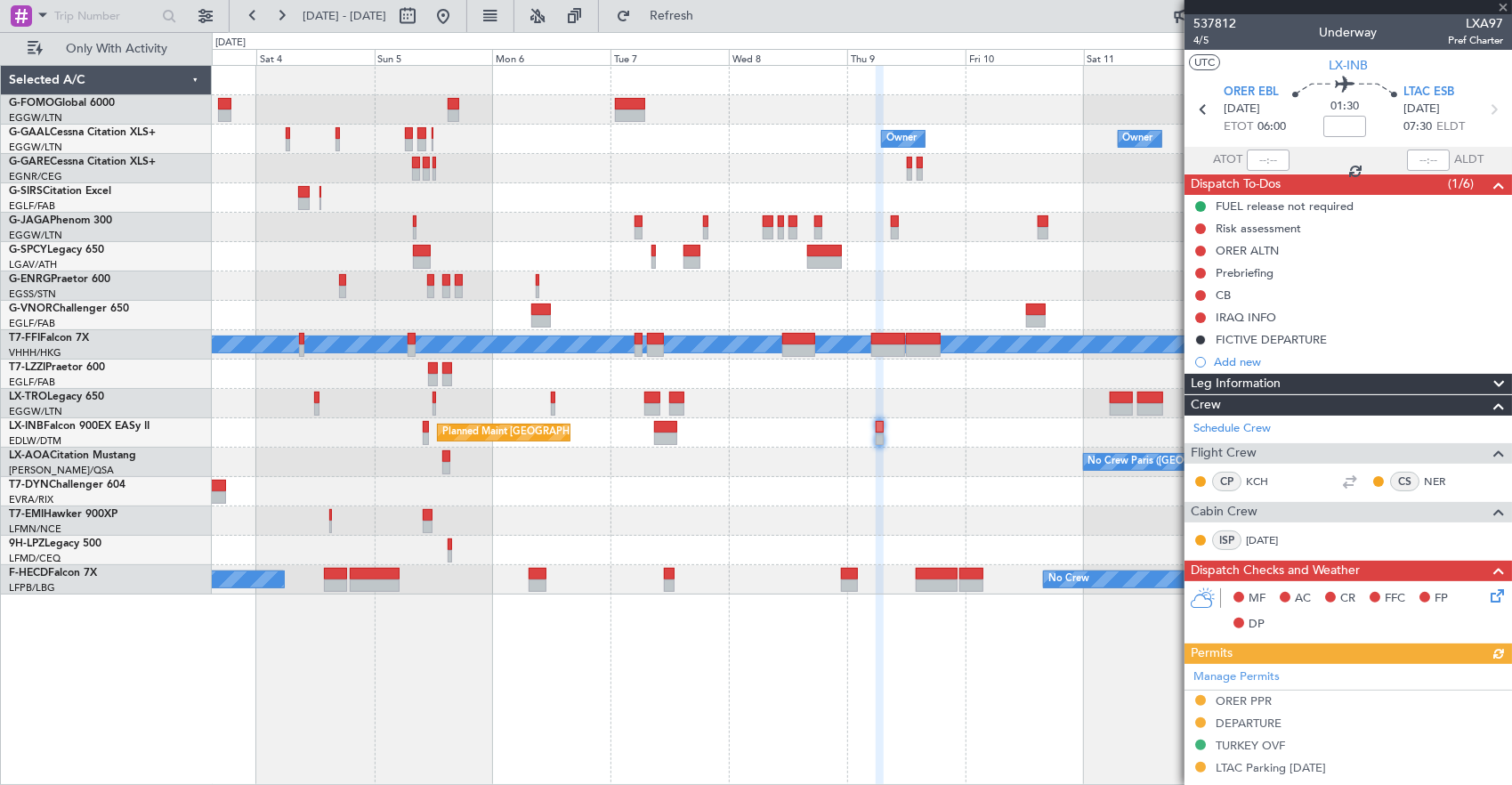
scroll to position [178, 0]
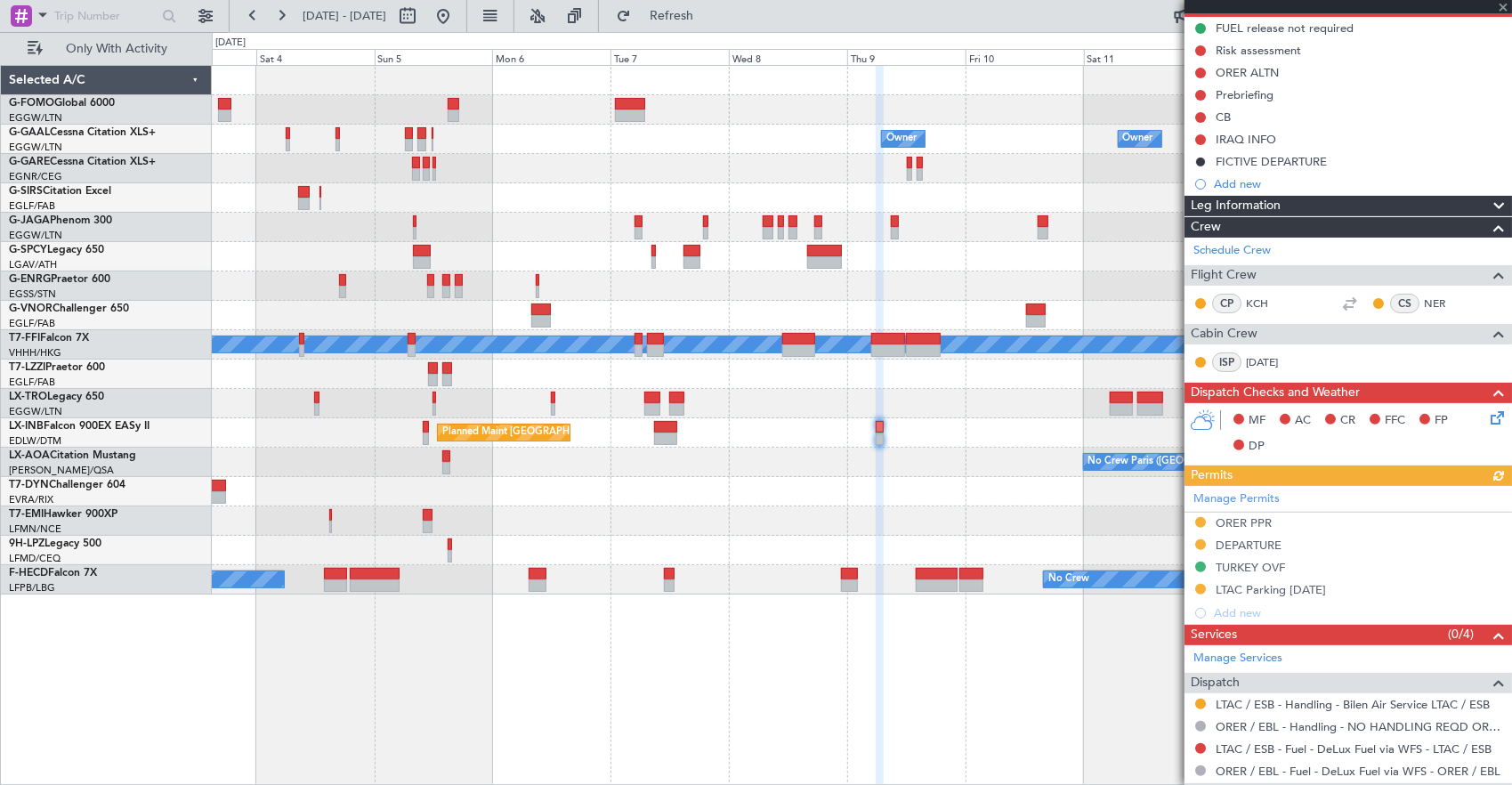
click at [1257, 488] on div "Manage Permits ORER PPR DEPARTURE TURKEY OVF LTAC Parking [DATE] Add new" at bounding box center [1348, 555] width 328 height 139
click at [1264, 503] on link "Manage Permits" at bounding box center [1236, 499] width 86 height 18
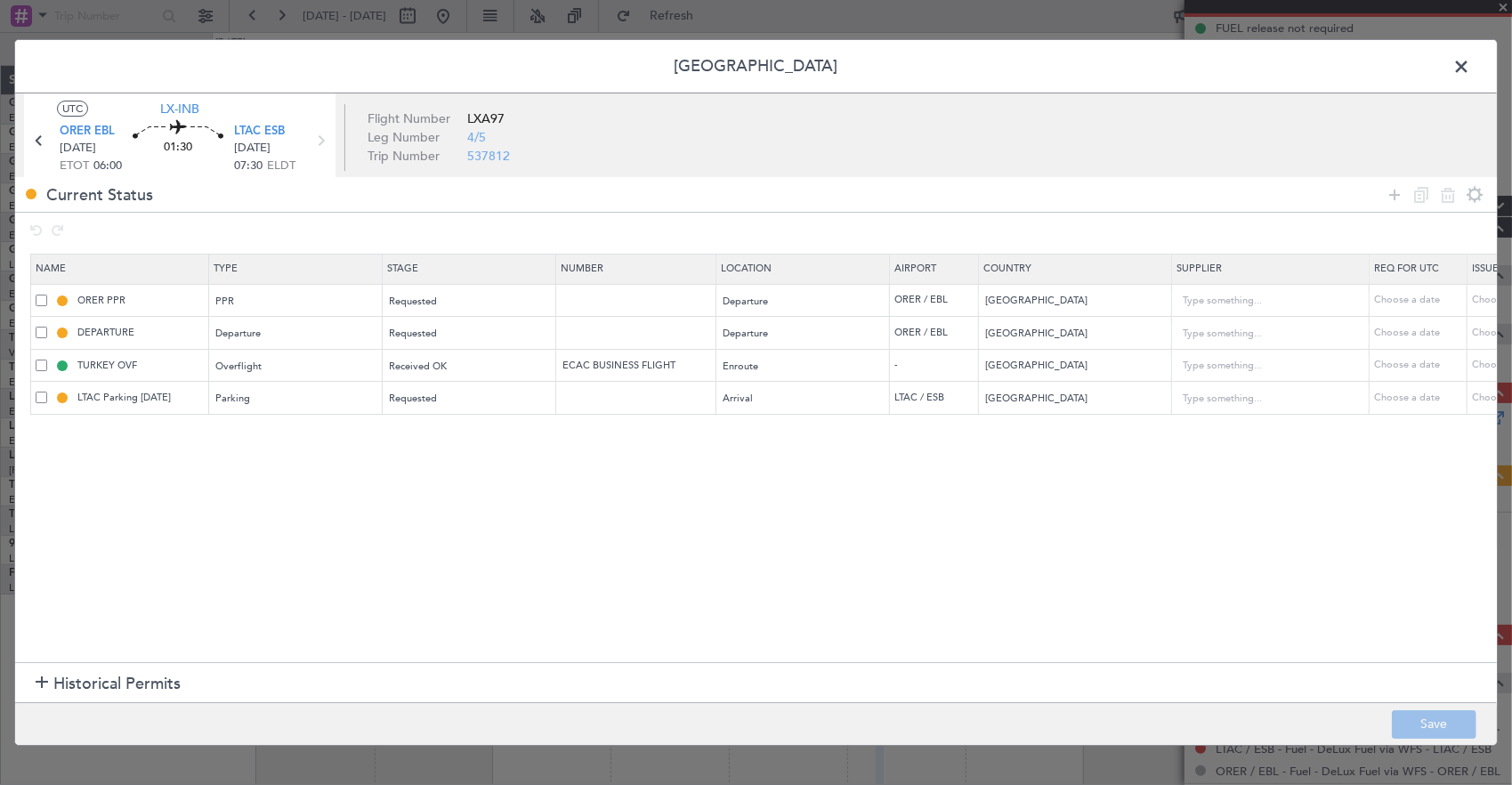
click at [47, 360] on span at bounding box center [41, 365] width 12 height 12
click at [48, 359] on input "checkbox" at bounding box center [48, 359] width 0 height 0
click at [1444, 193] on icon at bounding box center [1448, 195] width 22 height 22
type input "LTAC Parking [DATE]"
click at [1393, 193] on icon at bounding box center [1394, 195] width 22 height 22
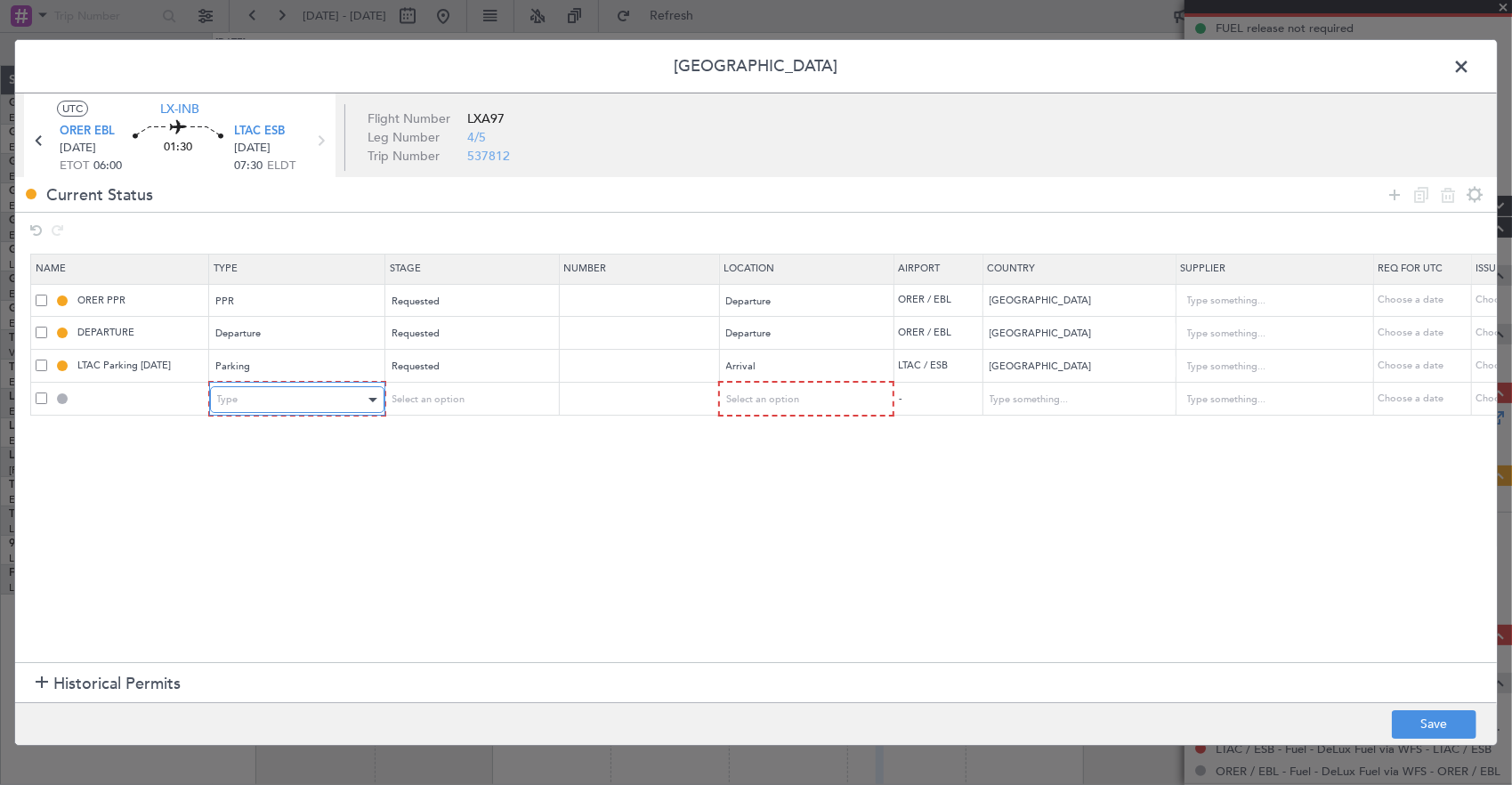
click at [241, 401] on div "Type" at bounding box center [291, 400] width 148 height 27
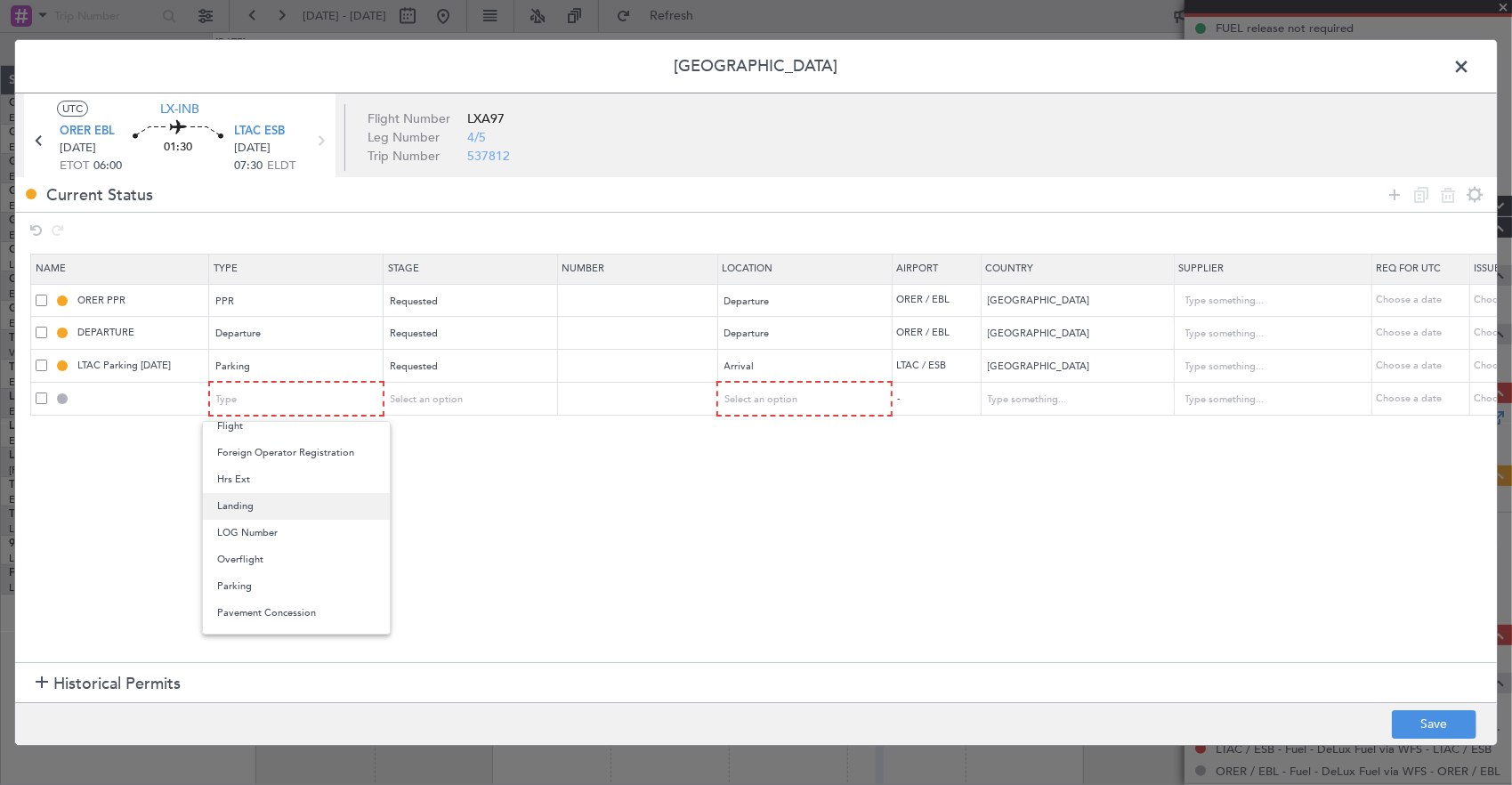
click at [269, 507] on span "Landing" at bounding box center [296, 507] width 158 height 27
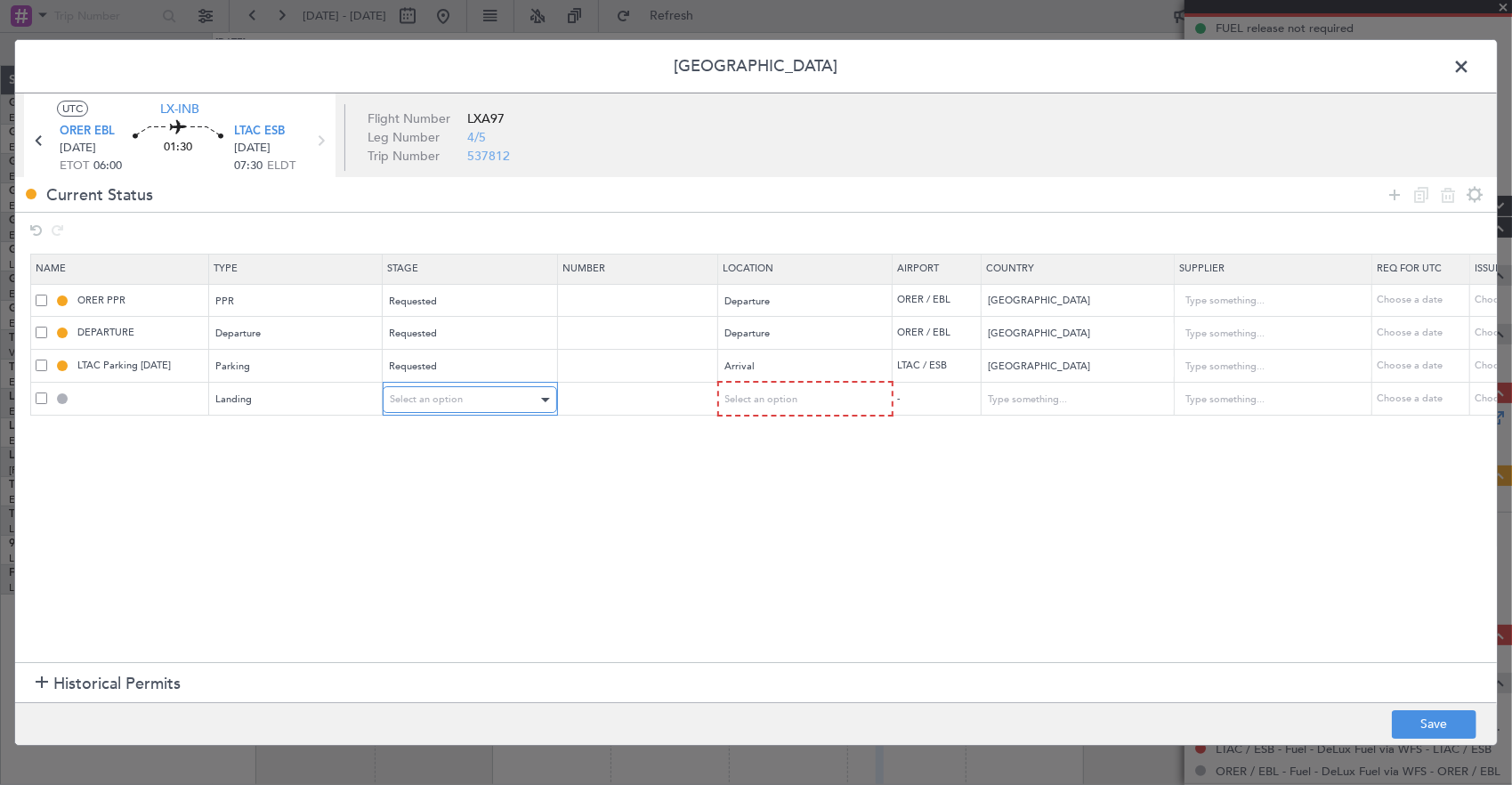
click at [456, 408] on div "Select an option" at bounding box center [463, 400] width 148 height 27
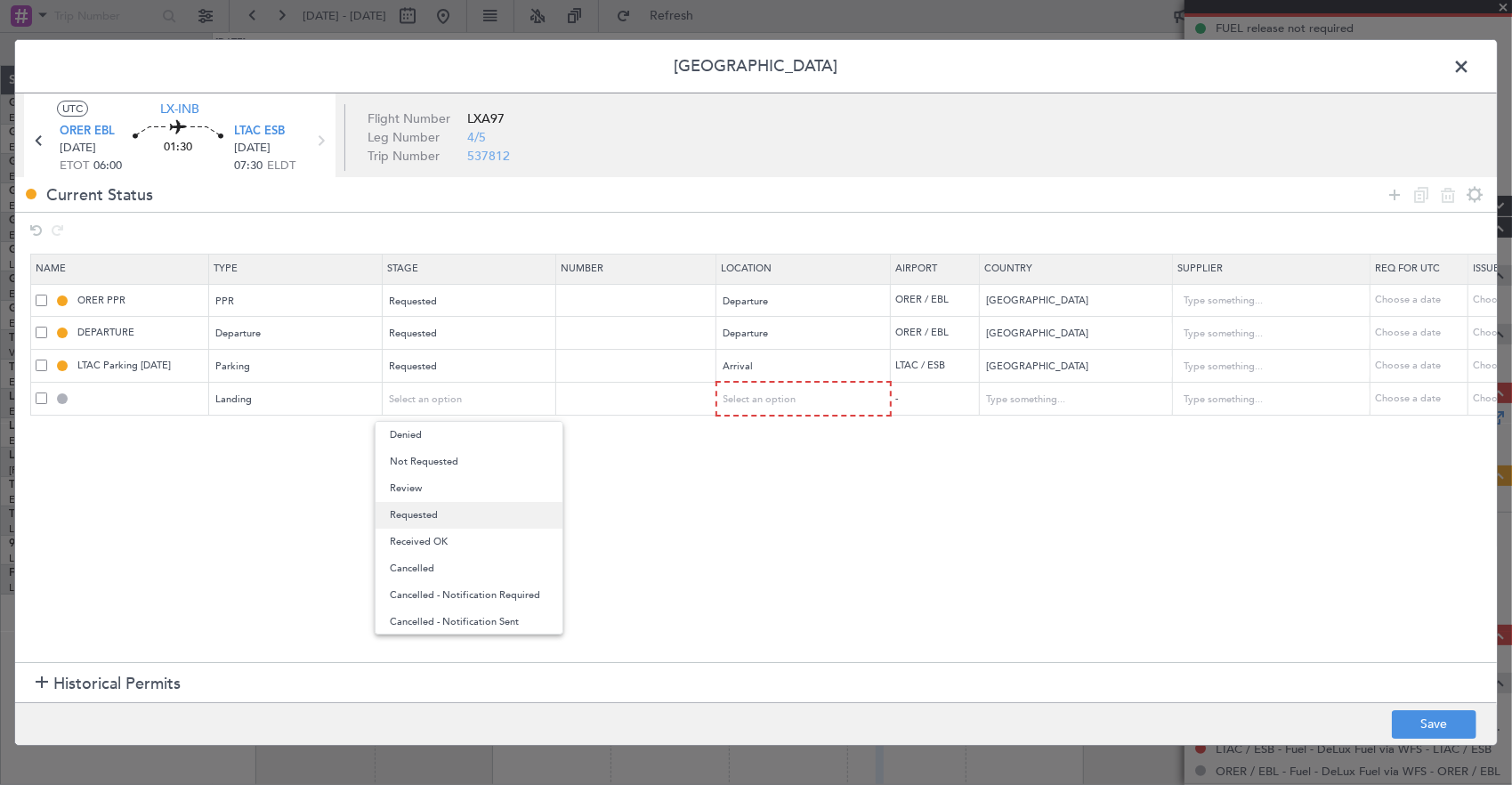
click at [430, 515] on span "Requested" at bounding box center [469, 516] width 158 height 27
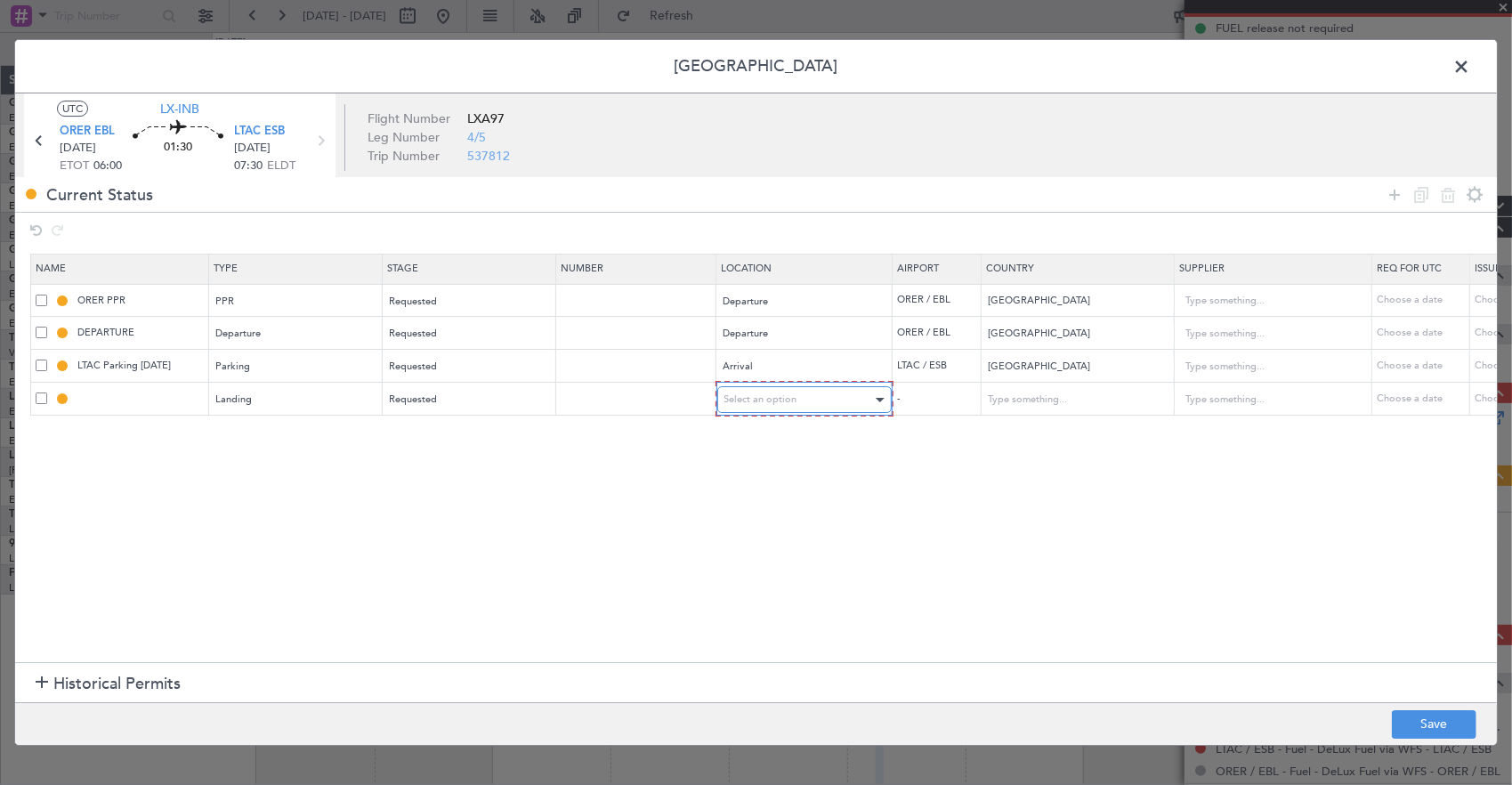
click at [815, 395] on div "Select an option" at bounding box center [798, 400] width 148 height 27
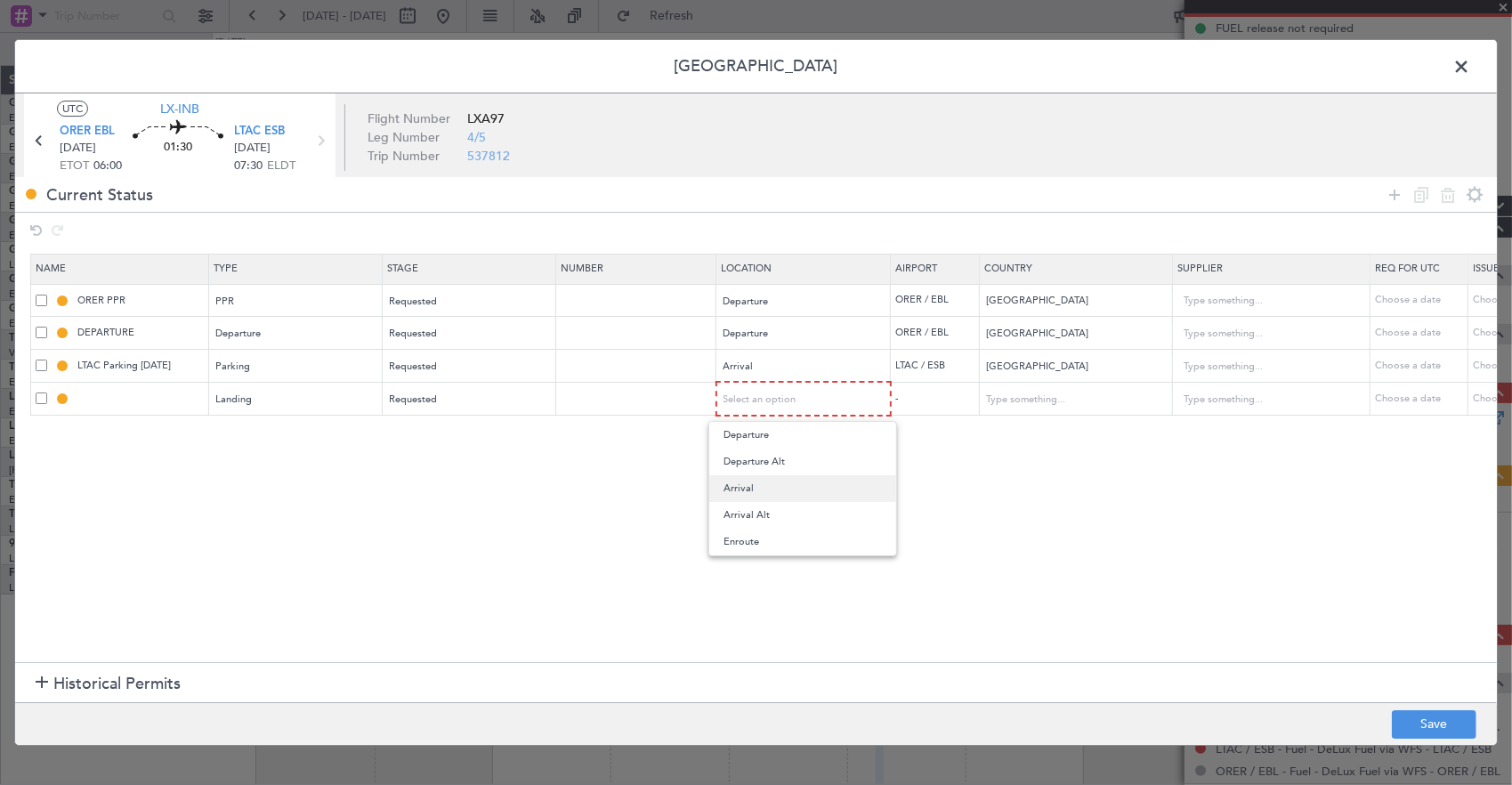
click at [743, 484] on span "Arrival" at bounding box center [803, 489] width 158 height 27
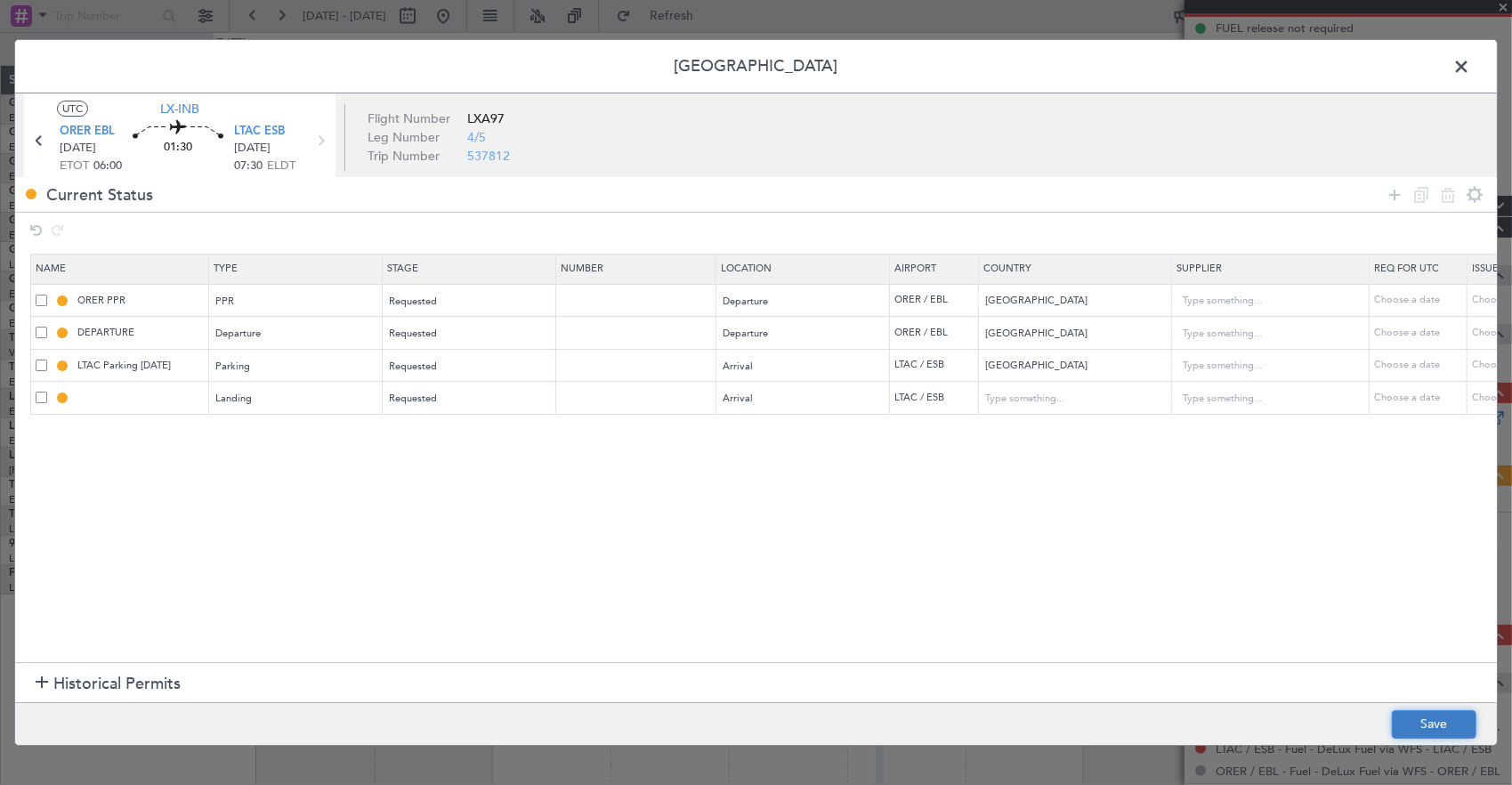
click at [1420, 716] on button "Save" at bounding box center [1434, 725] width 84 height 29
type input "LTAC LDG"
type input "[GEOGRAPHIC_DATA]"
type input "NNN"
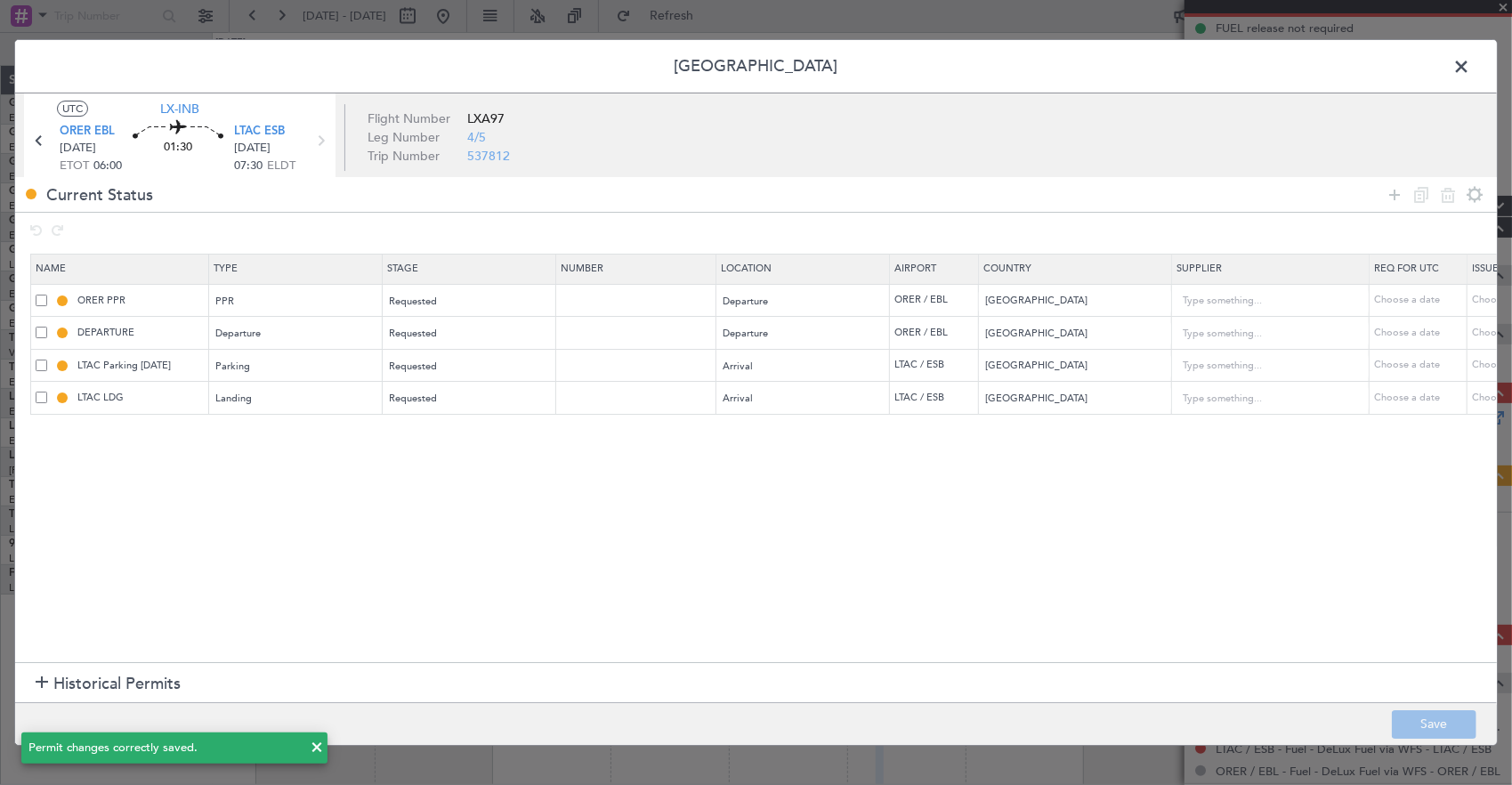
click at [1470, 60] on span at bounding box center [1470, 71] width 0 height 36
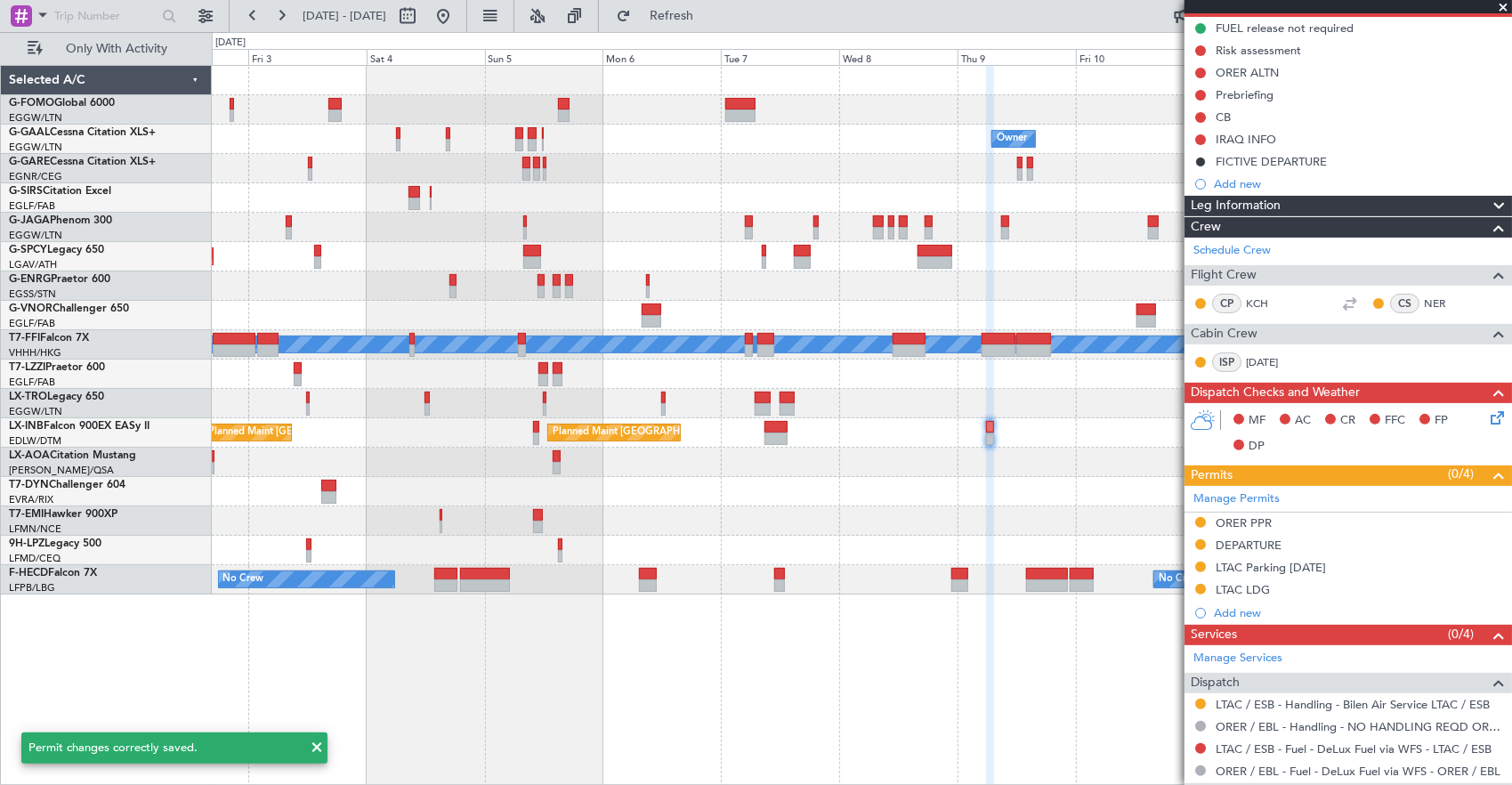
click at [989, 502] on div "Owner Owner Owner Owner No Crew Planned [GEOGRAPHIC_DATA] Planned Maint [GEOGRA…" at bounding box center [862, 330] width 1300 height 529
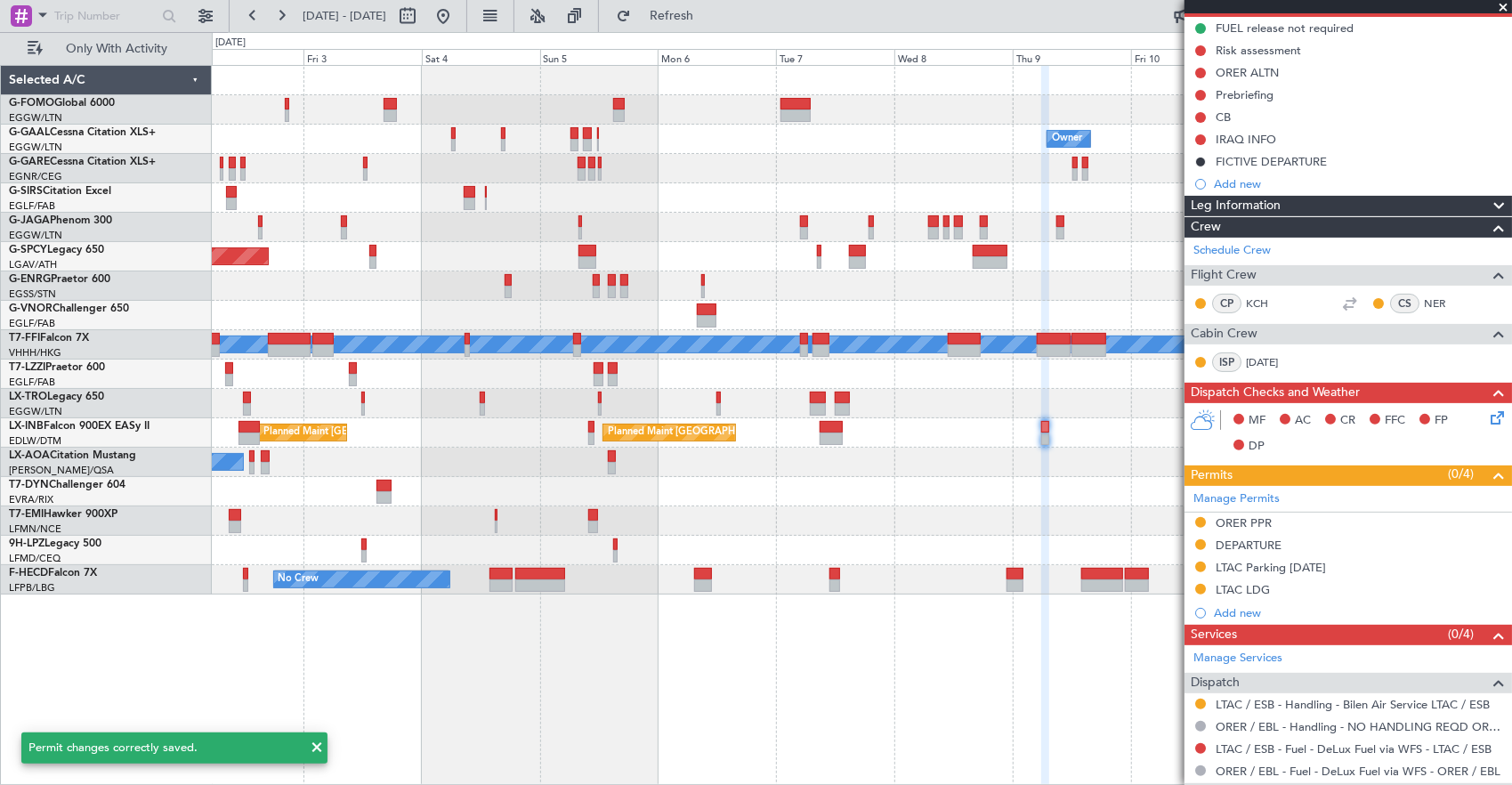
click at [1034, 569] on div "Owner Owner Owner Planned [GEOGRAPHIC_DATA] Planned Maint [GEOGRAPHIC_DATA] Pla…" at bounding box center [862, 330] width 1300 height 529
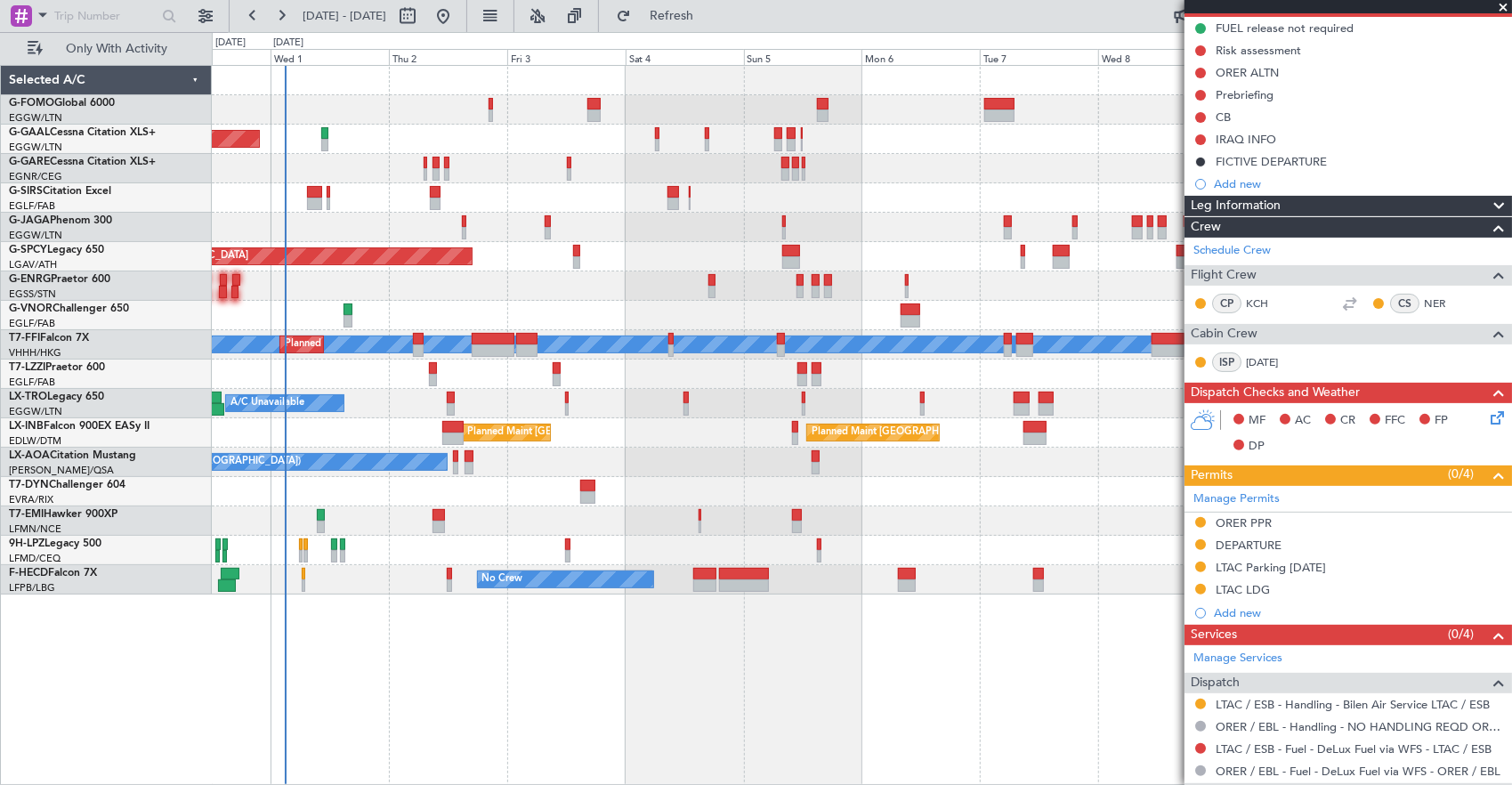
click at [611, 506] on div "Owner Planned [GEOGRAPHIC_DATA] Owner Planned Maint [GEOGRAPHIC_DATA] ([GEOGRAP…" at bounding box center [862, 330] width 1300 height 529
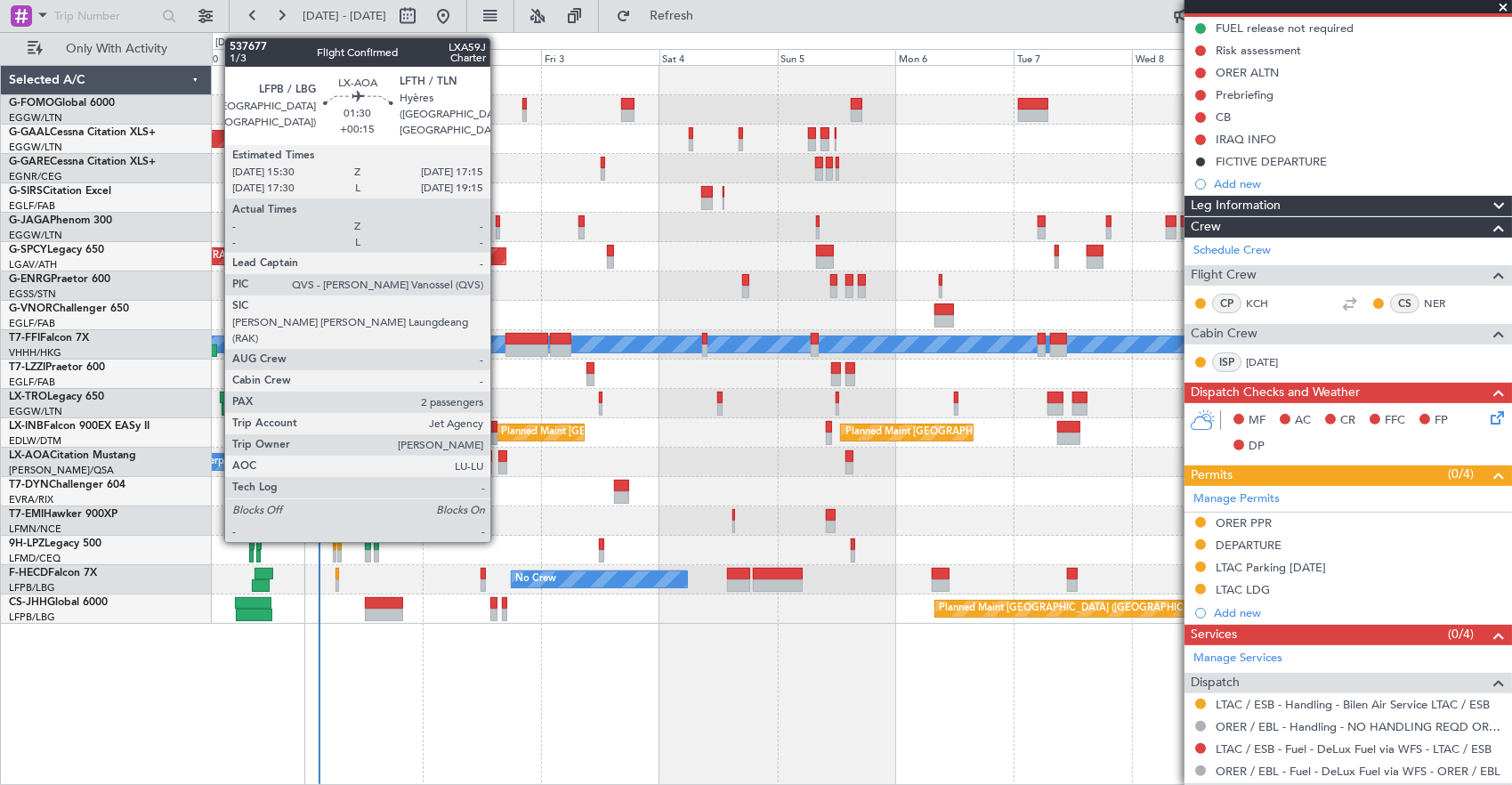
click at [499, 463] on div at bounding box center [503, 468] width 9 height 13
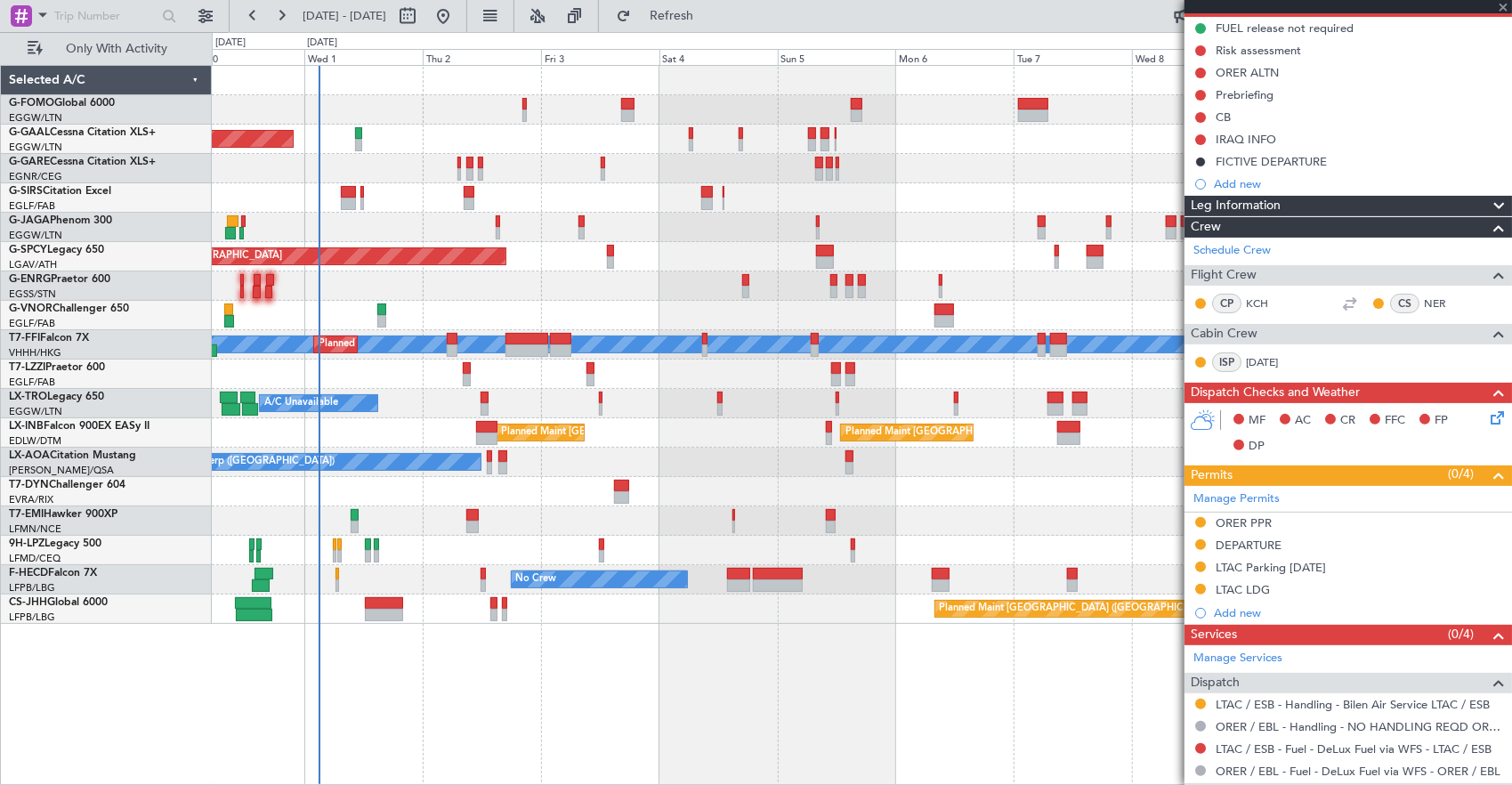
type input "+00:15"
type input "2"
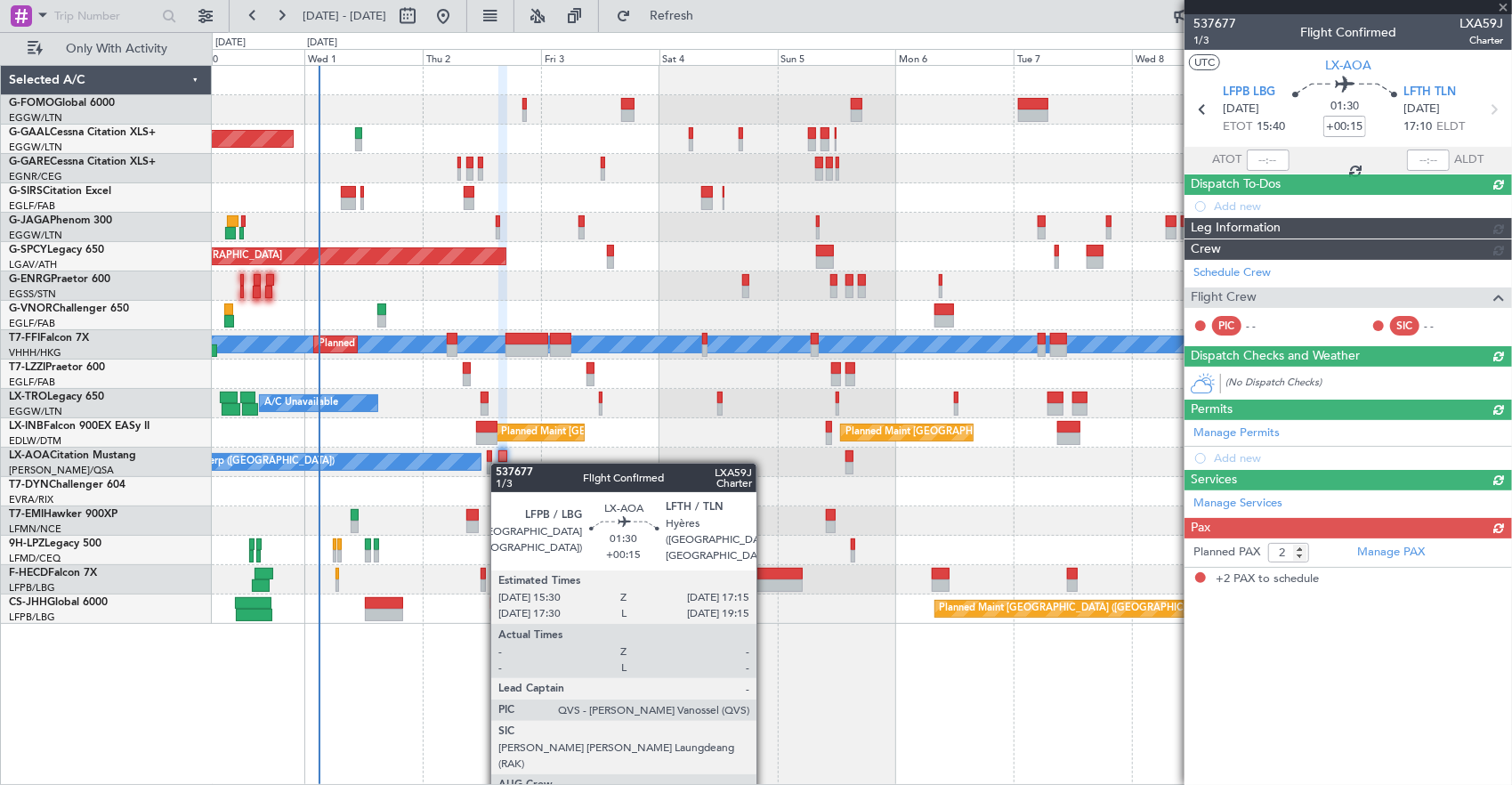
scroll to position [0, 0]
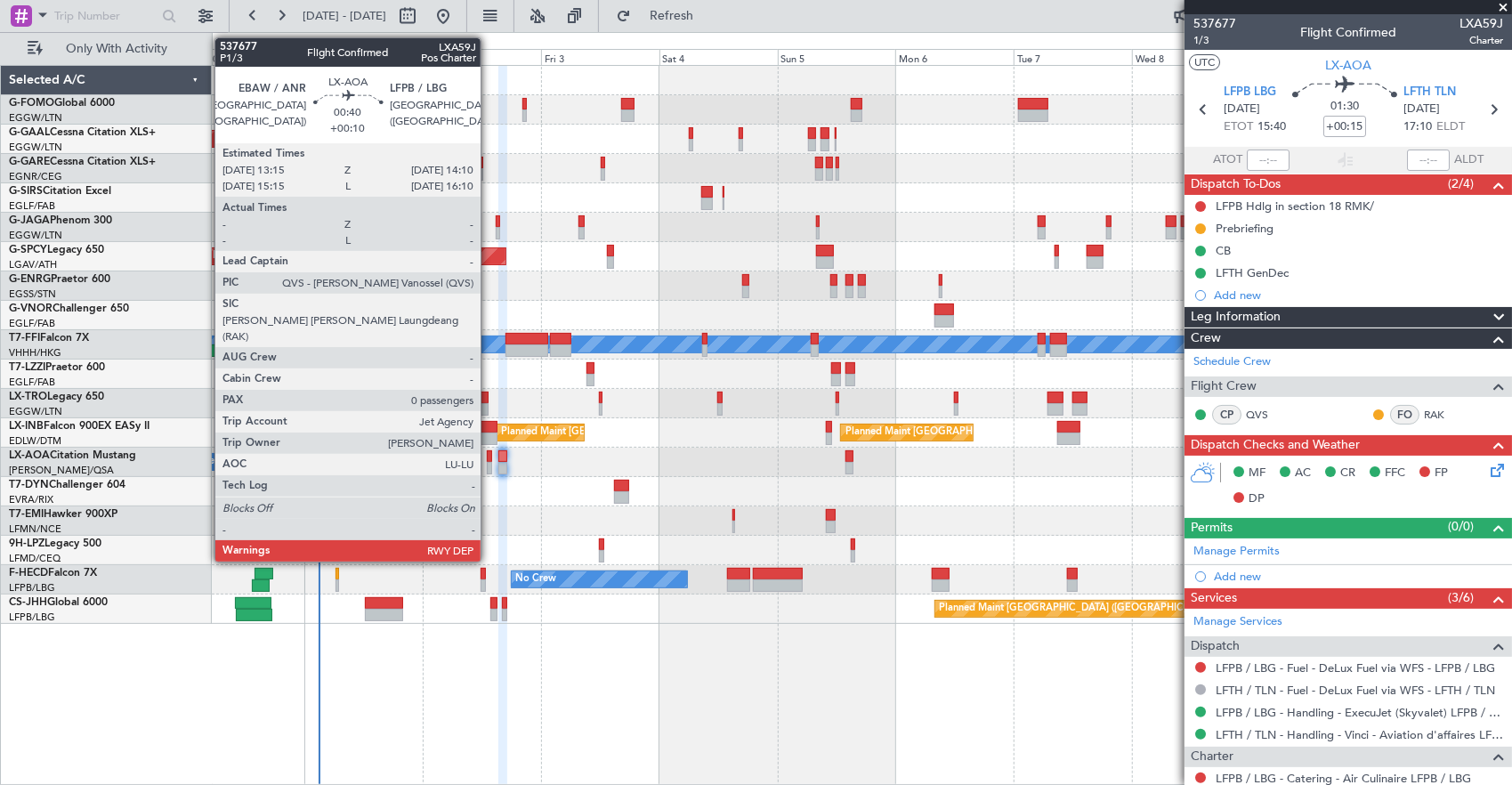
click at [489, 462] on div at bounding box center [489, 468] width 5 height 13
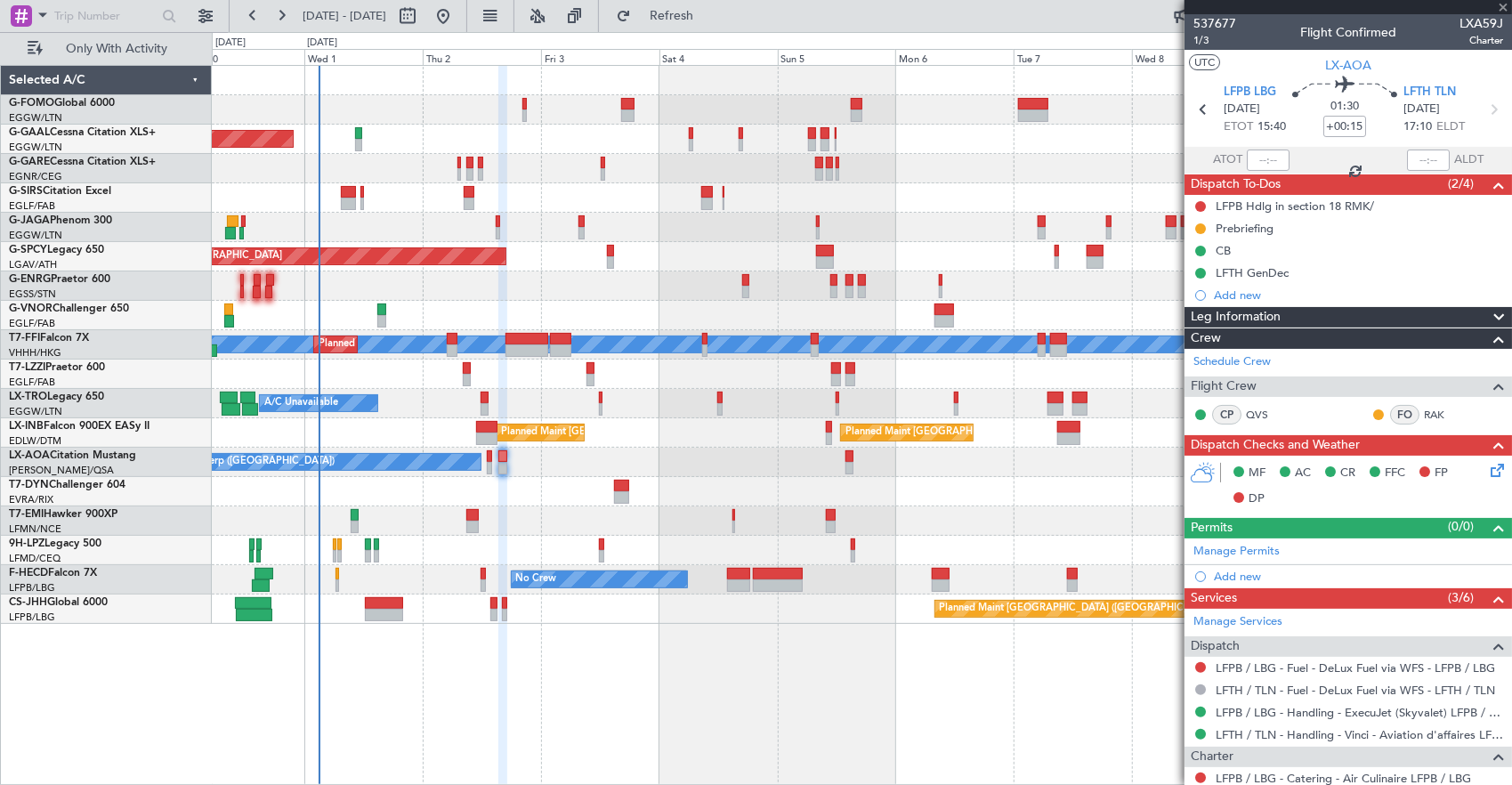
type input "+00:10"
type input "0"
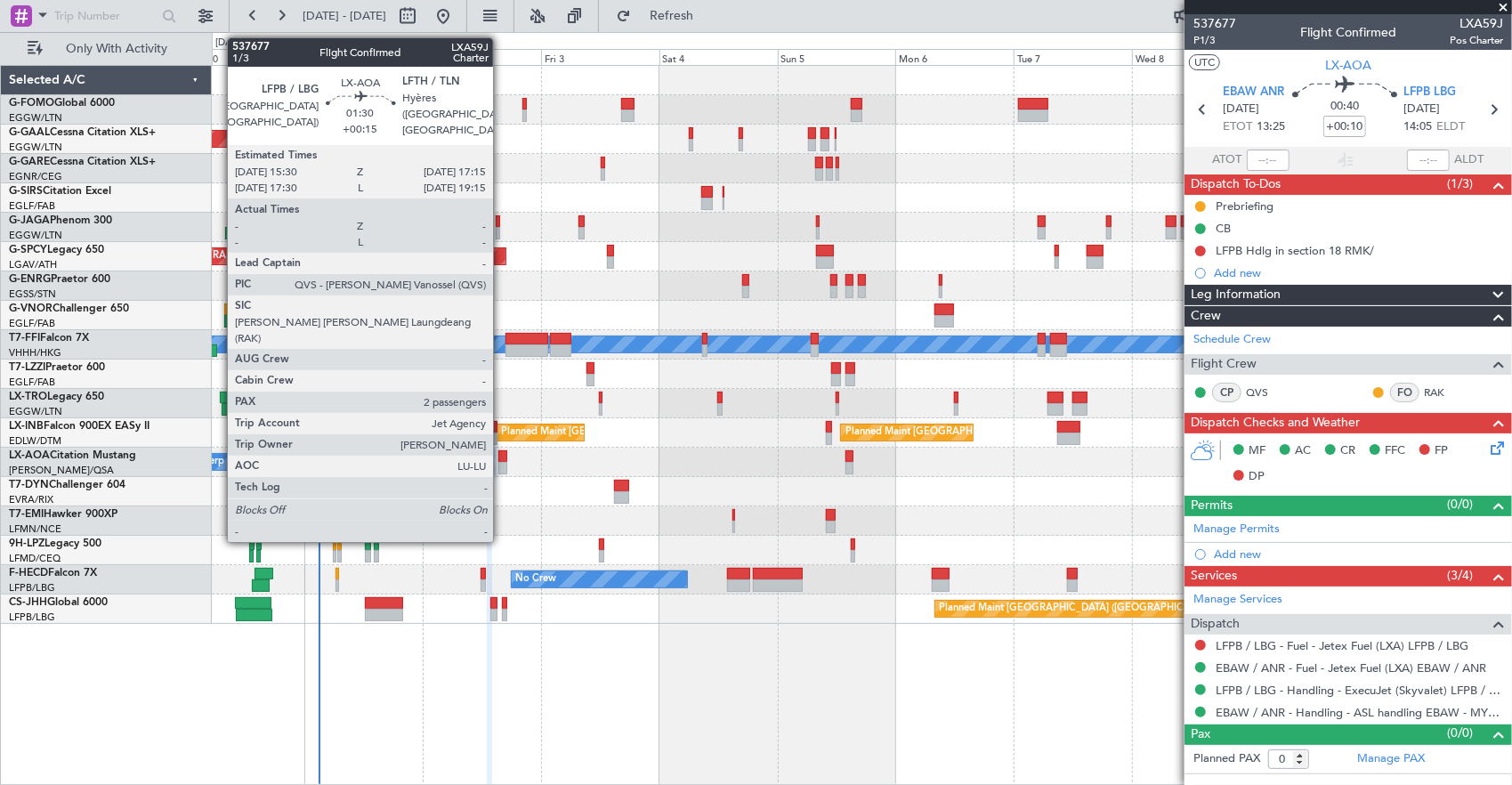
click at [502, 459] on div at bounding box center [503, 457] width 9 height 13
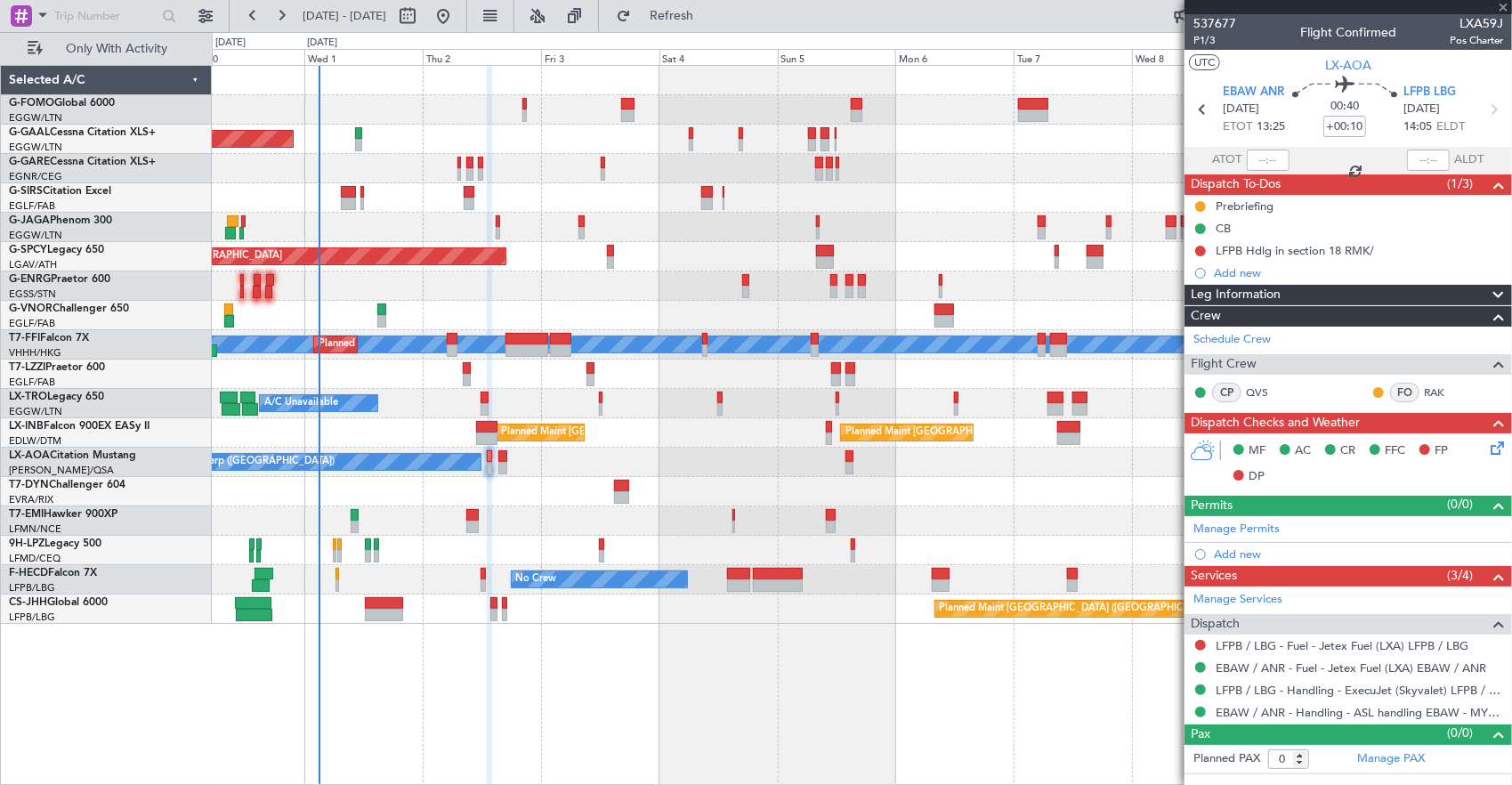
type input "+00:15"
type input "2"
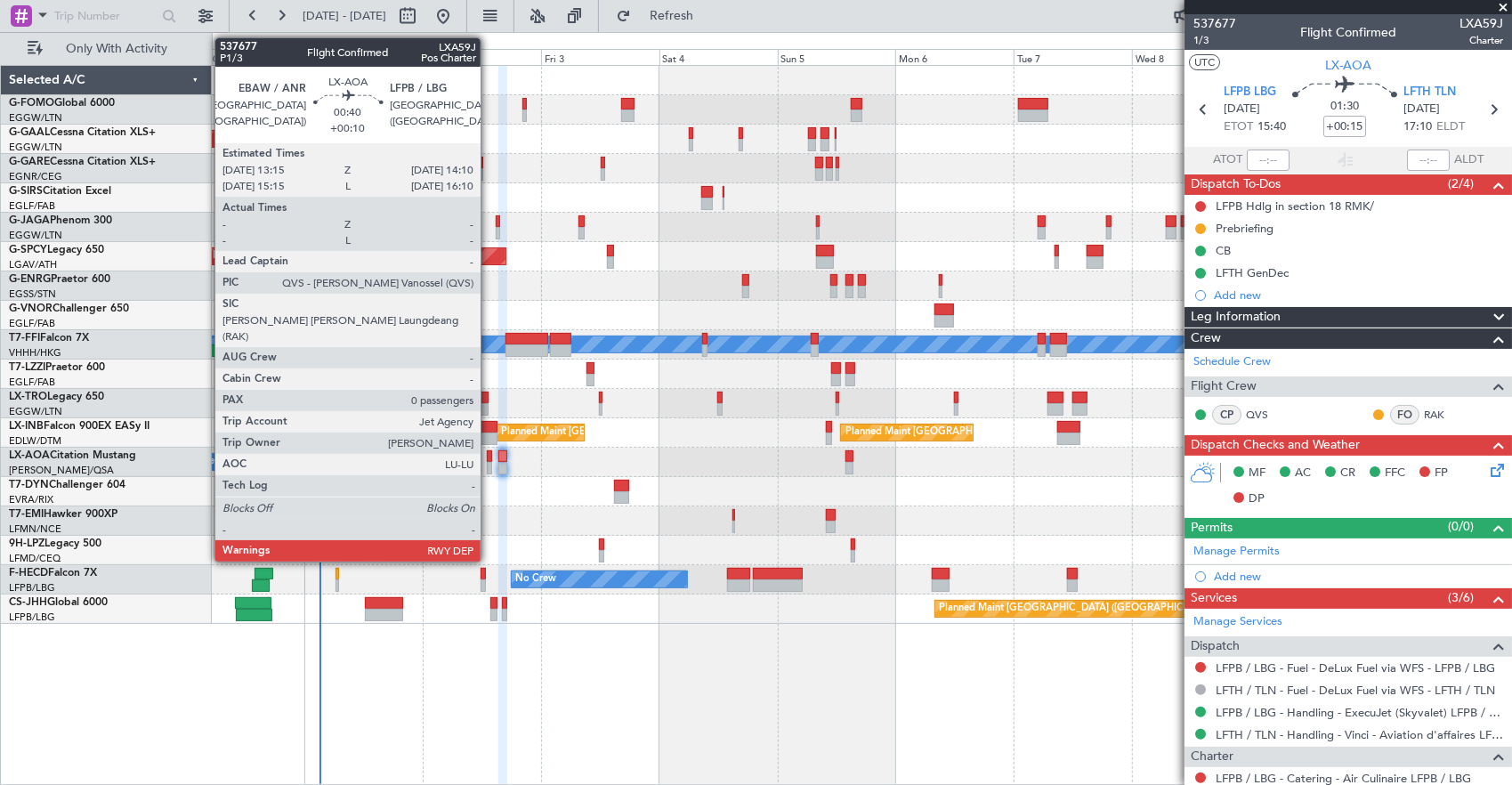
click at [489, 462] on div at bounding box center [489, 468] width 5 height 13
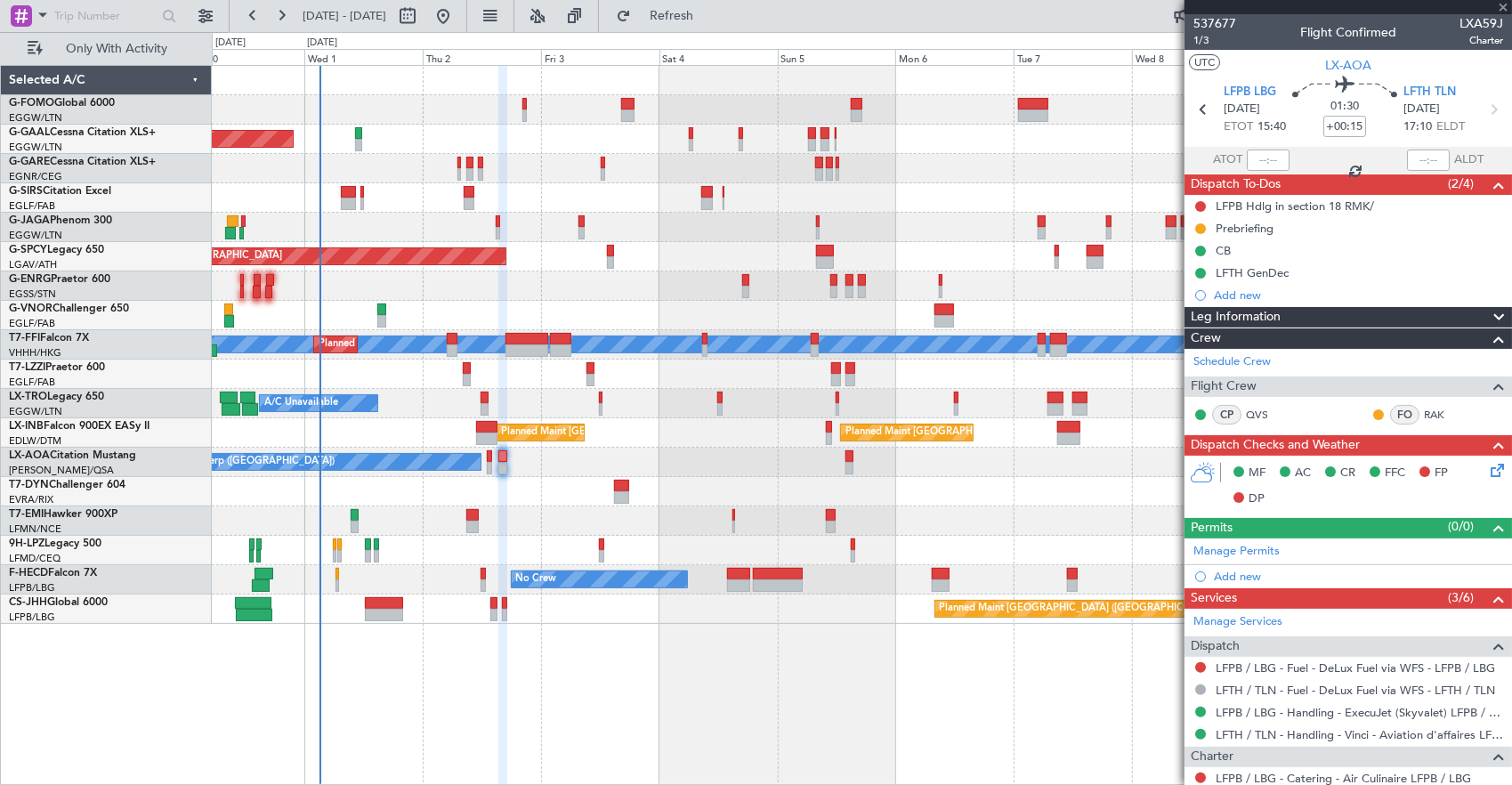
type input "+00:10"
type input "0"
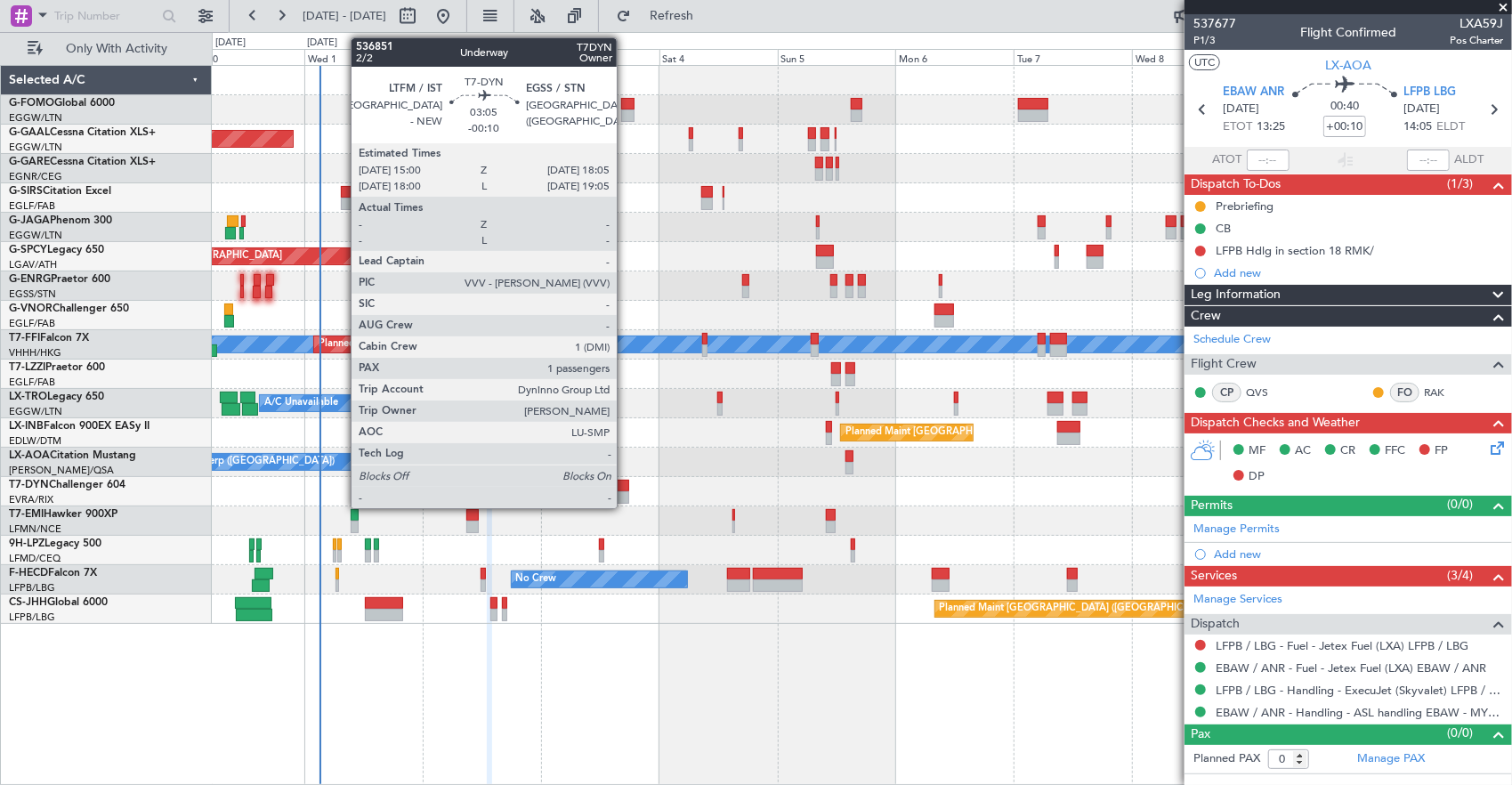
click at [609, 489] on div at bounding box center [862, 491] width 1300 height 30
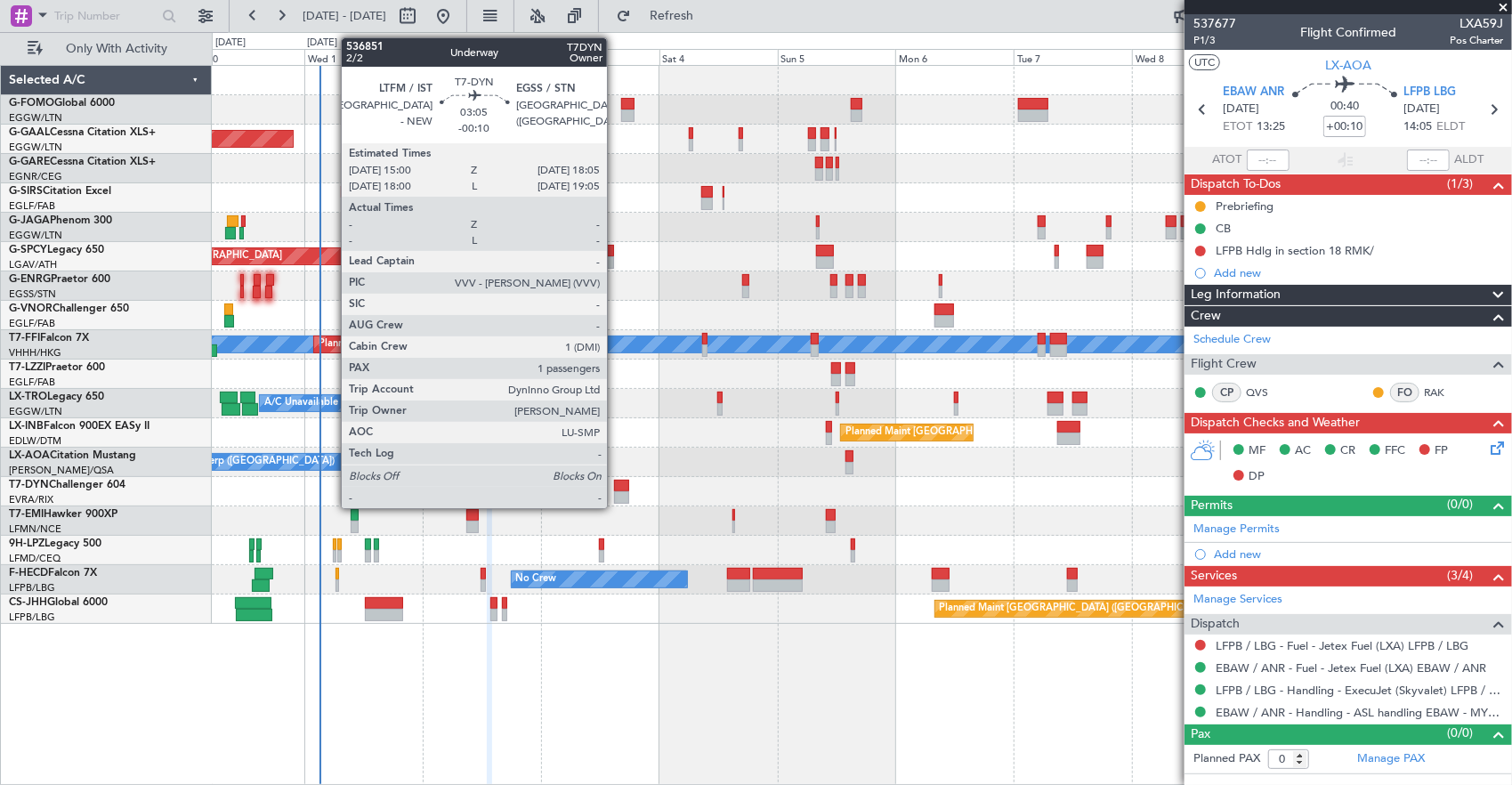
click at [616, 482] on div at bounding box center [622, 486] width 16 height 13
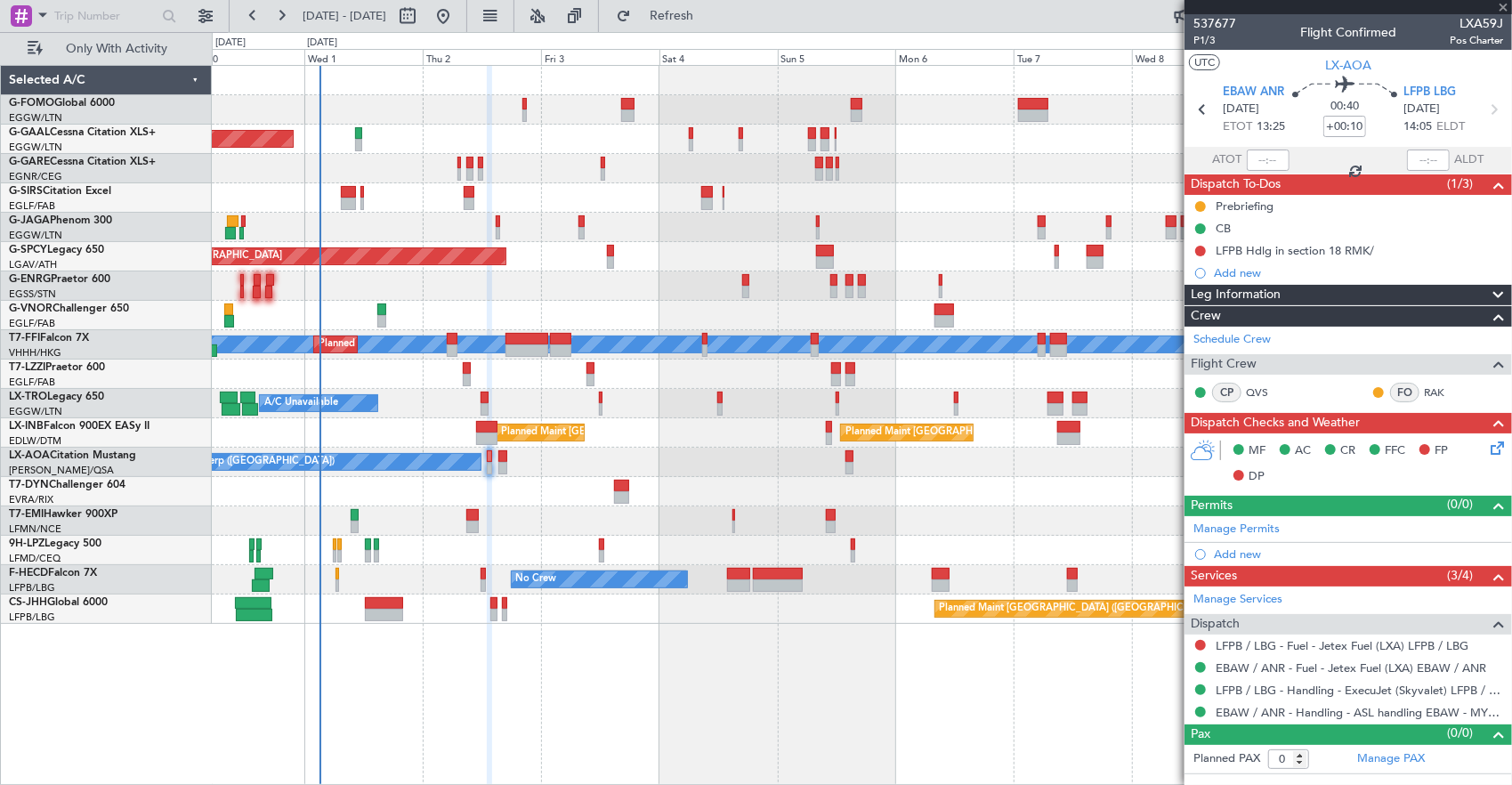
type input "-00:10"
type input "1"
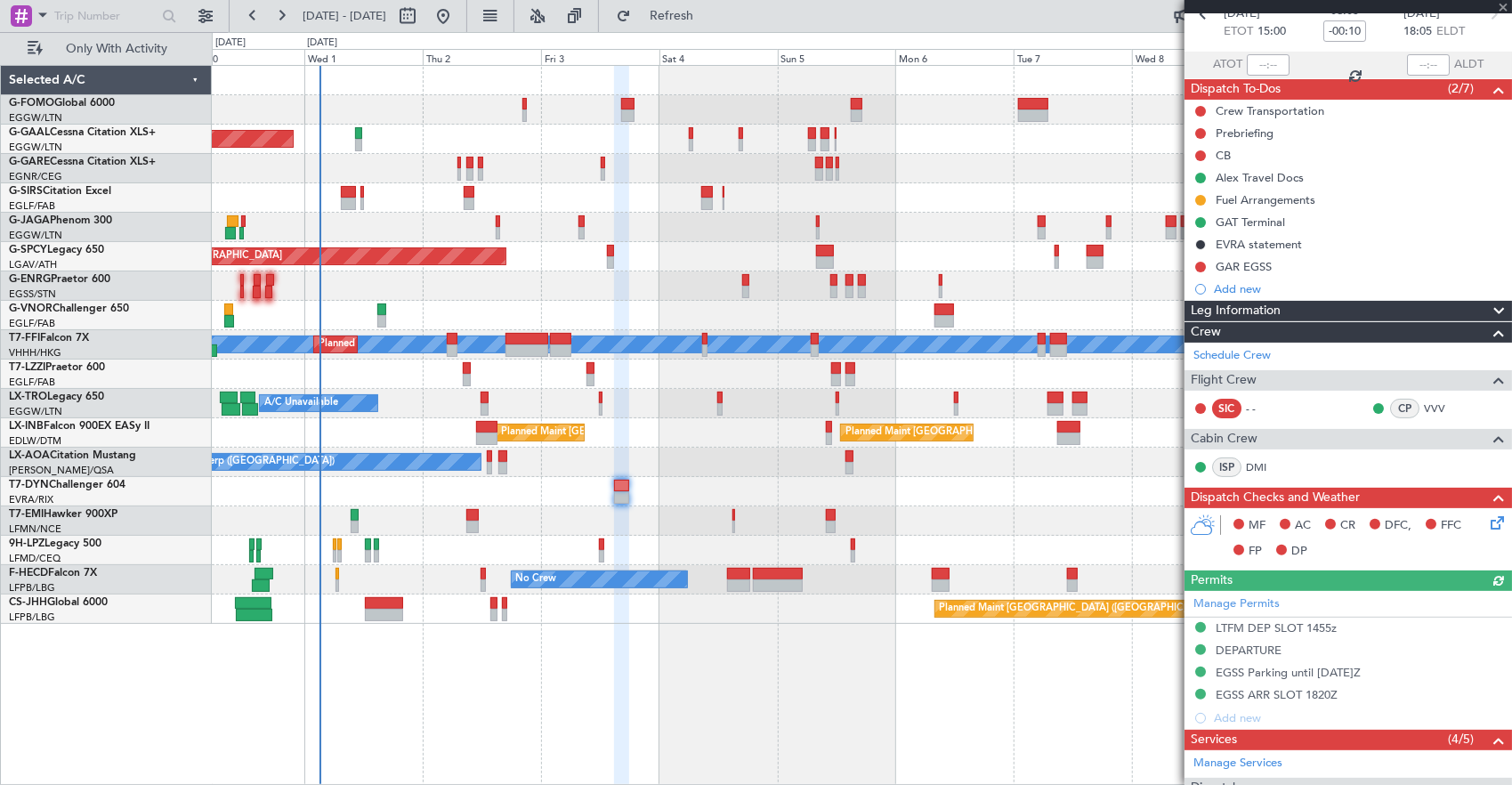
scroll to position [178, 0]
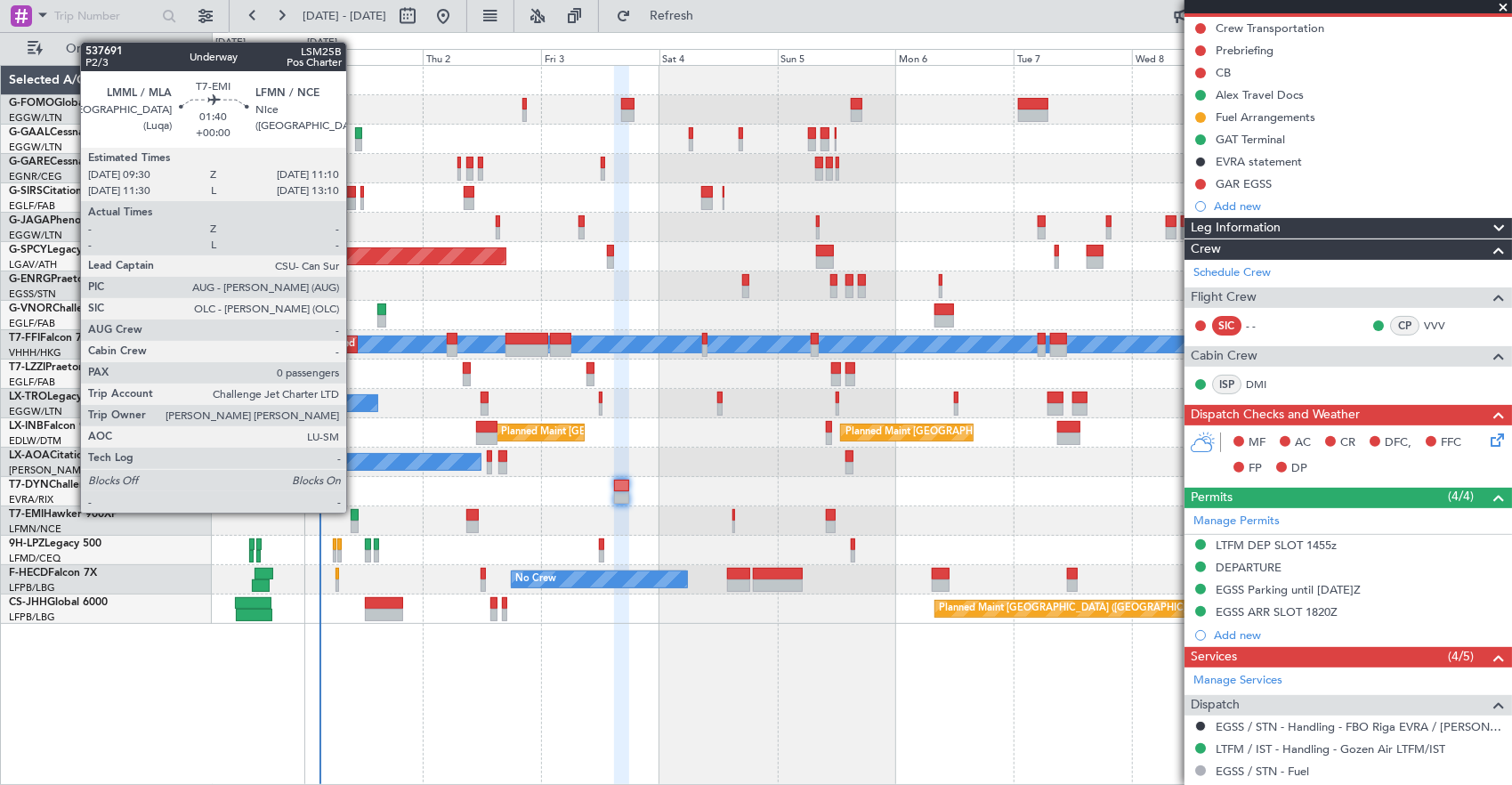
click at [355, 511] on div at bounding box center [356, 516] width 9 height 13
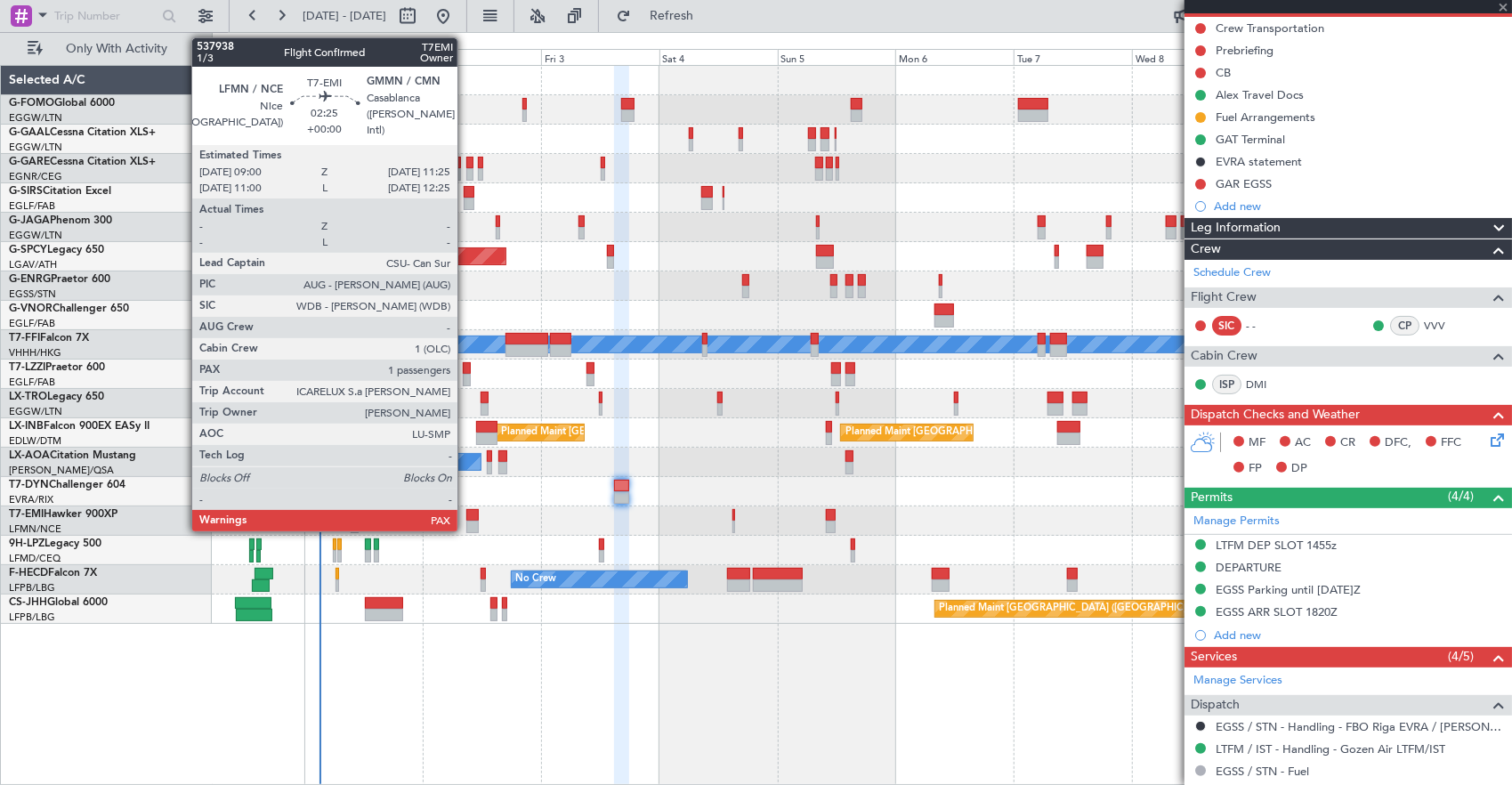
scroll to position [0, 0]
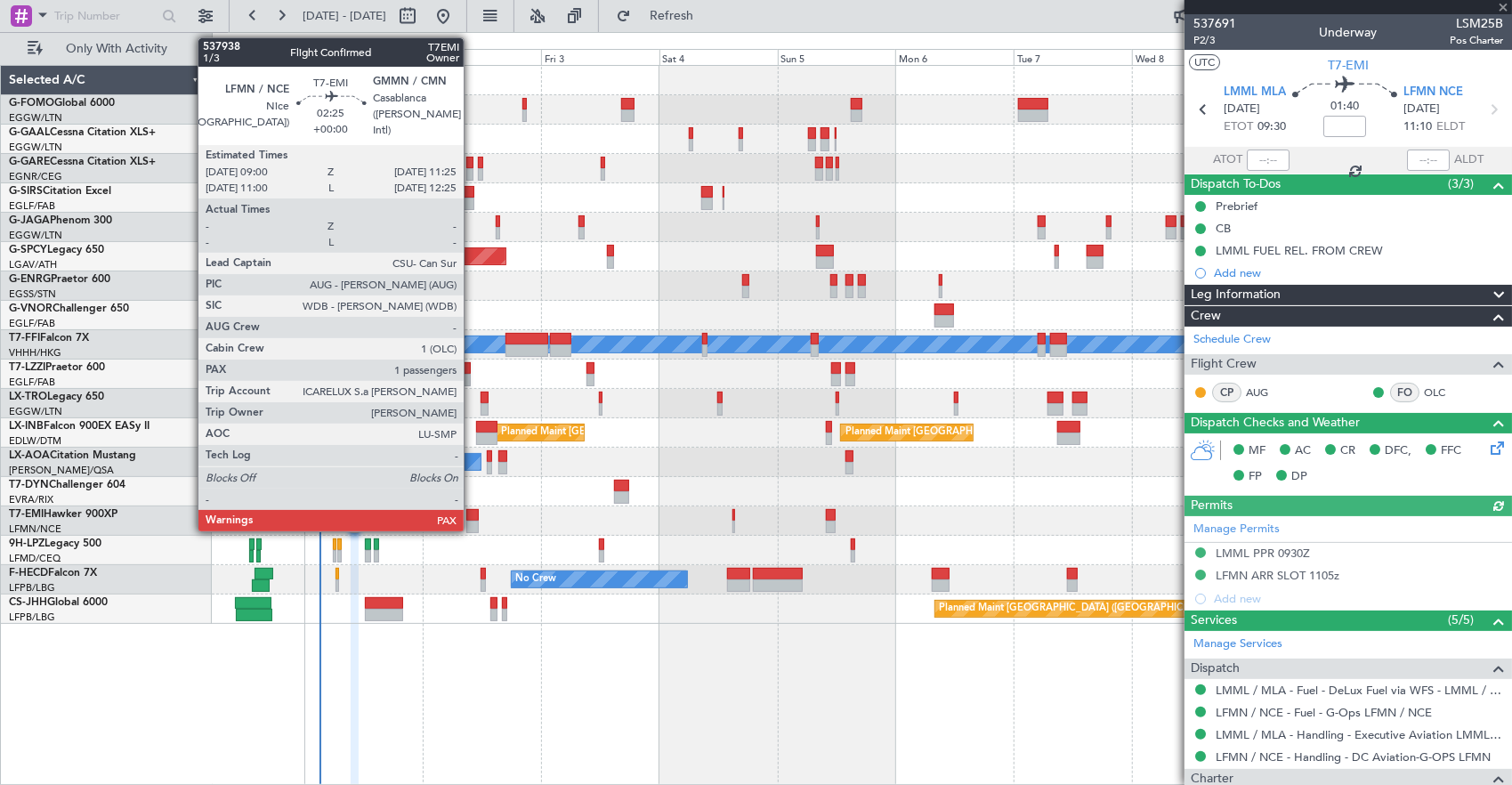
click at [472, 513] on div at bounding box center [472, 516] width 13 height 13
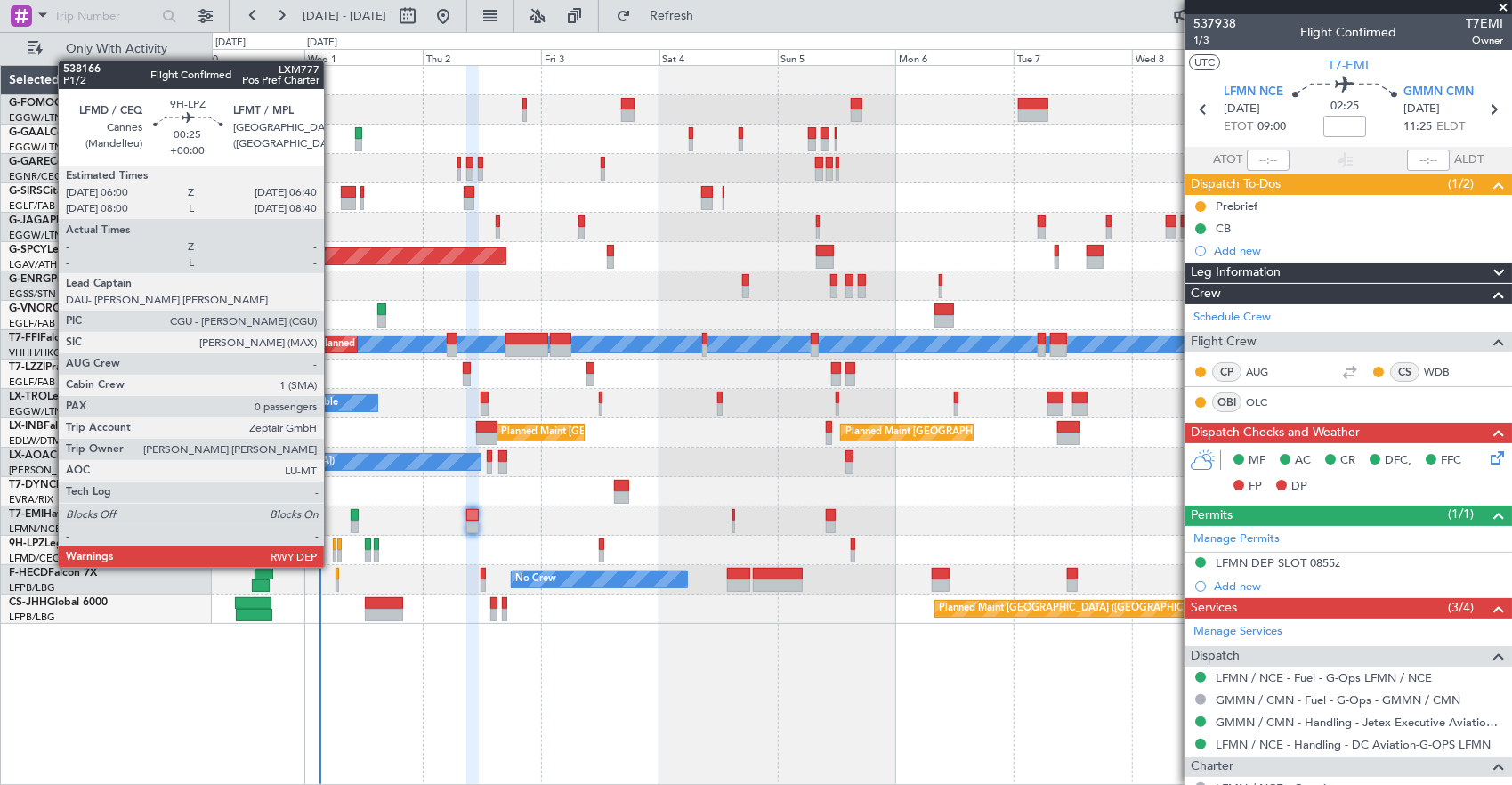
click at [333, 551] on div at bounding box center [335, 557] width 4 height 13
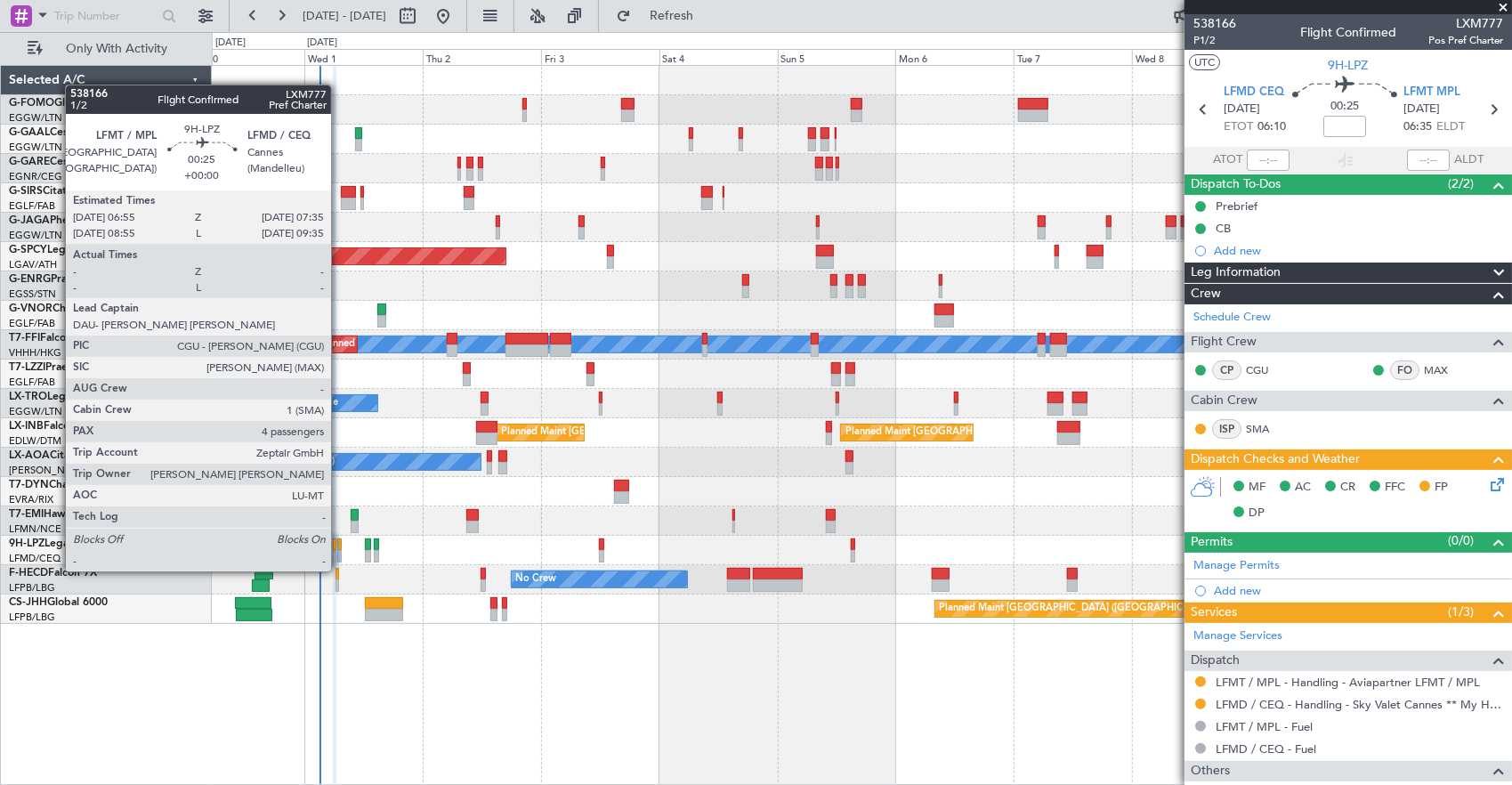
click at [340, 554] on div at bounding box center [339, 557] width 4 height 13
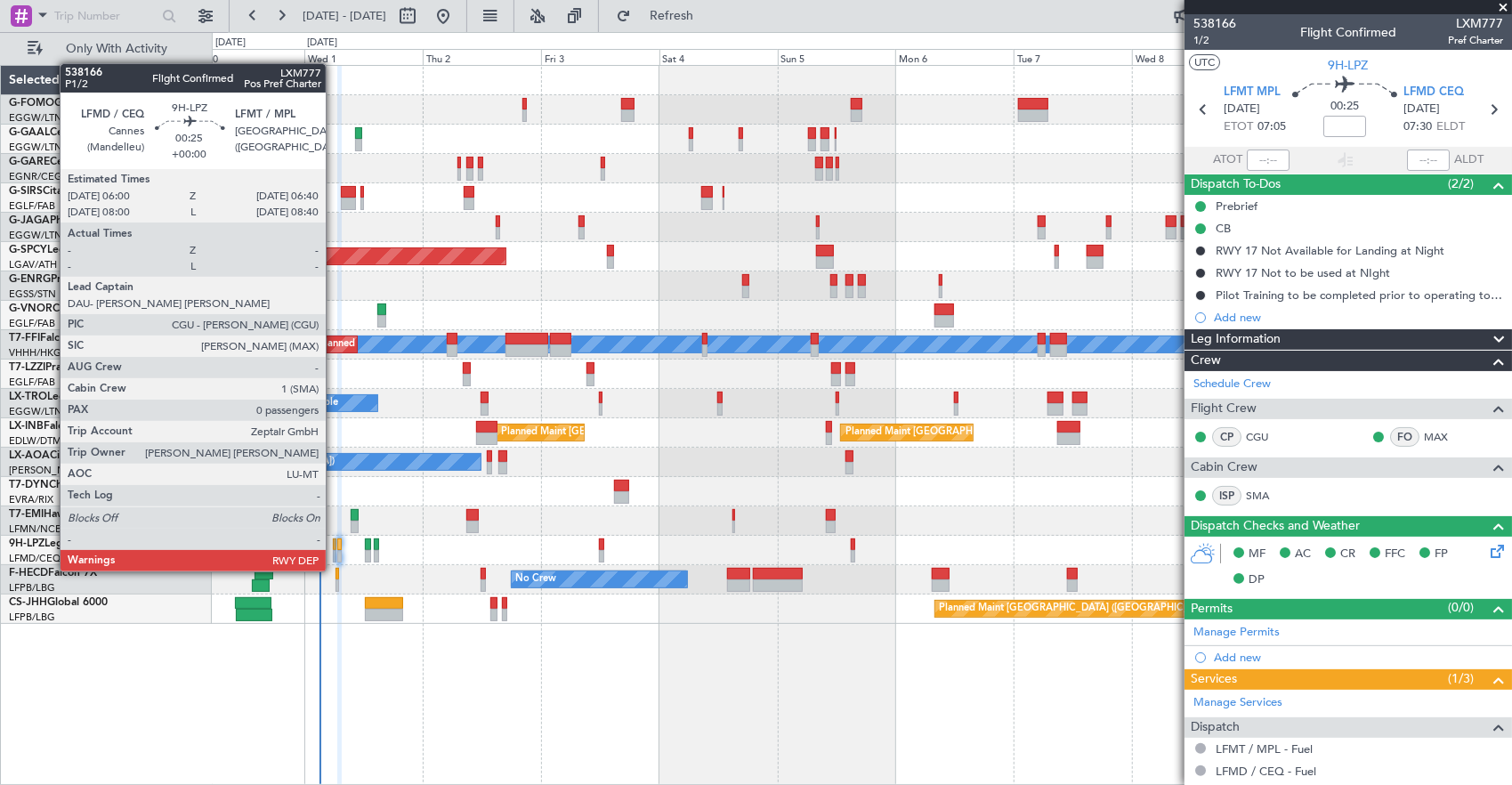
click at [335, 554] on div at bounding box center [335, 557] width 4 height 13
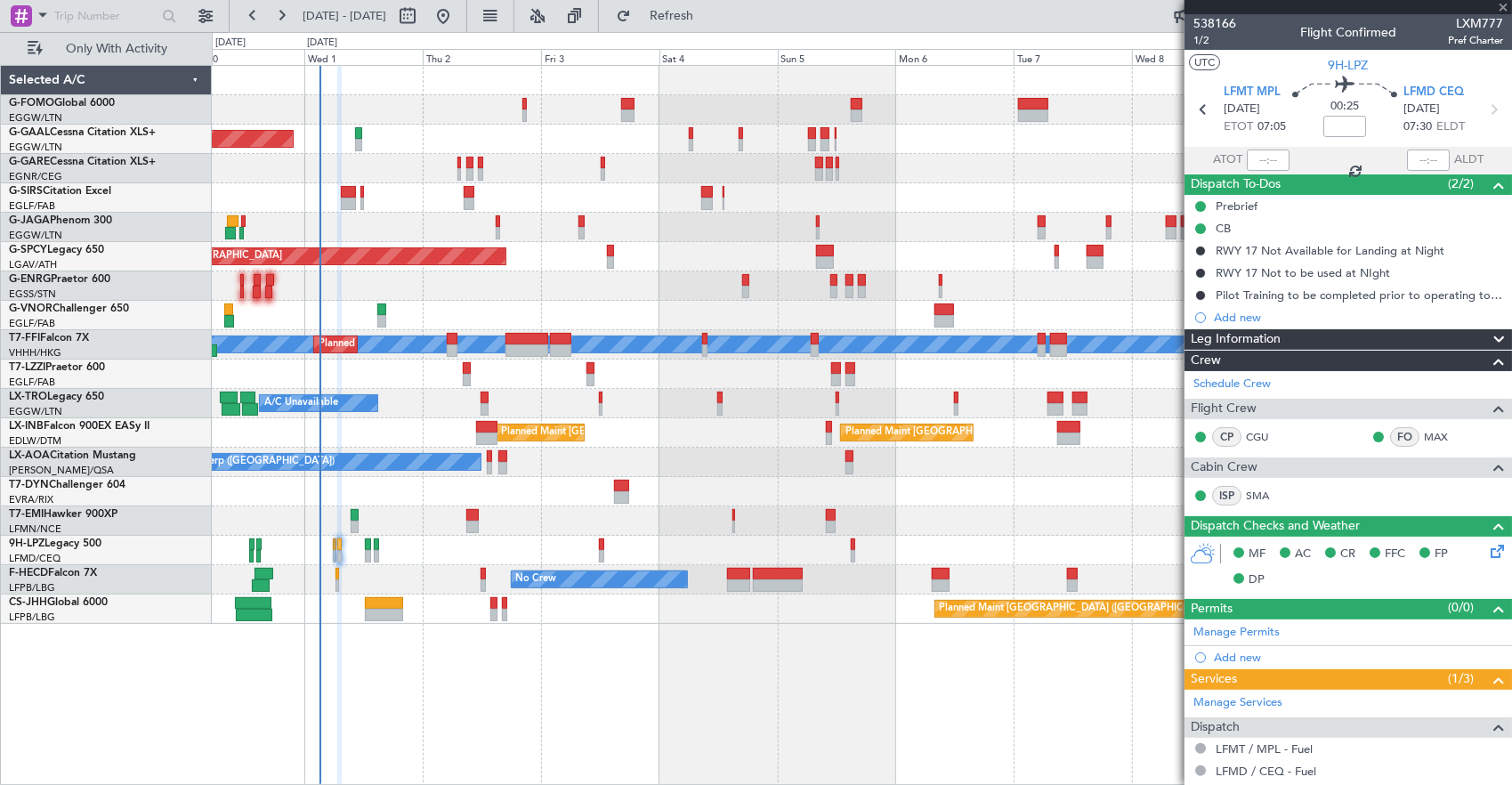
type input "0"
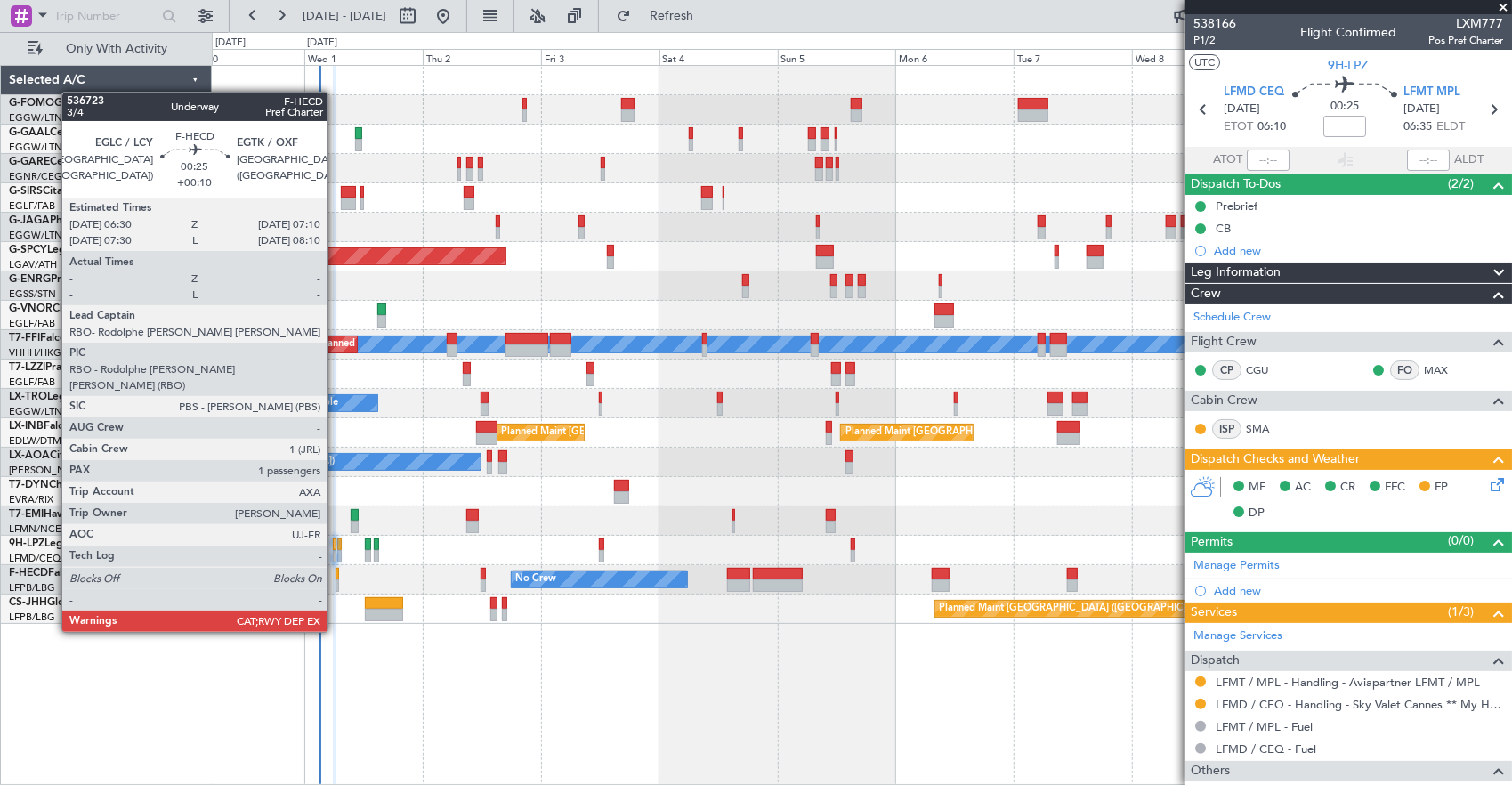
click at [337, 582] on div at bounding box center [338, 586] width 4 height 13
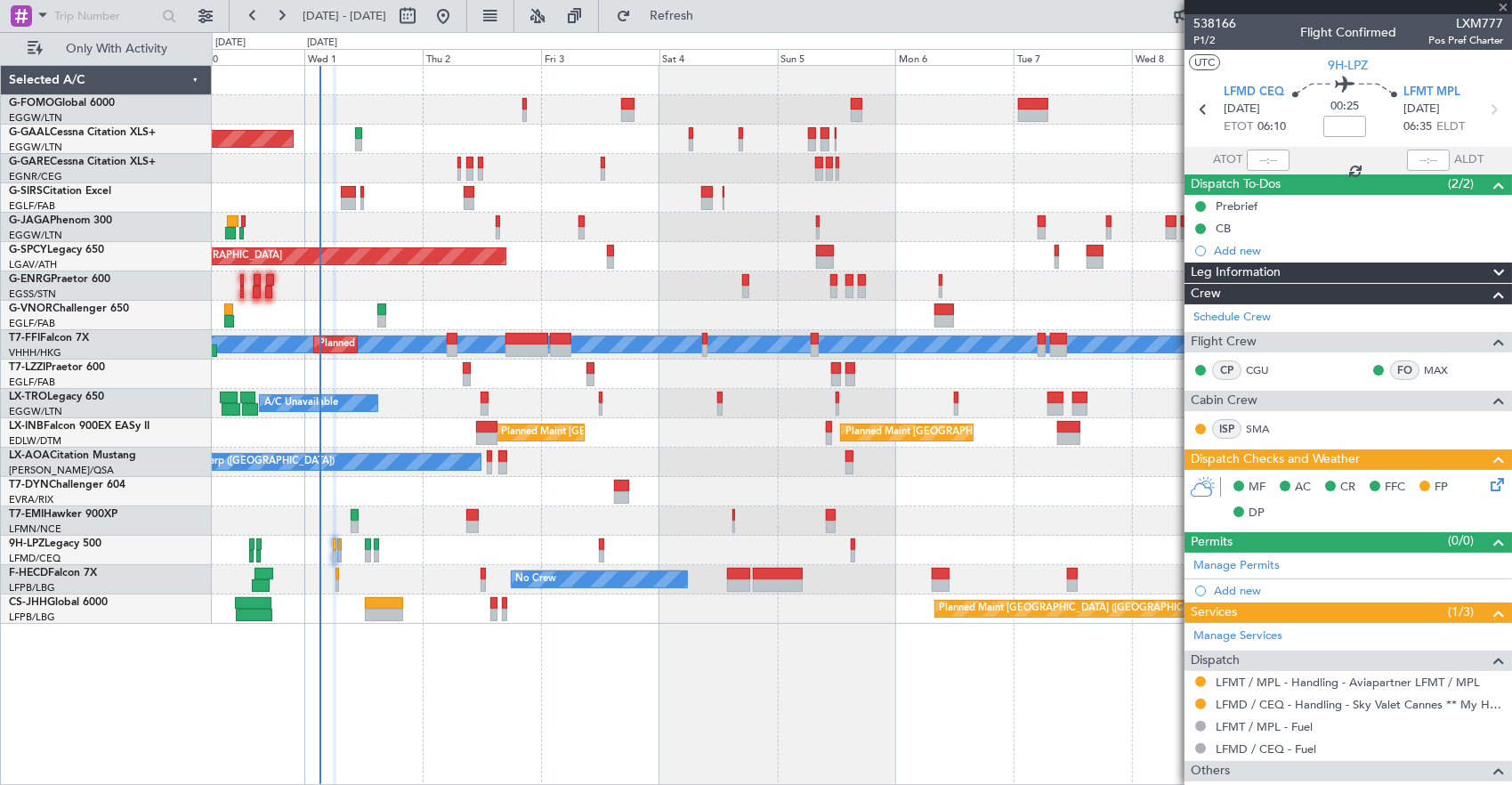
type input "+00:10"
type input "1"
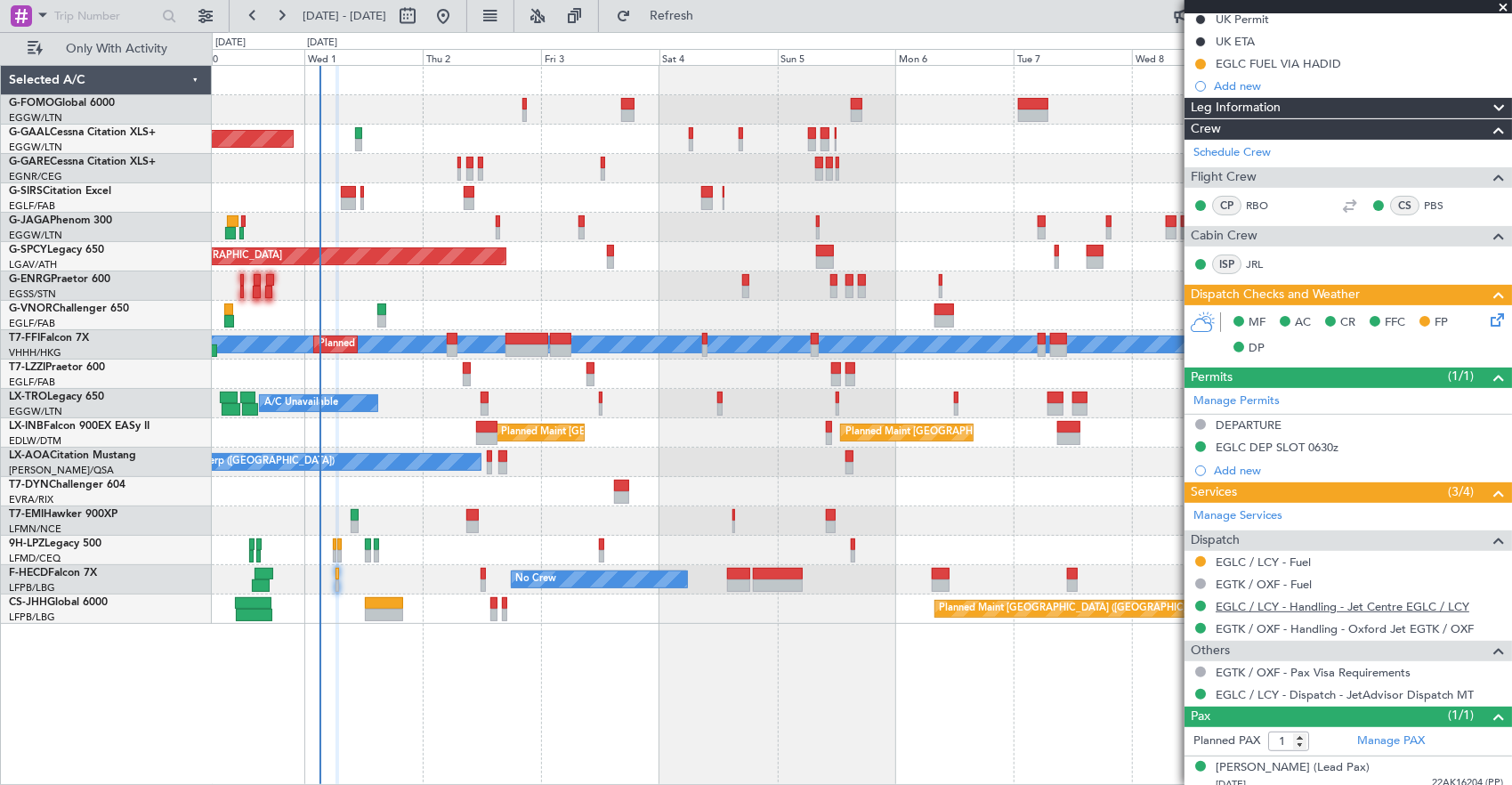
scroll to position [260, 0]
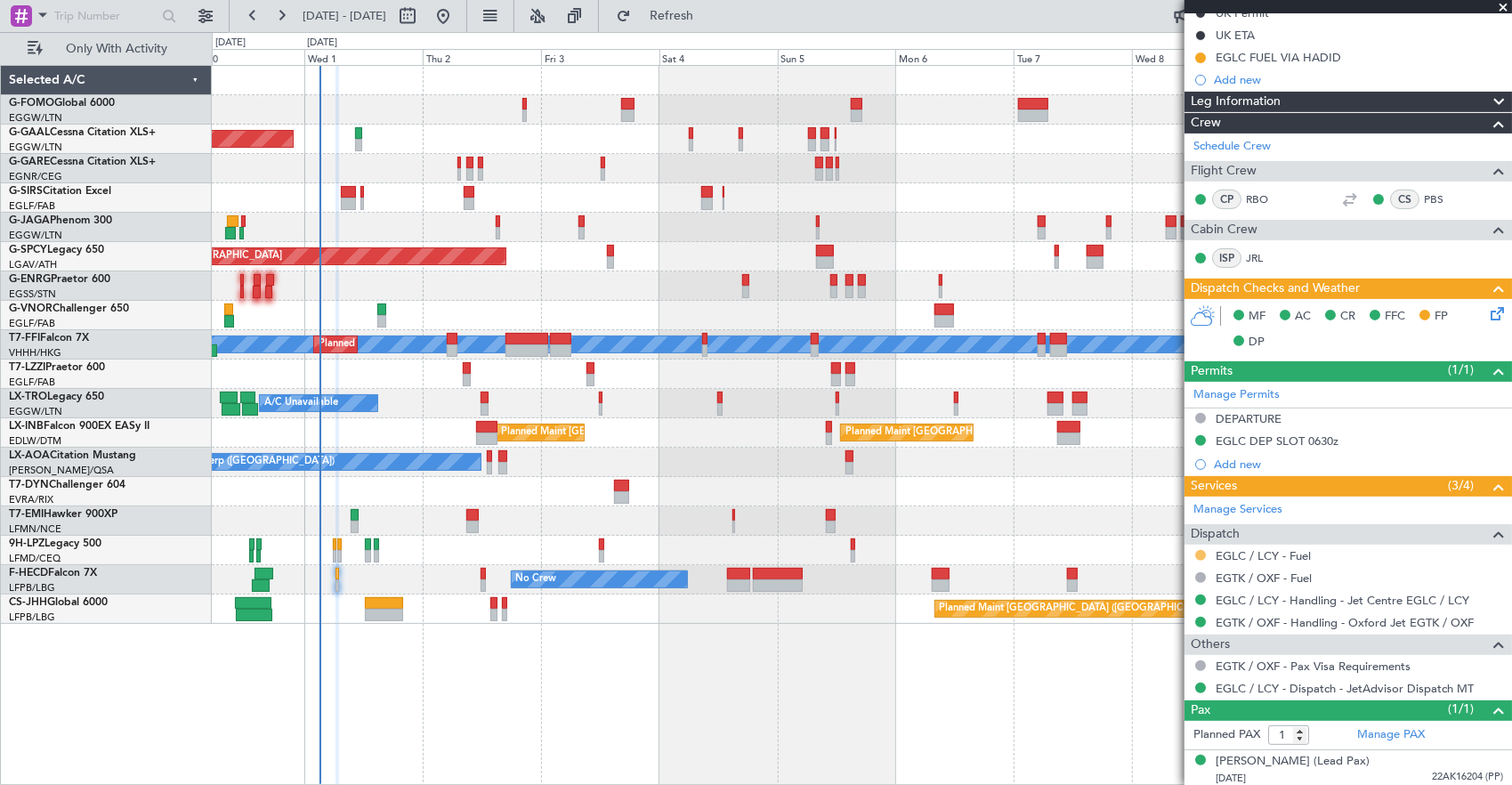
click at [1195, 555] on nimbus-traffic-light at bounding box center [1200, 556] width 14 height 14
click at [1200, 555] on button at bounding box center [1200, 556] width 11 height 11
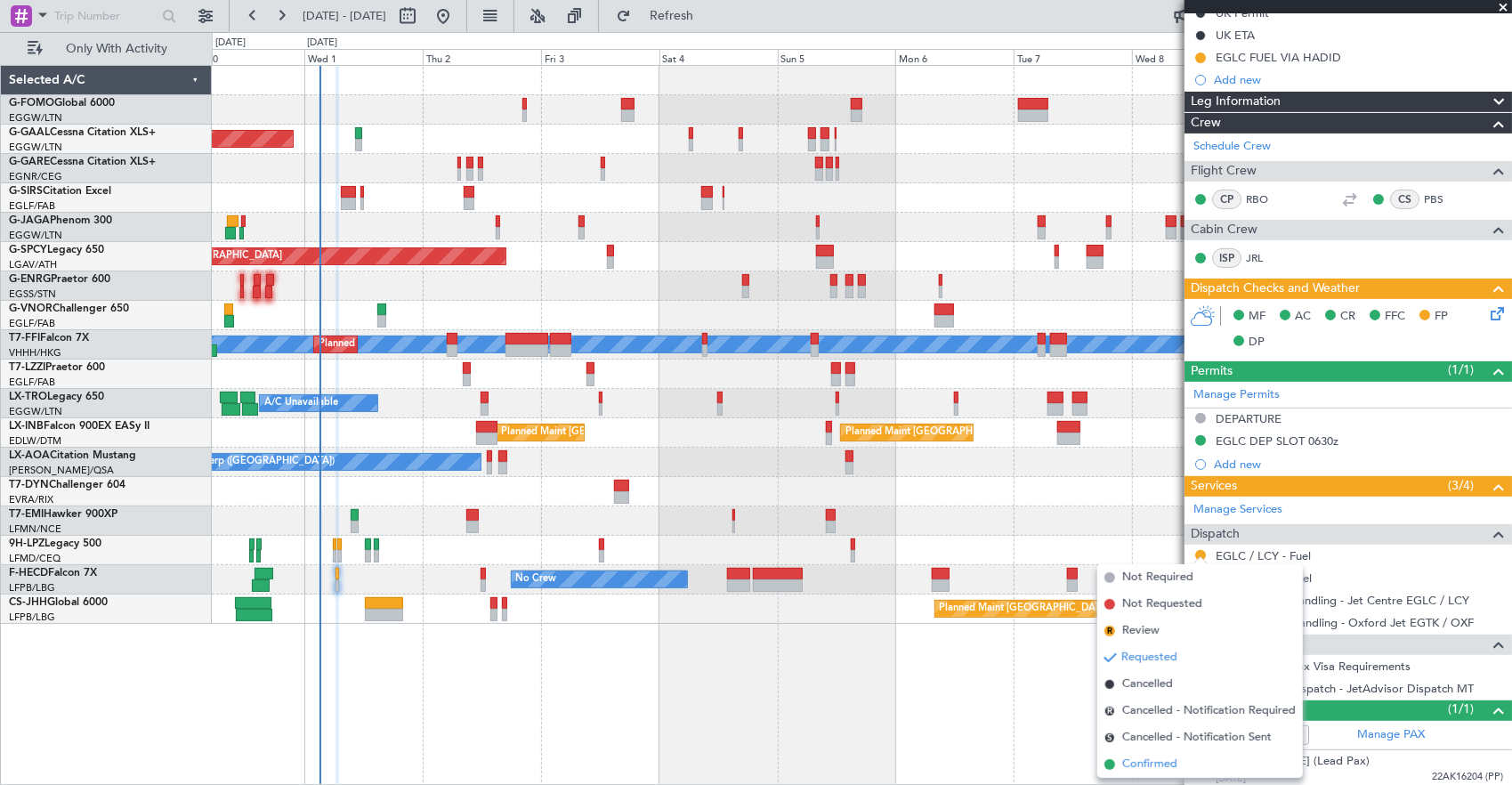
click at [1156, 766] on span "Confirmed" at bounding box center [1149, 765] width 55 height 18
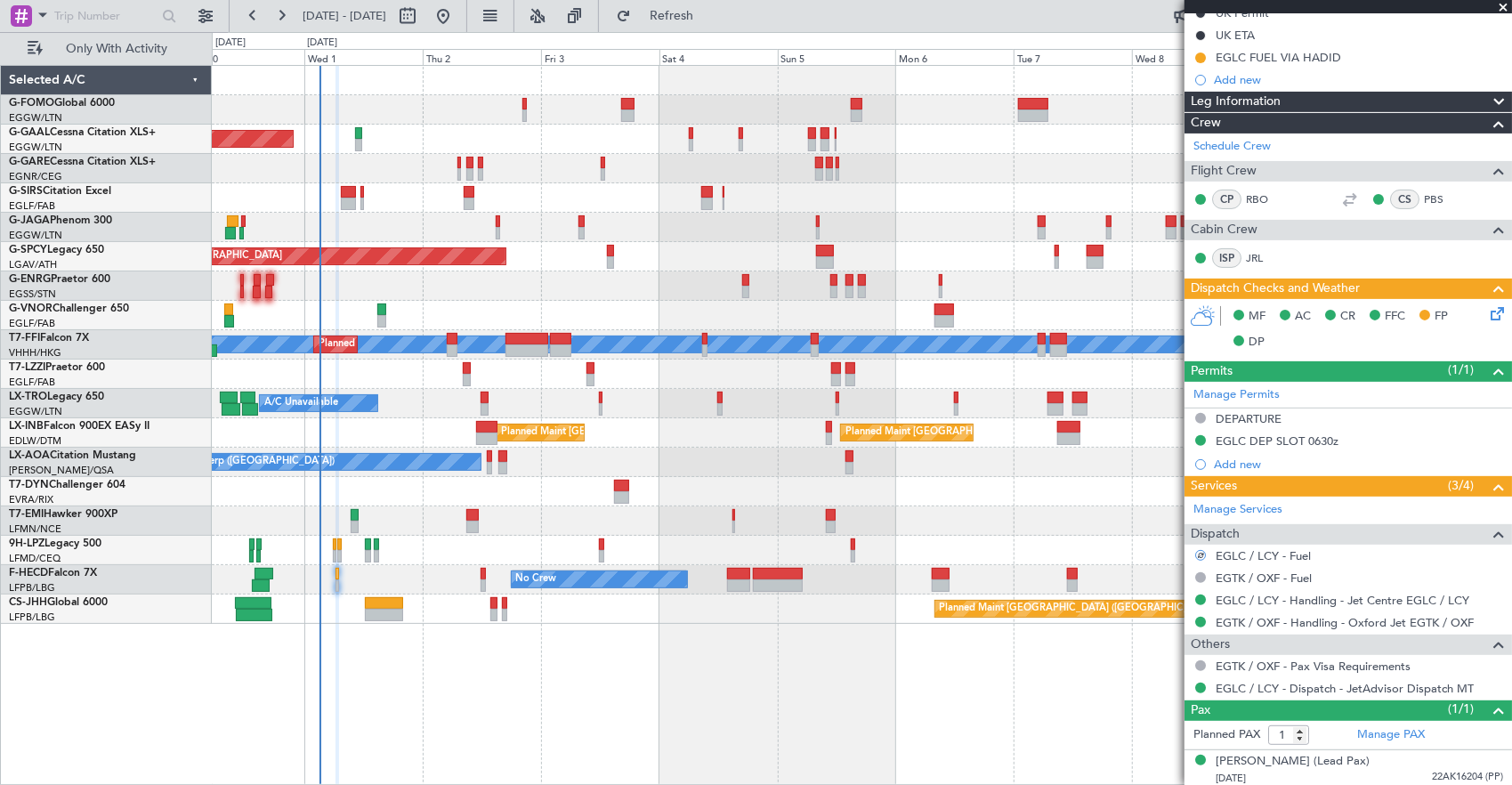
scroll to position [0, 0]
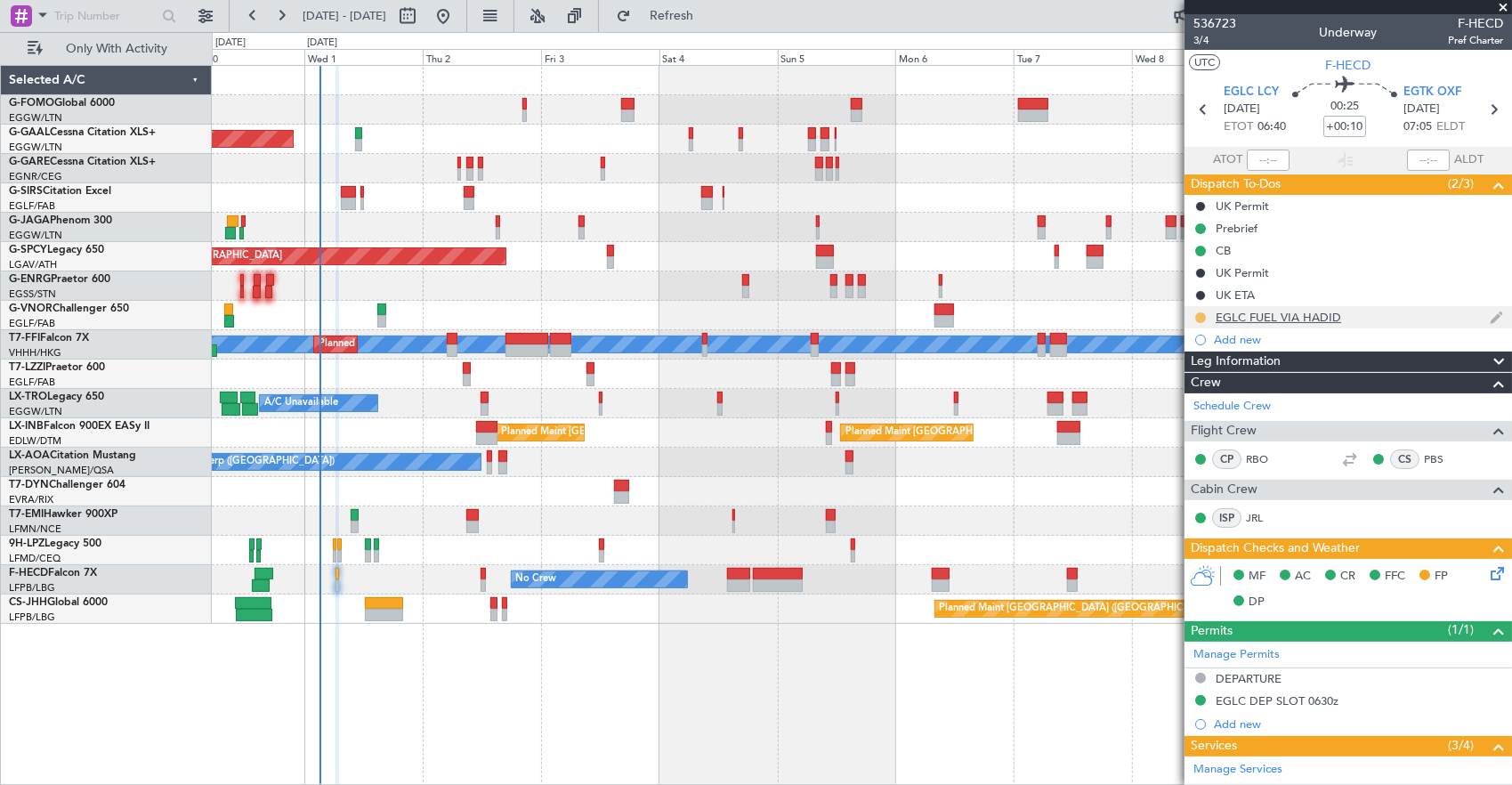
click at [1202, 315] on button at bounding box center [1200, 318] width 11 height 11
click at [1206, 400] on span "Completed" at bounding box center [1207, 395] width 58 height 18
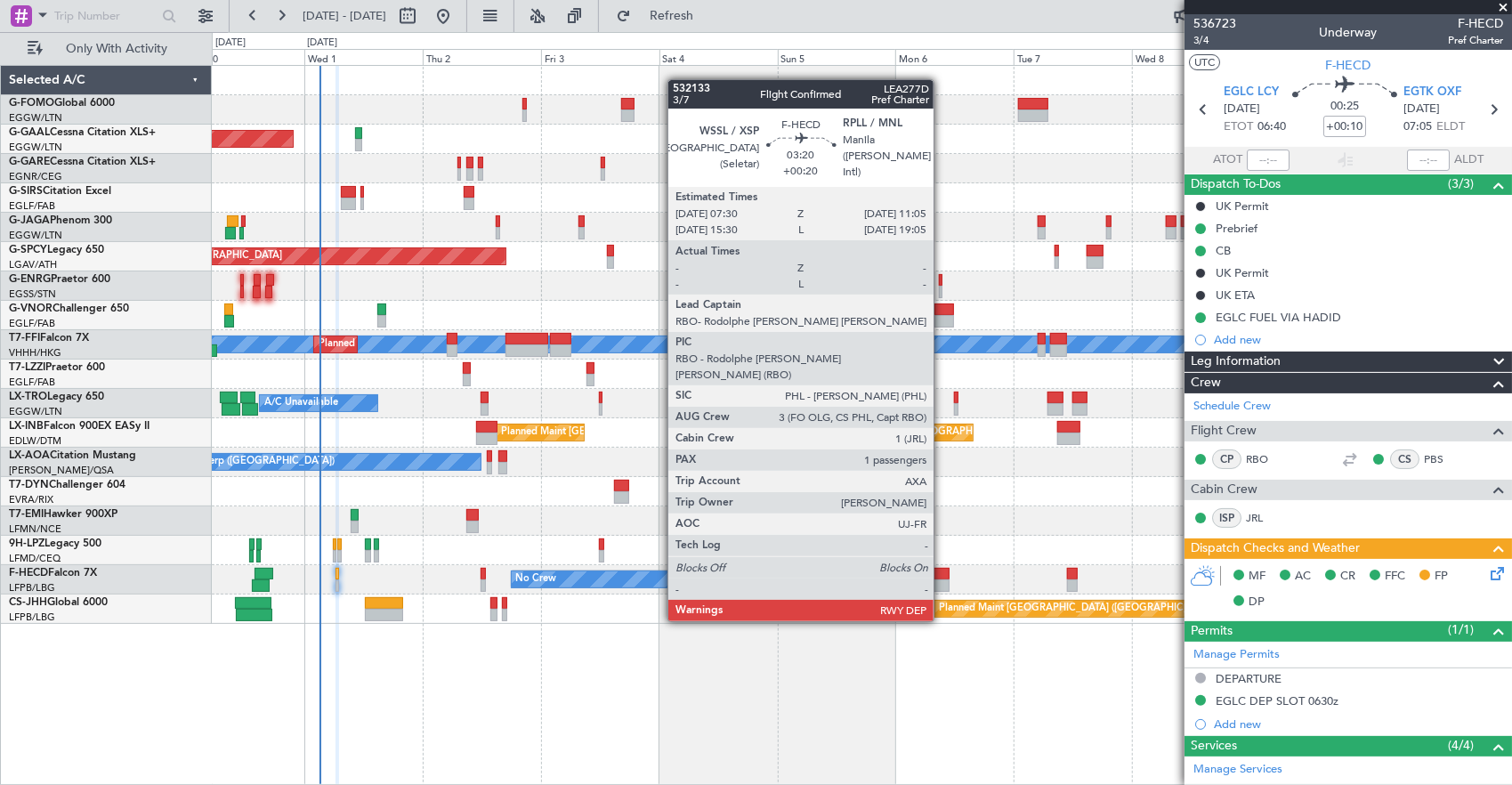
click at [943, 569] on div at bounding box center [941, 574] width 18 height 13
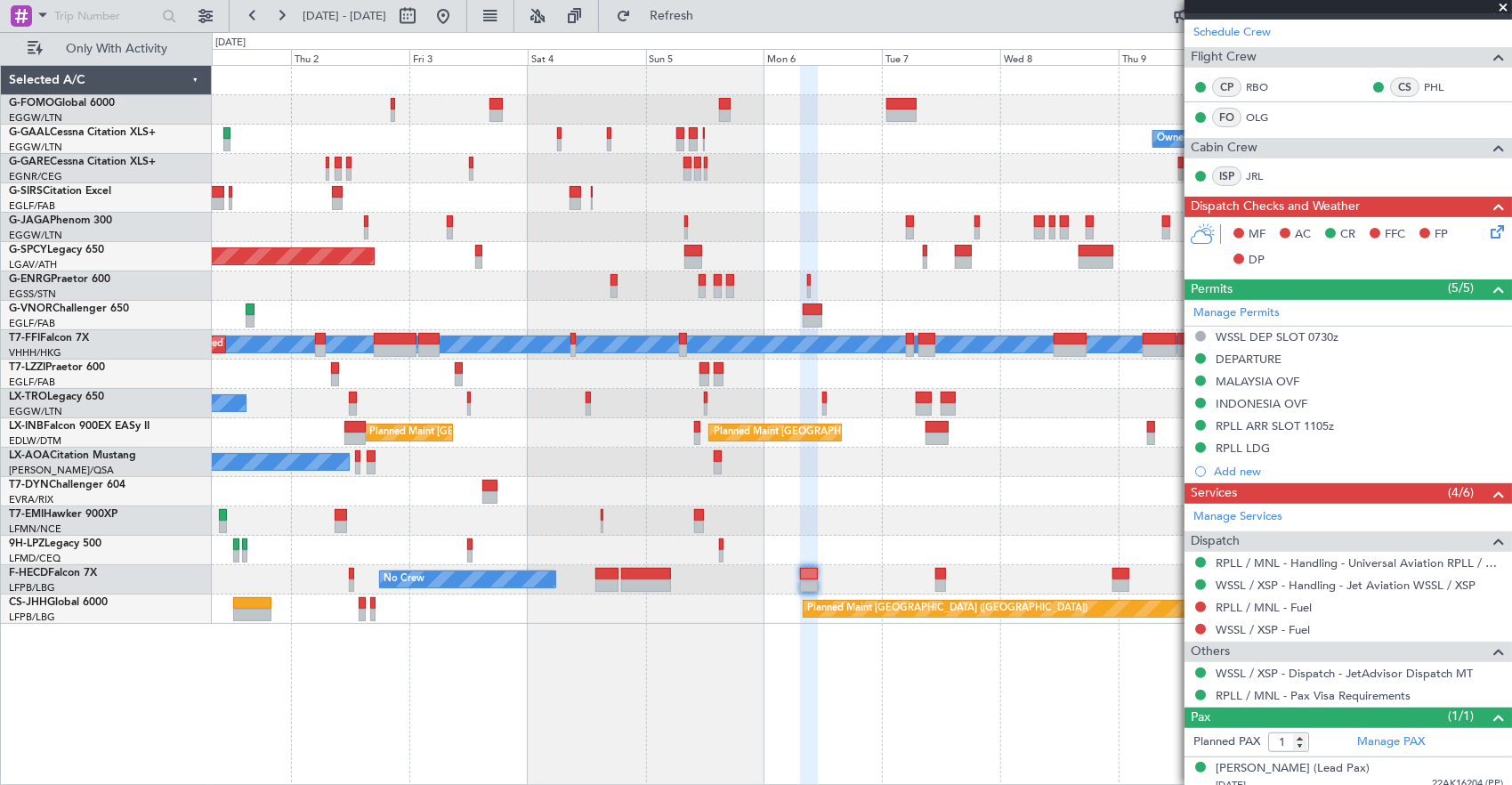
scroll to position [356, 0]
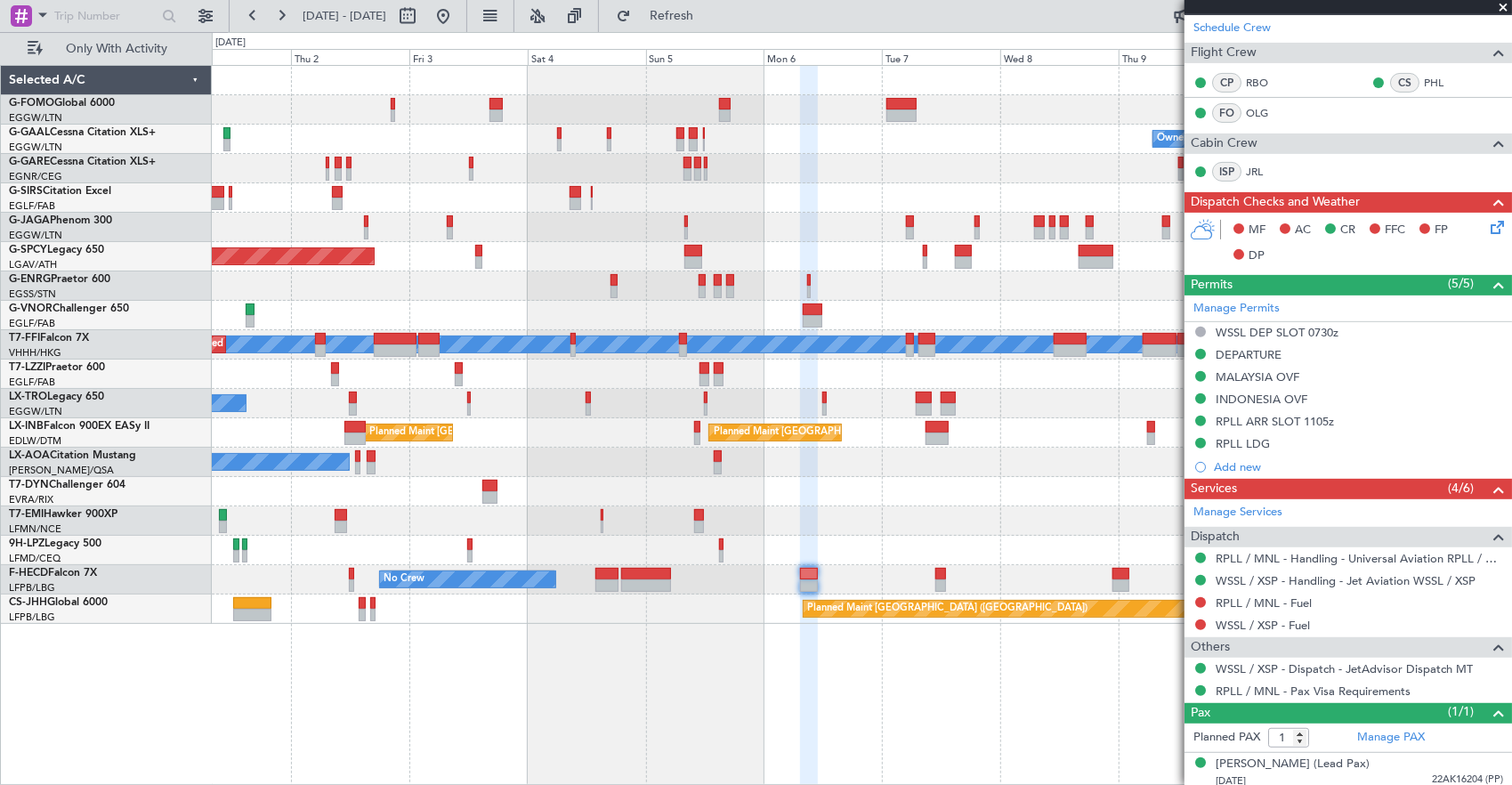
click at [732, 463] on div "No Crew Antwerp ([GEOGRAPHIC_DATA]) No Crew [GEOGRAPHIC_DATA] ([GEOGRAPHIC_DATA…" at bounding box center [862, 463] width 1300 height 30
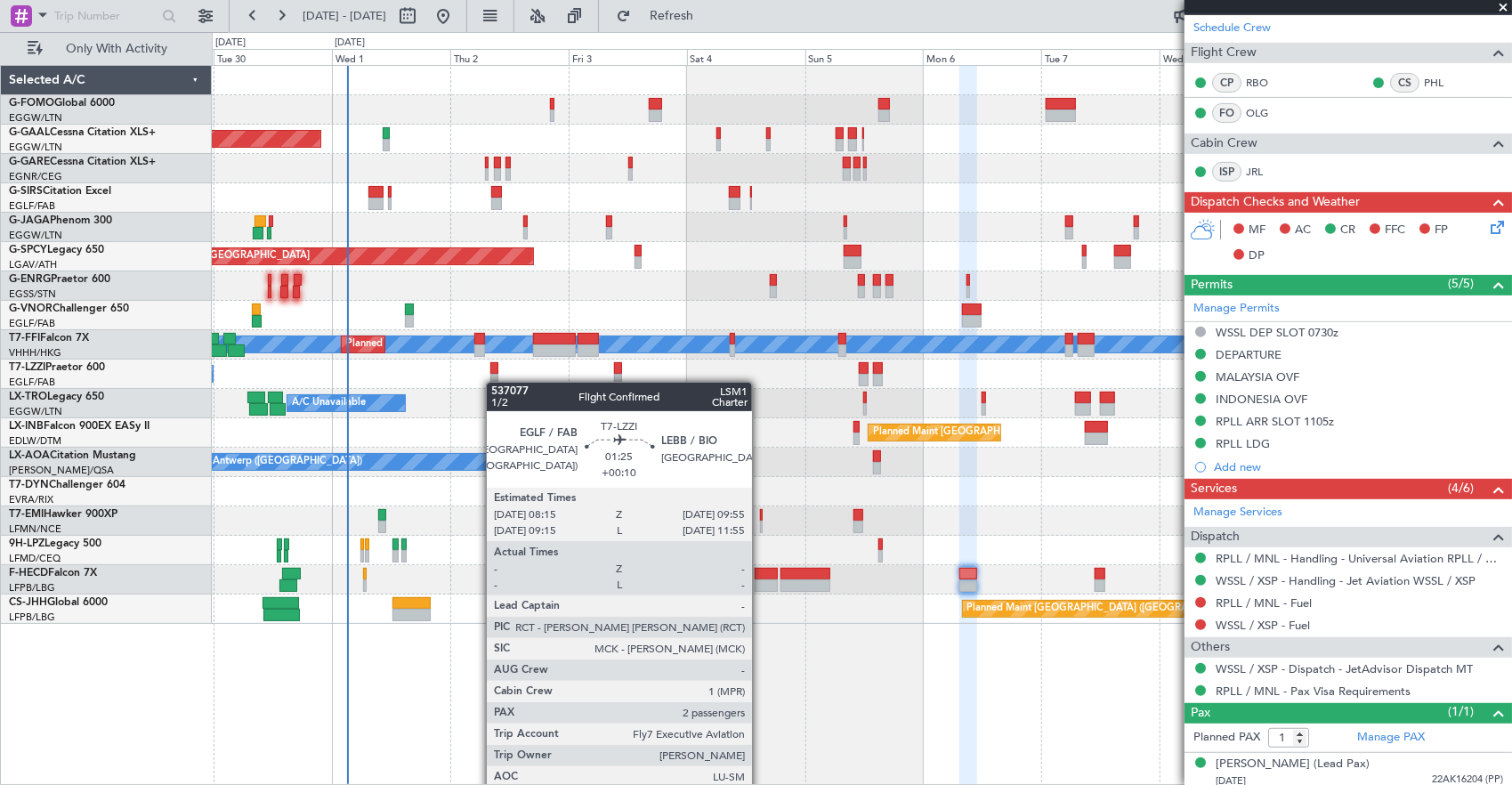
click at [493, 382] on div "Owner Planned [GEOGRAPHIC_DATA] Owner Planned Maint [GEOGRAPHIC_DATA] ([GEOGRAP…" at bounding box center [862, 344] width 1300 height 558
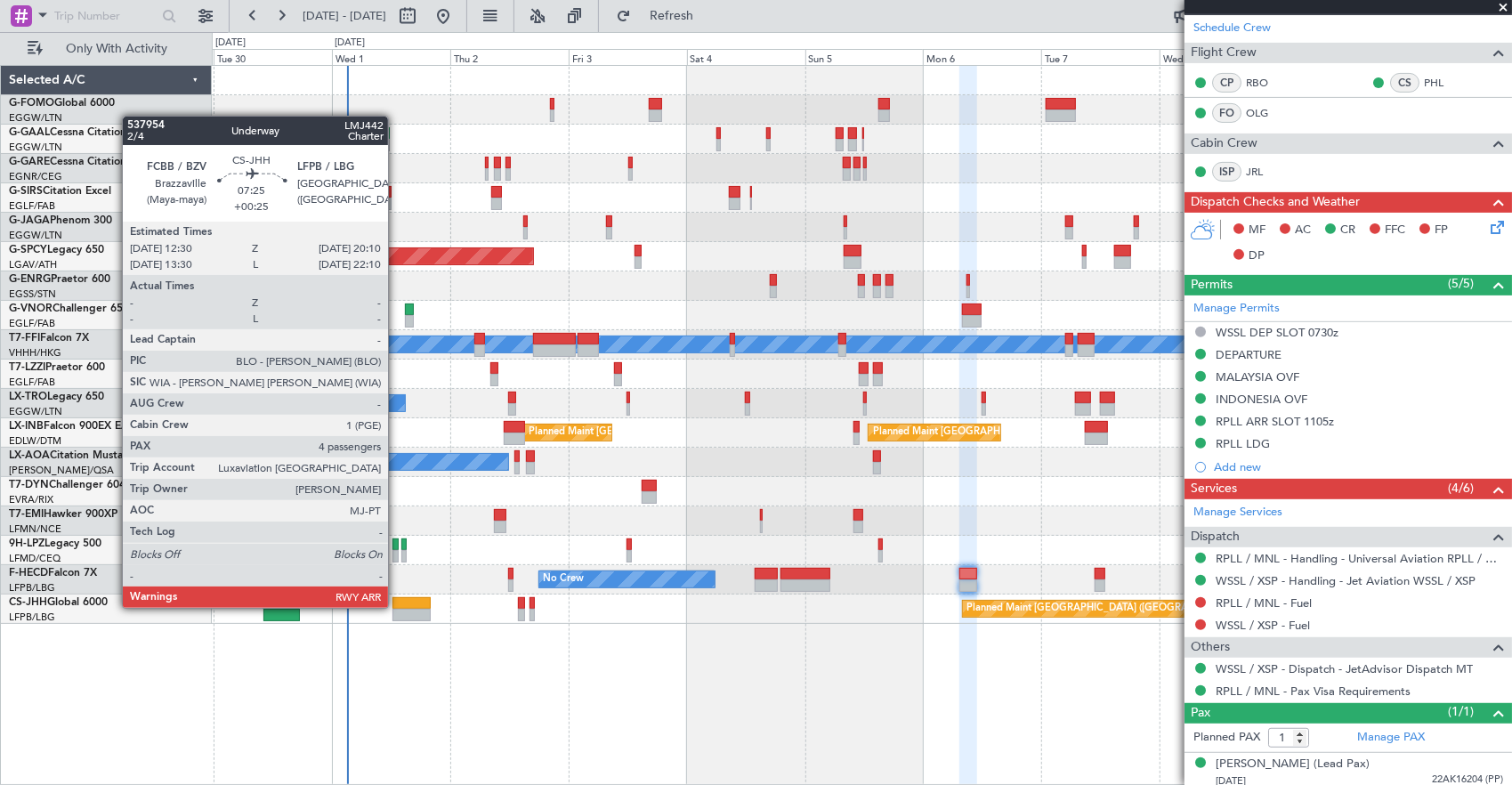
click at [397, 604] on div at bounding box center [411, 604] width 39 height 13
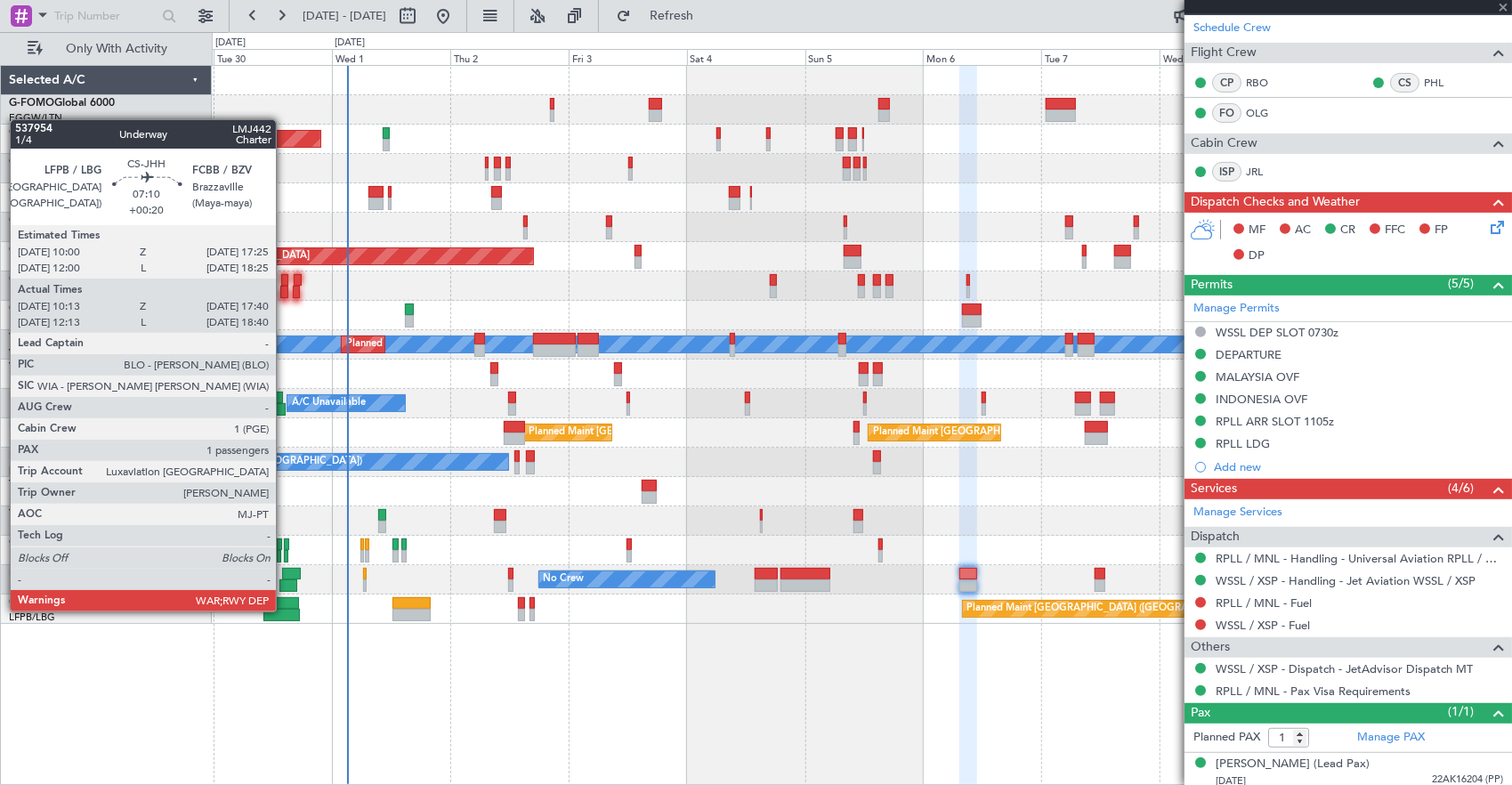
type input "+00:25"
type input "4"
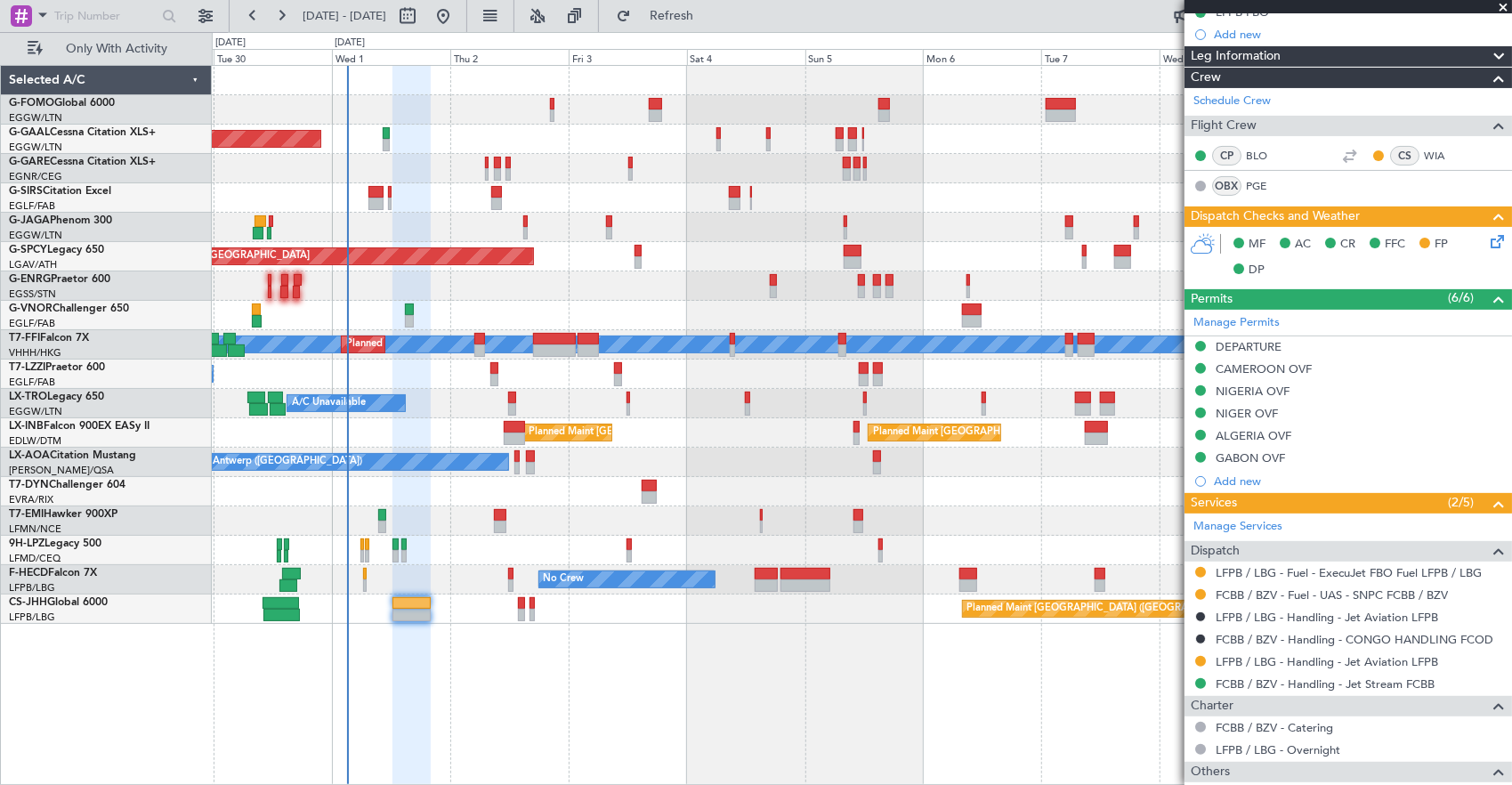
scroll to position [507, 0]
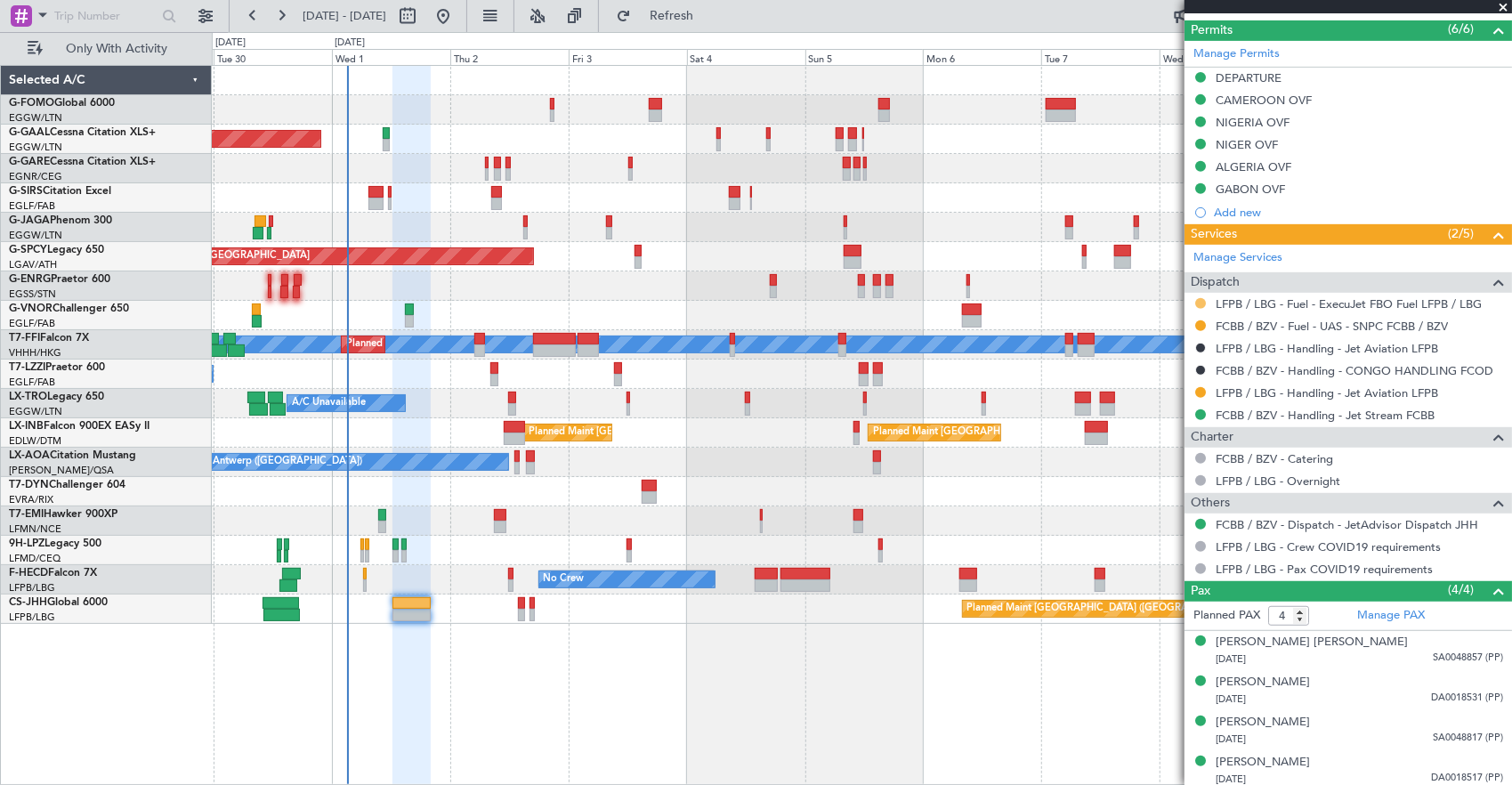
click at [1200, 298] on button at bounding box center [1200, 304] width 11 height 11
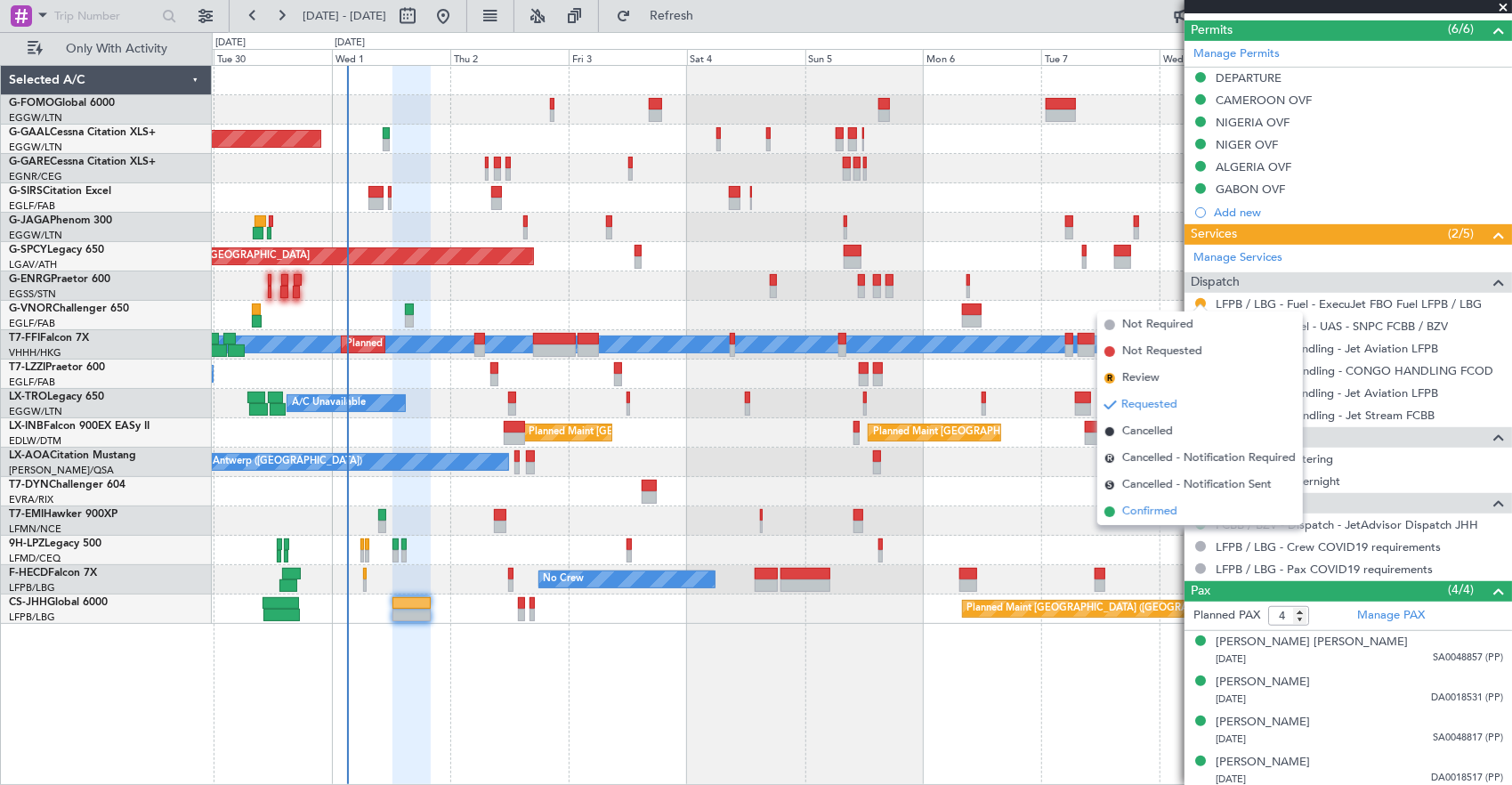
click at [1155, 506] on span "Confirmed" at bounding box center [1149, 512] width 55 height 18
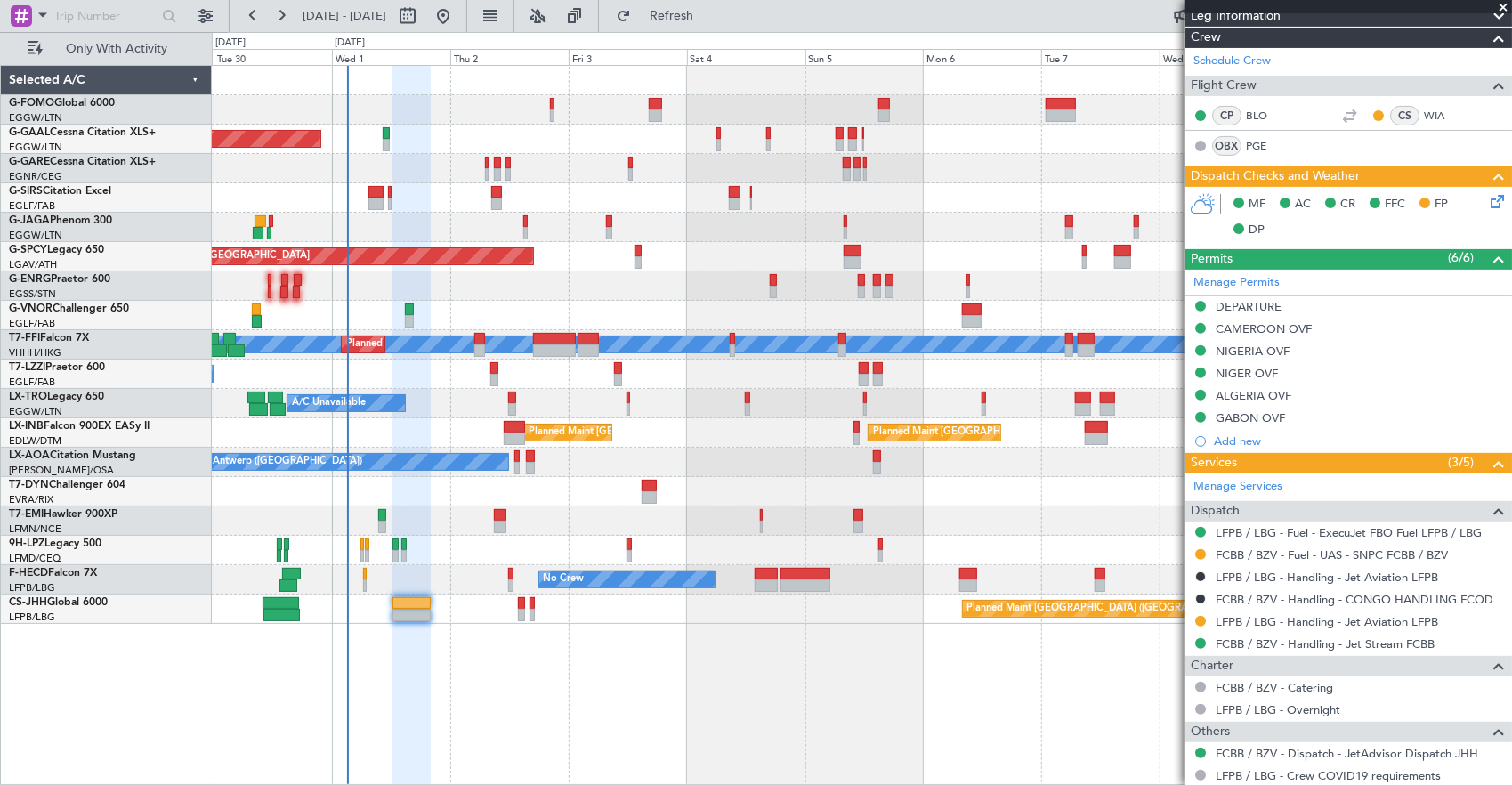
scroll to position [356, 0]
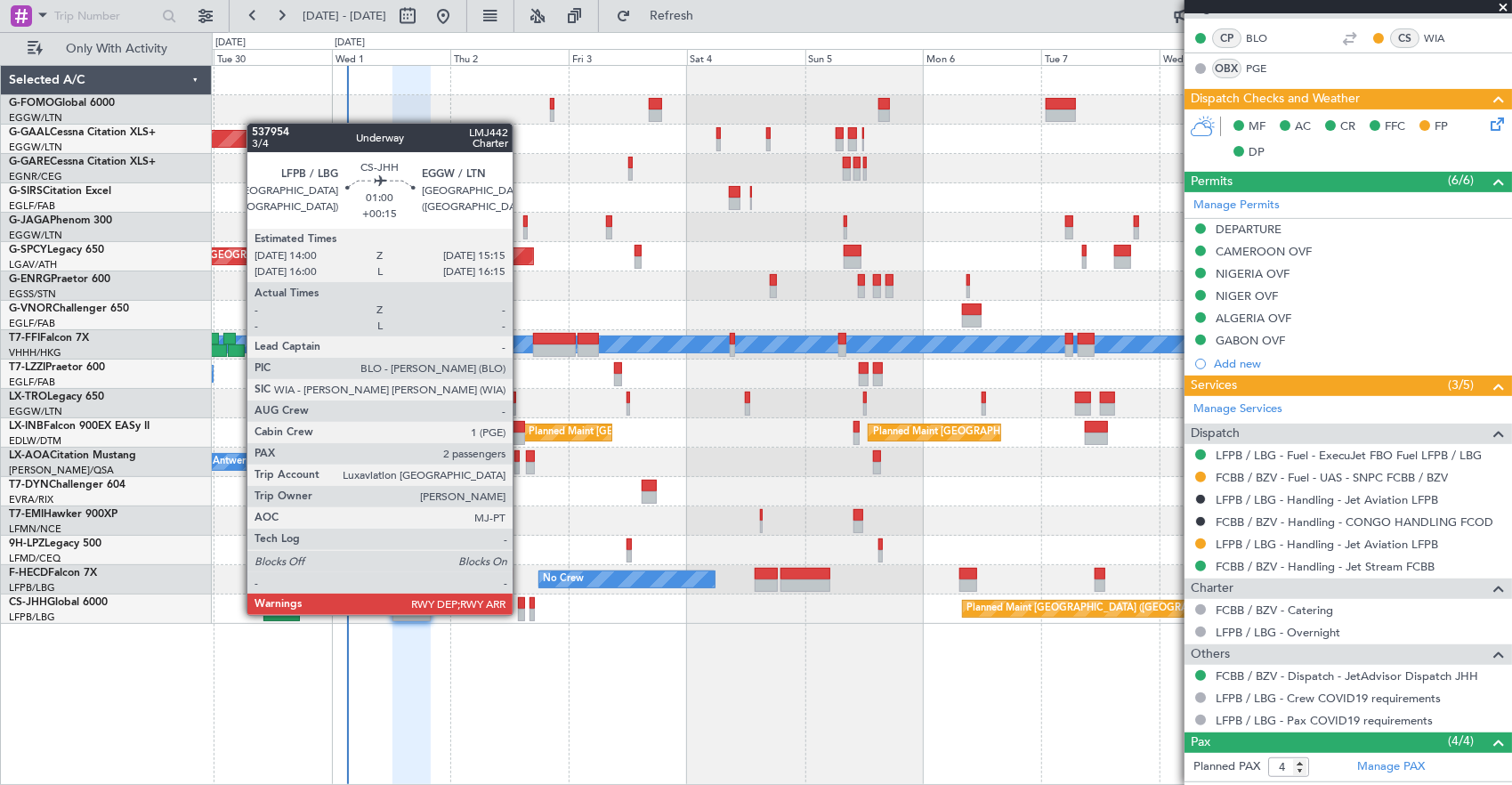
click at [522, 613] on div at bounding box center [521, 615] width 6 height 13
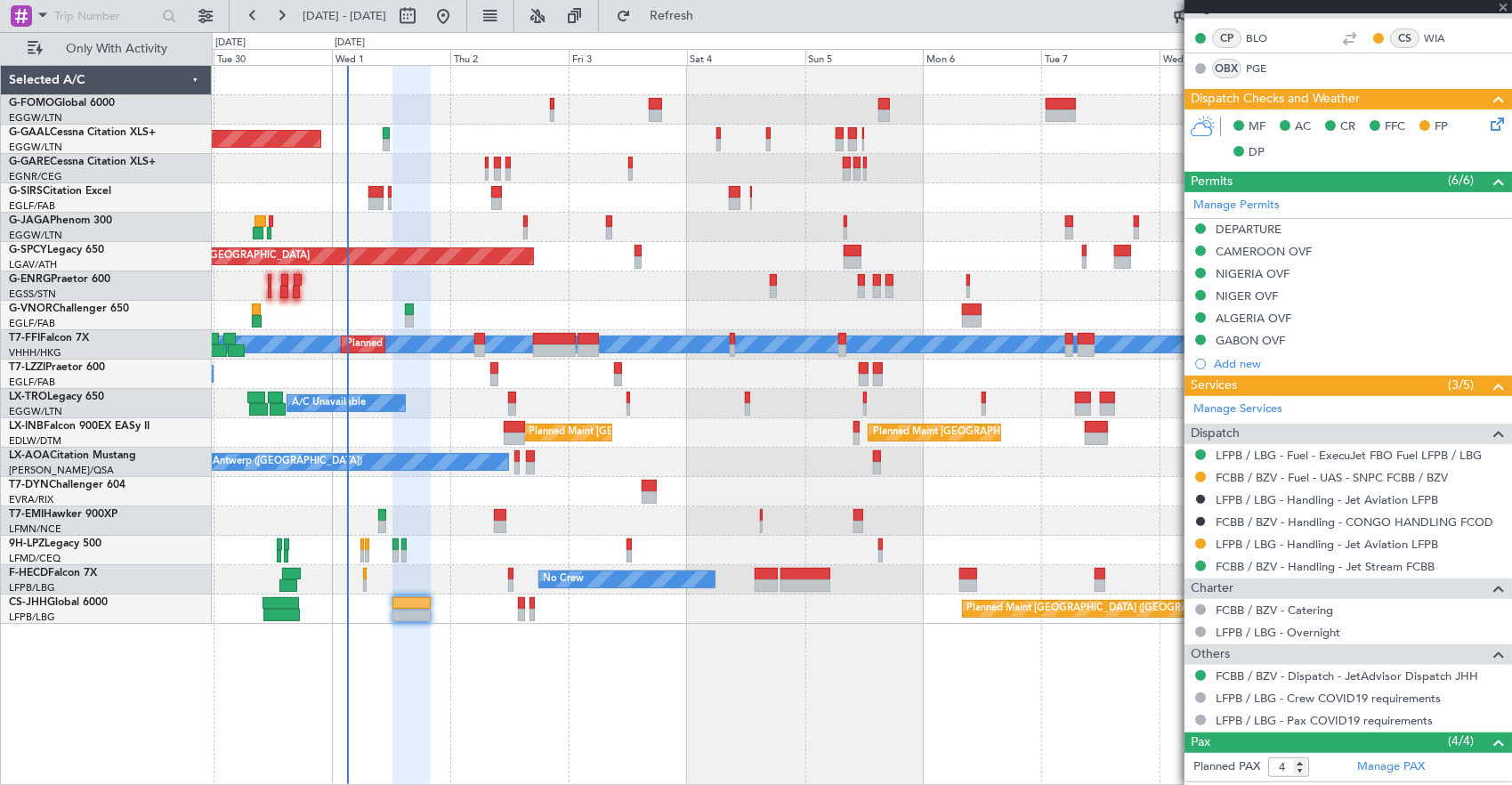
type input "+00:15"
type input "2"
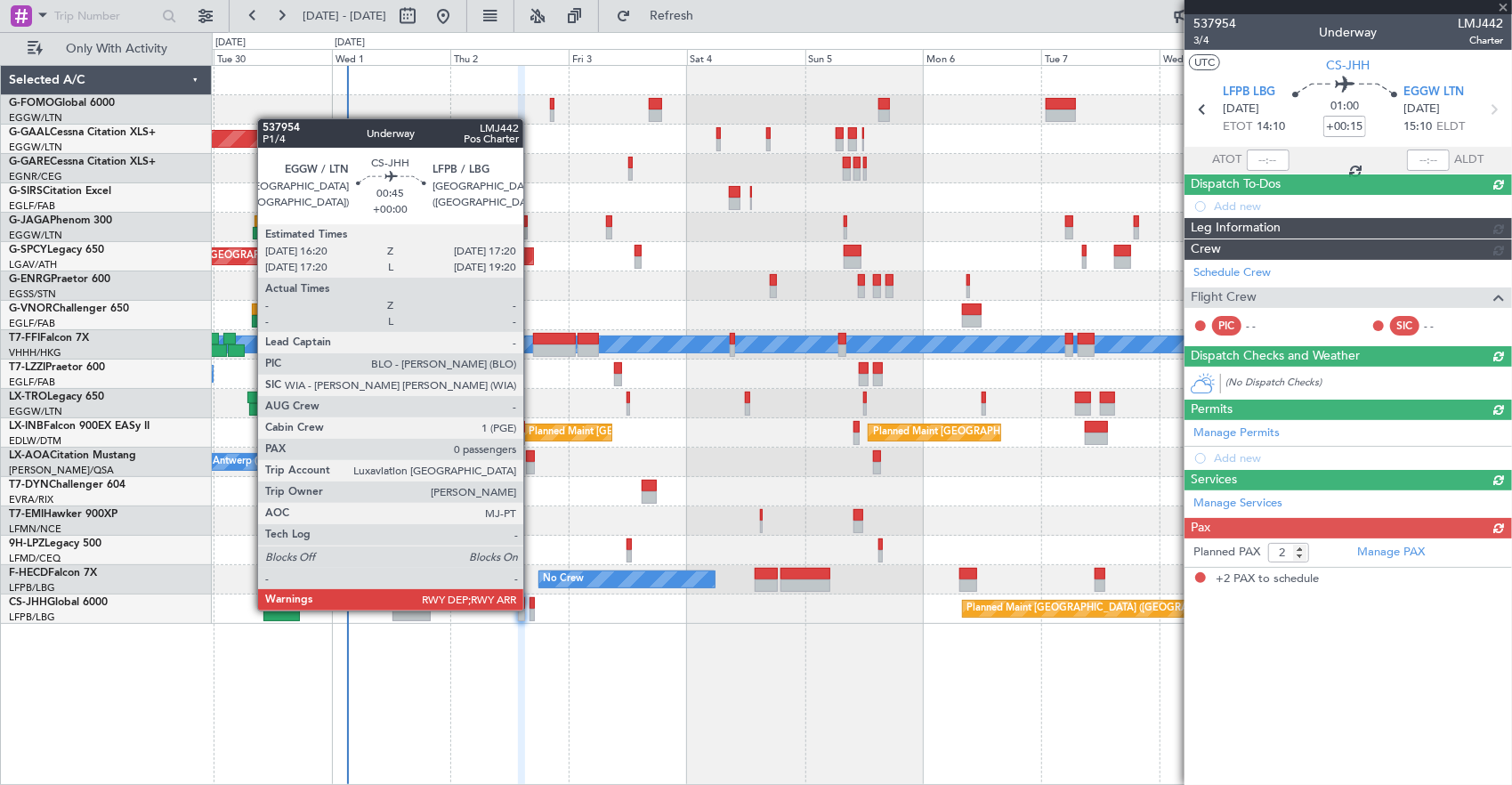
scroll to position [0, 0]
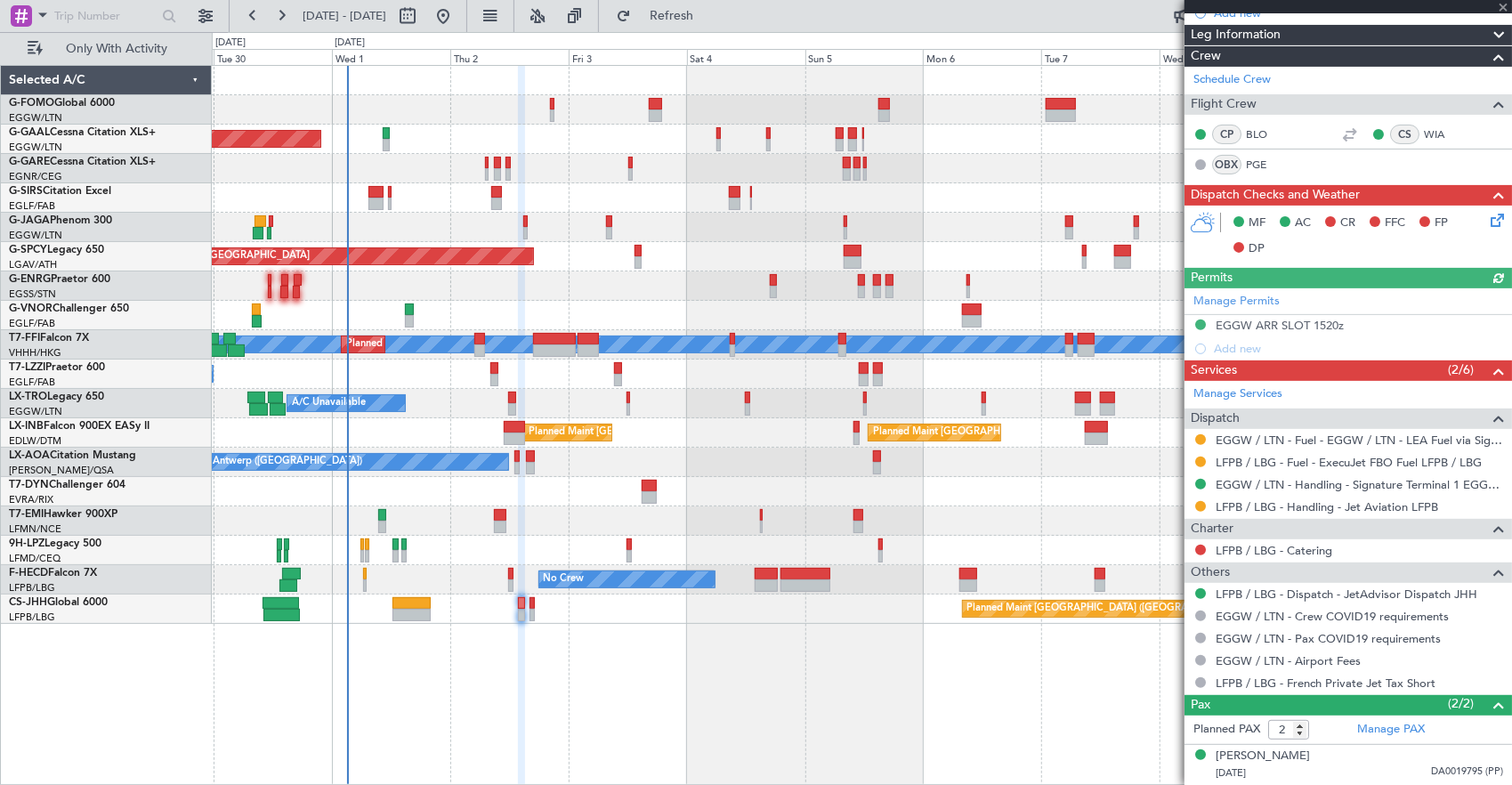
scroll to position [339, 0]
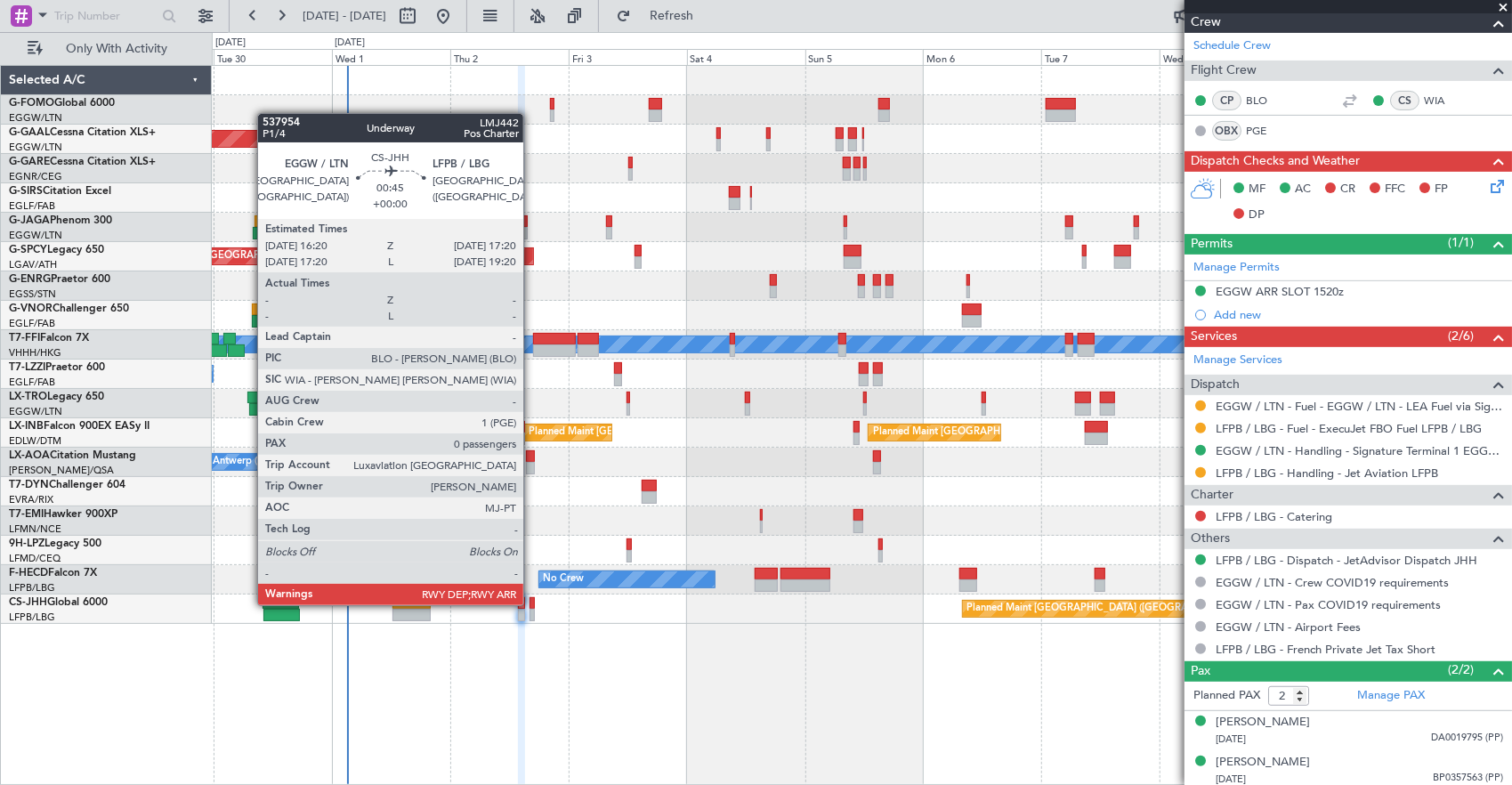
click at [532, 604] on div at bounding box center [532, 604] width 5 height 13
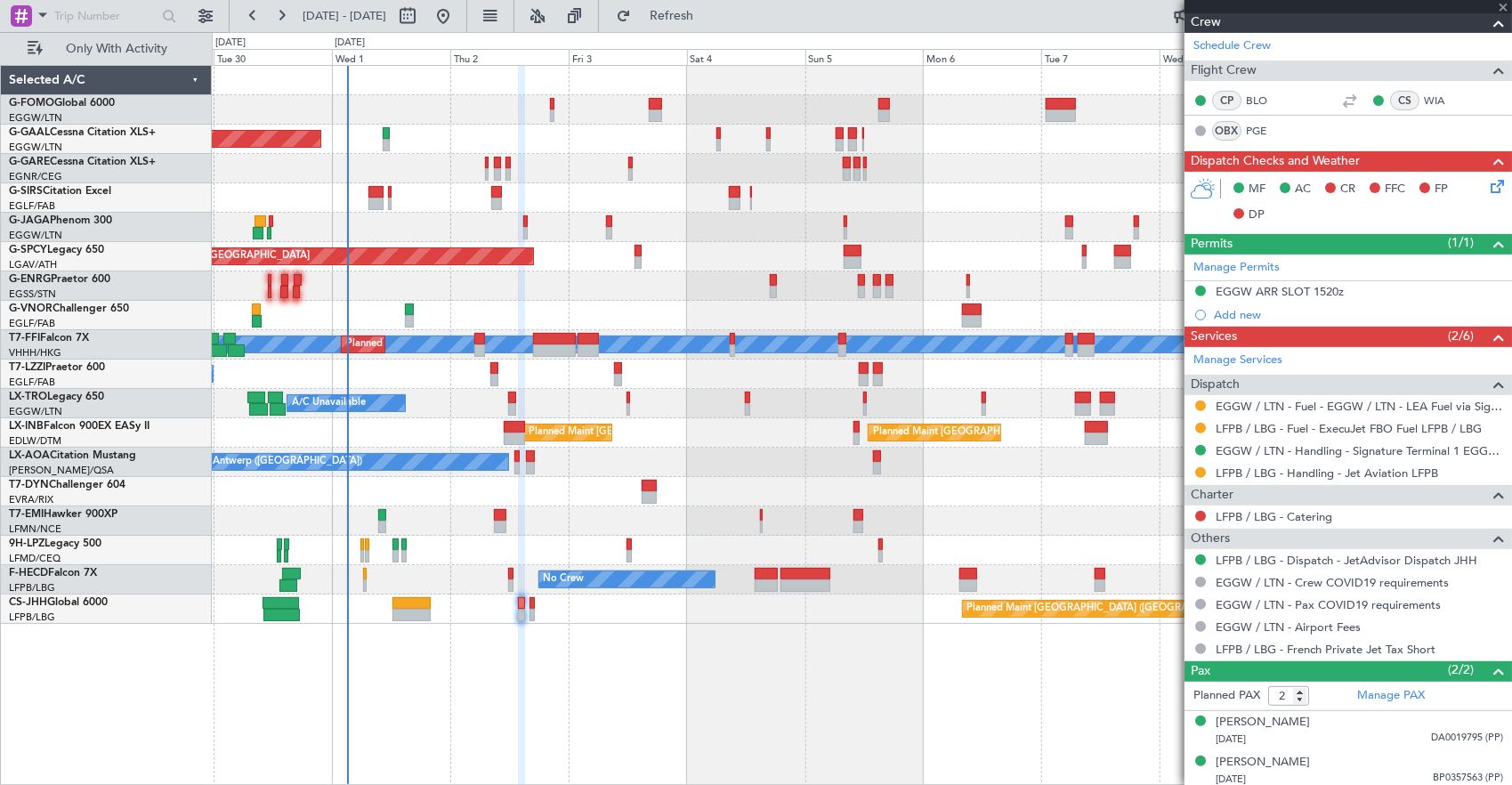
type input "0"
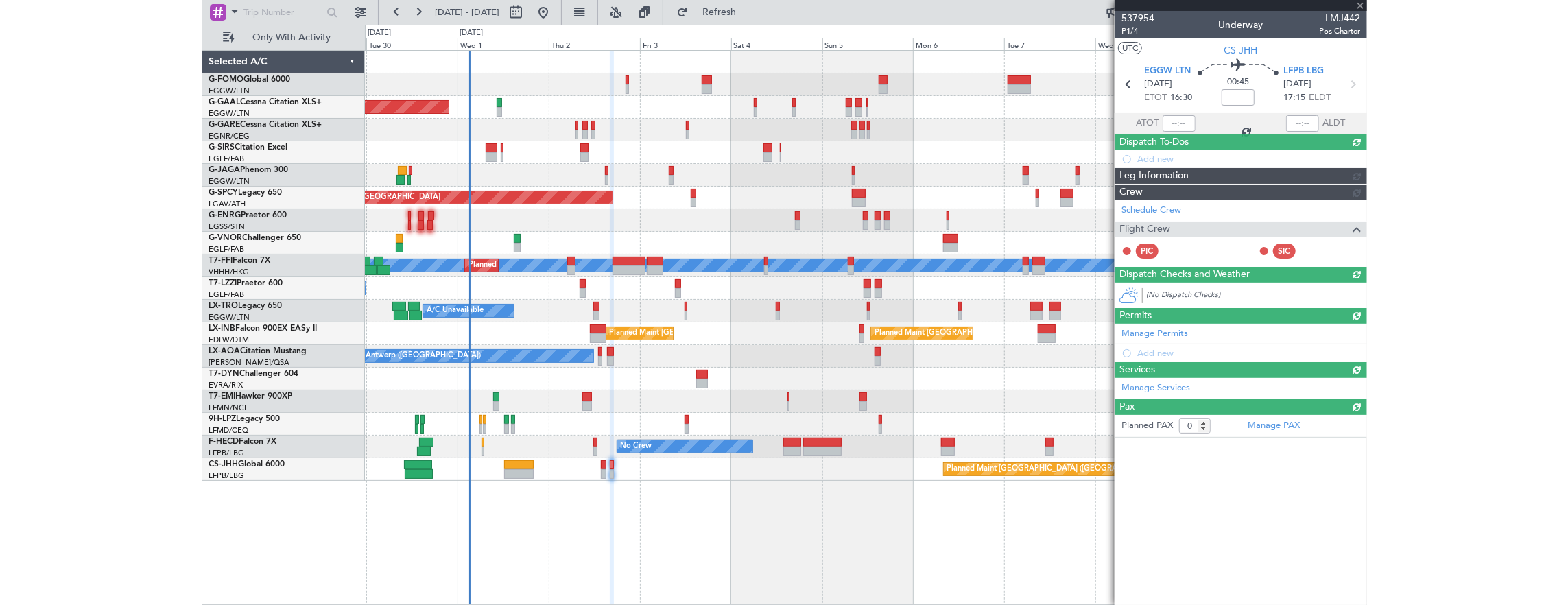
scroll to position [0, 0]
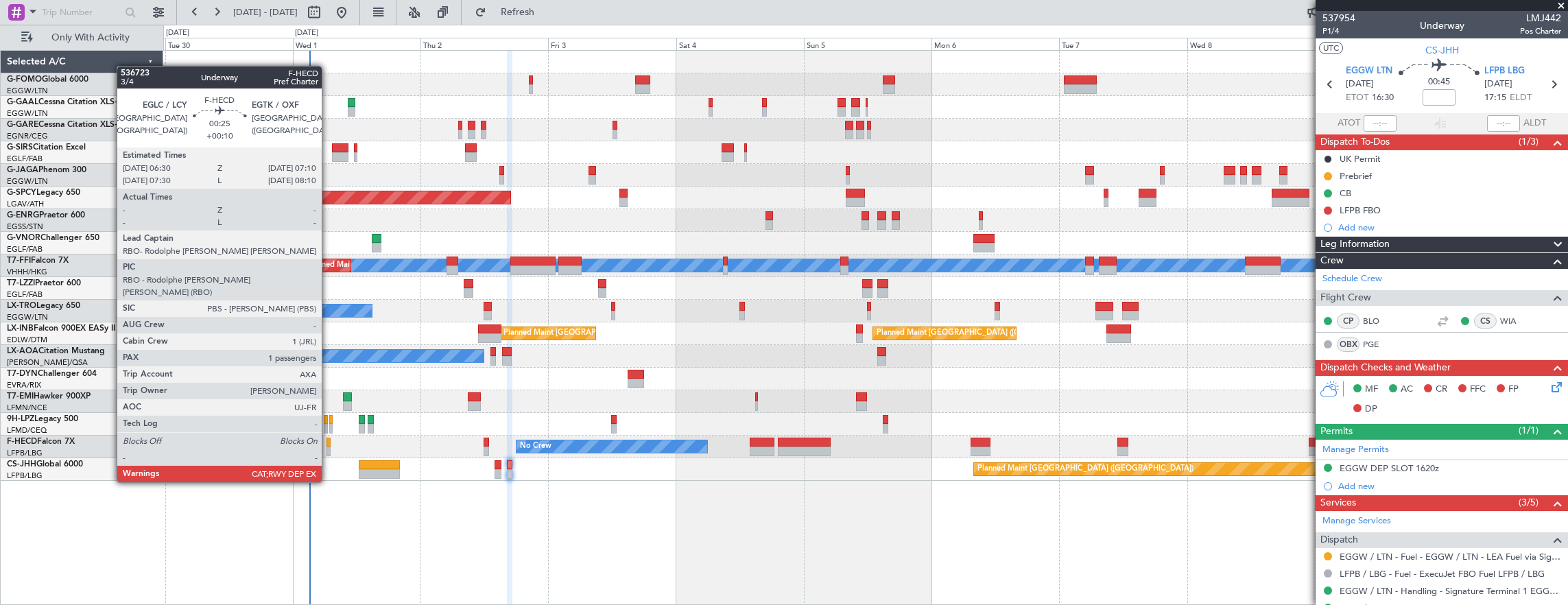
click at [329, 444] on div at bounding box center [329, 442] width 4 height 10
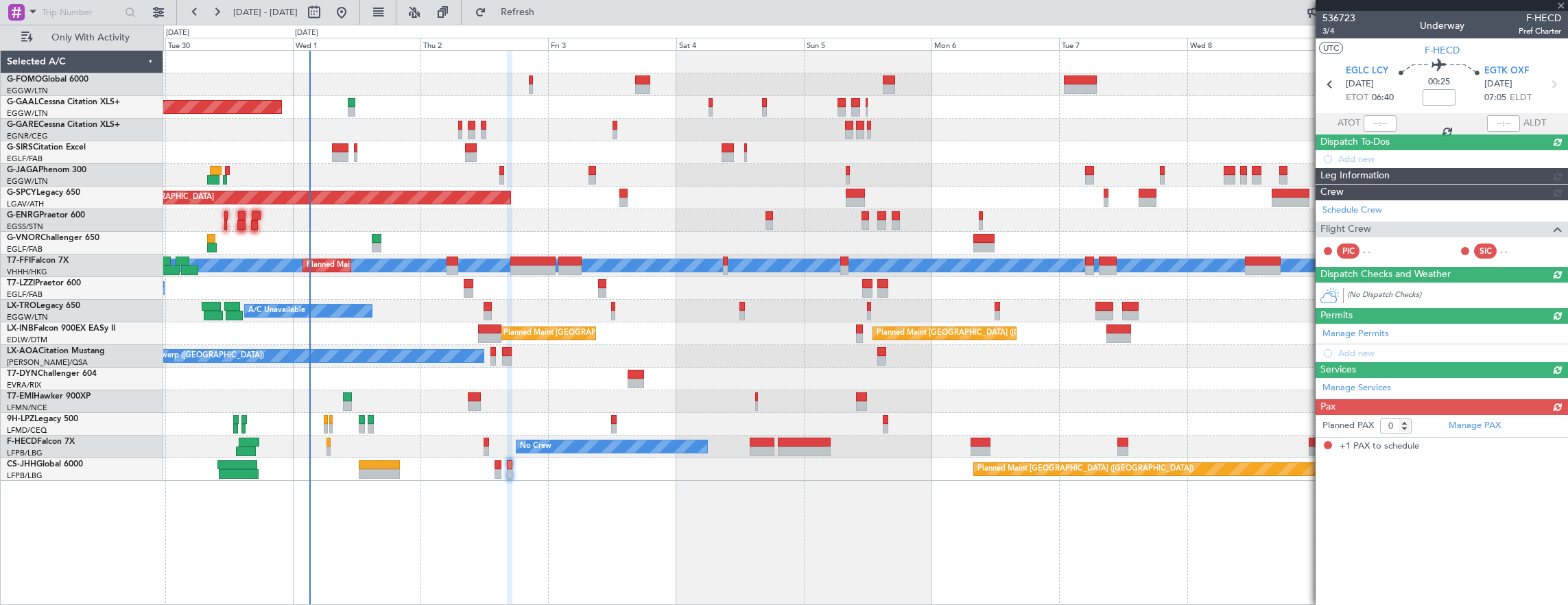
type input "+00:10"
type input "1"
